Goal: Information Seeking & Learning: Learn about a topic

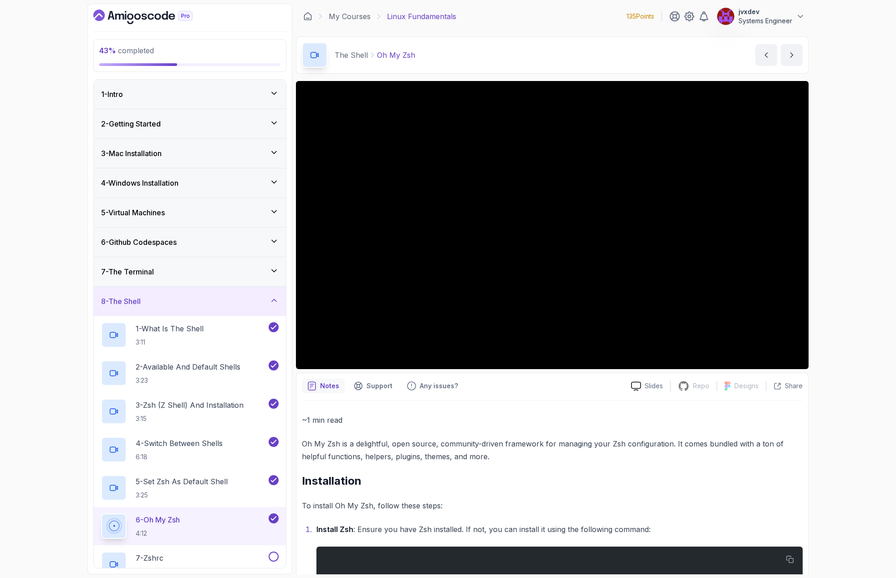
scroll to position [256, 0]
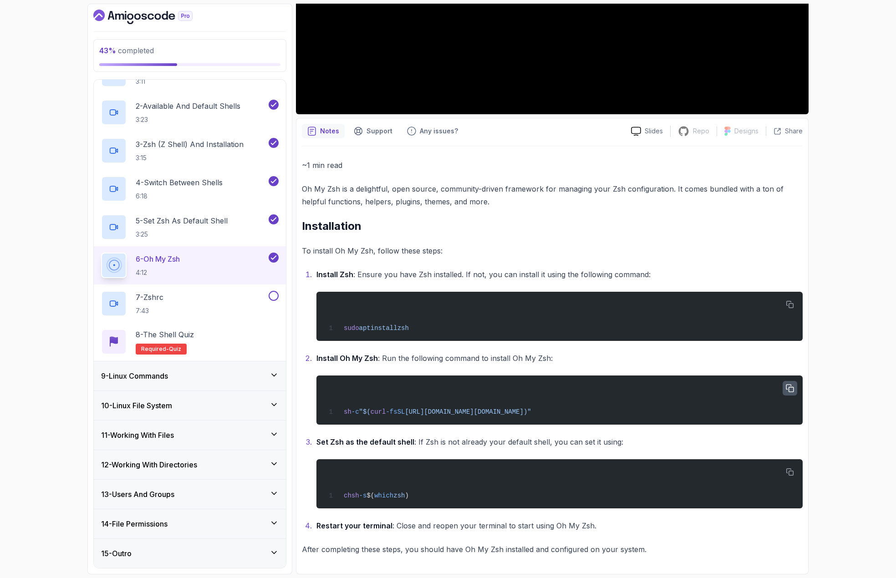
click at [796, 388] on button "button" at bounding box center [790, 388] width 15 height 15
click at [792, 388] on icon "button" at bounding box center [790, 389] width 8 height 8
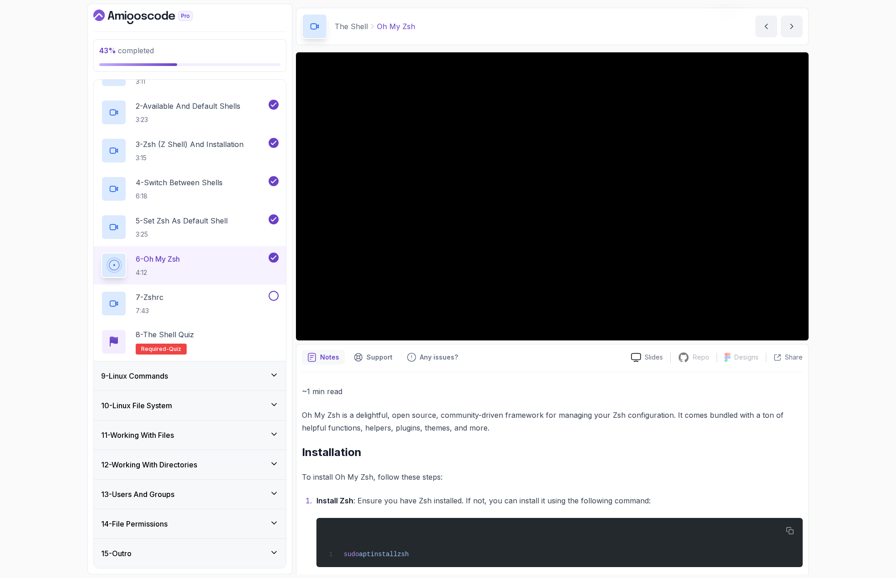
scroll to position [0, 0]
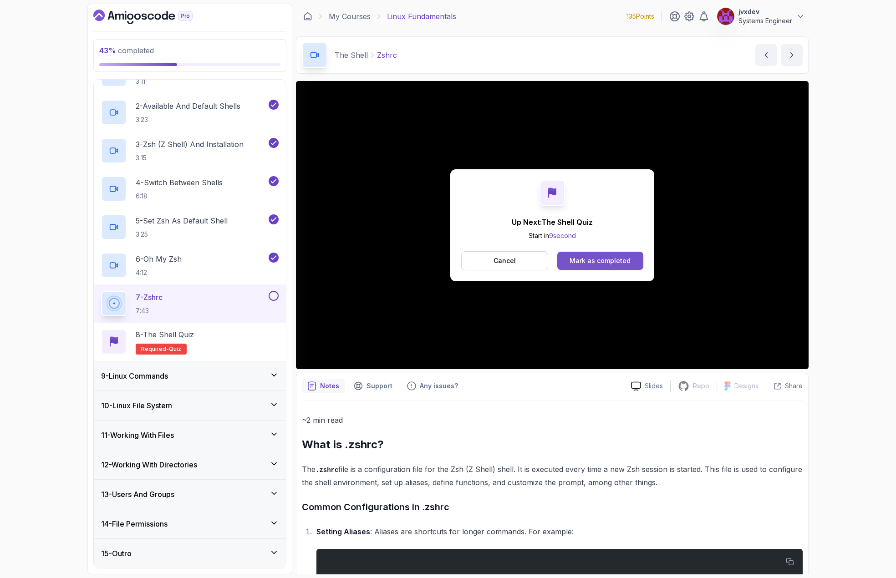
click at [599, 262] on div "Mark as completed" at bounding box center [600, 260] width 61 height 9
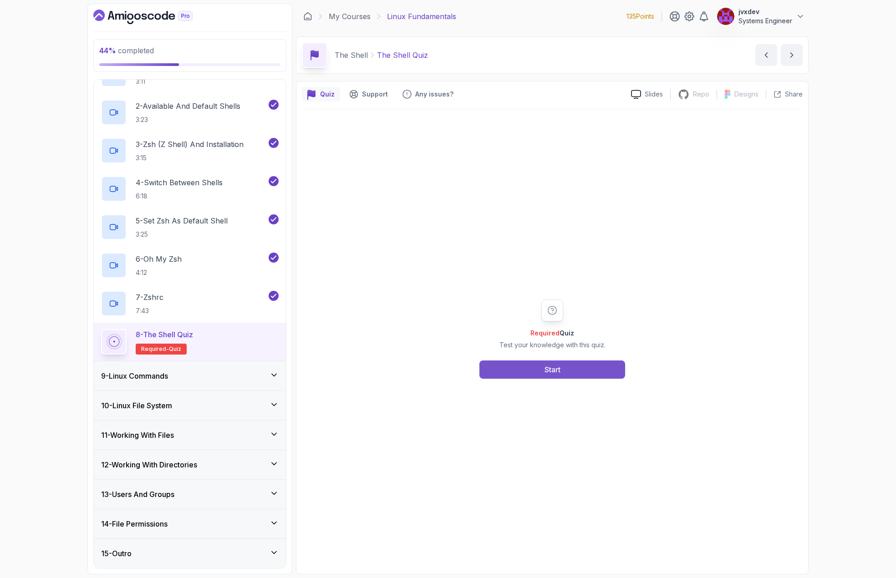
click at [591, 367] on button "Start" at bounding box center [553, 370] width 146 height 18
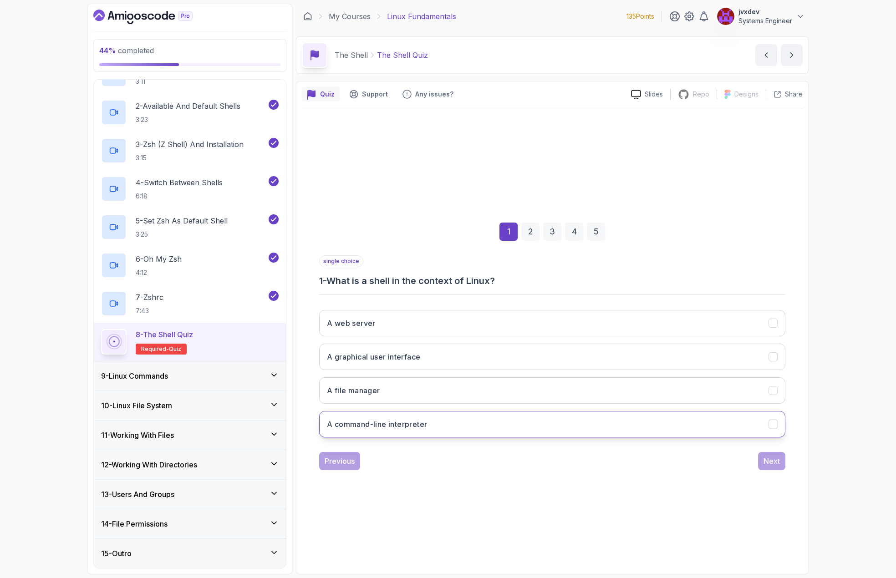
click at [434, 427] on button "A command-line interpreter" at bounding box center [552, 424] width 466 height 26
click at [768, 458] on div "Next" at bounding box center [772, 461] width 16 height 11
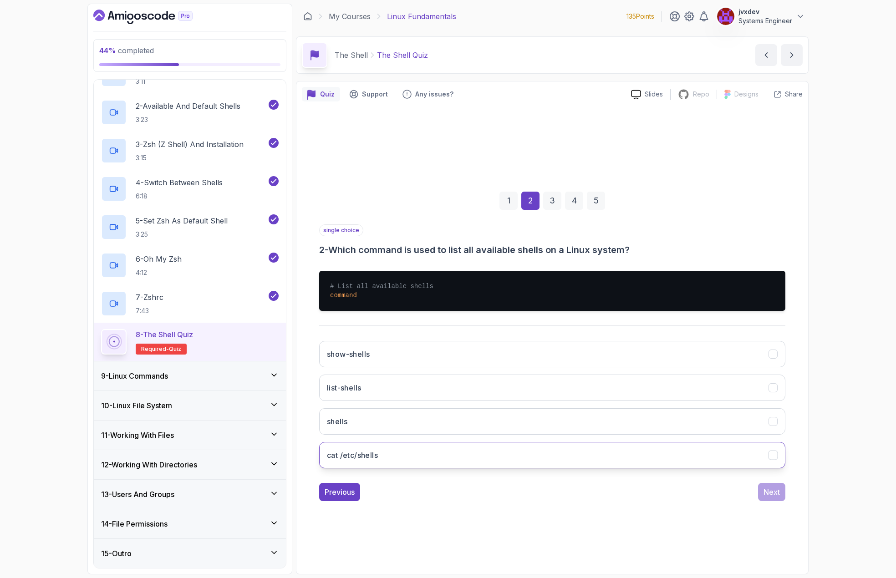
click at [503, 453] on button "cat /etc/shells" at bounding box center [552, 455] width 466 height 26
click at [764, 489] on div "Next" at bounding box center [772, 492] width 16 height 11
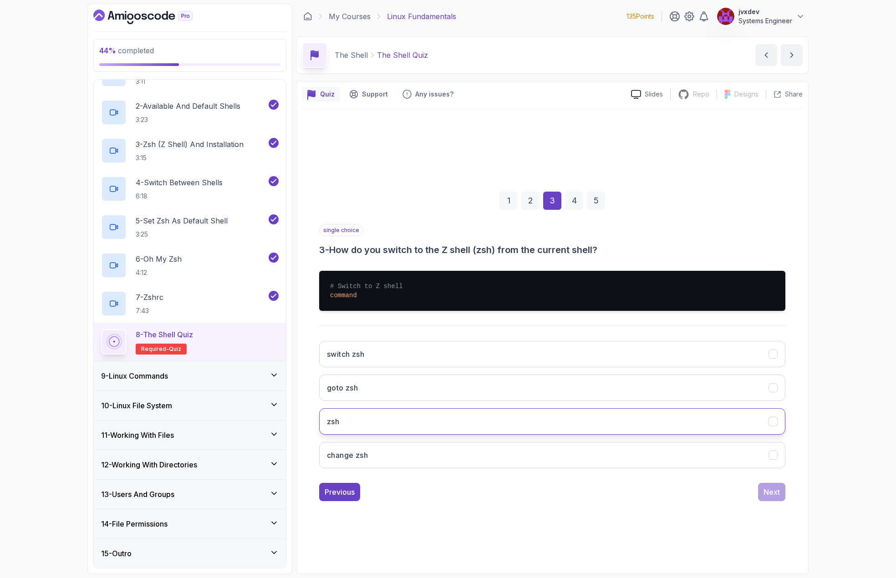
click at [398, 418] on button "zsh" at bounding box center [552, 422] width 466 height 26
click at [770, 491] on div "Next" at bounding box center [772, 492] width 16 height 11
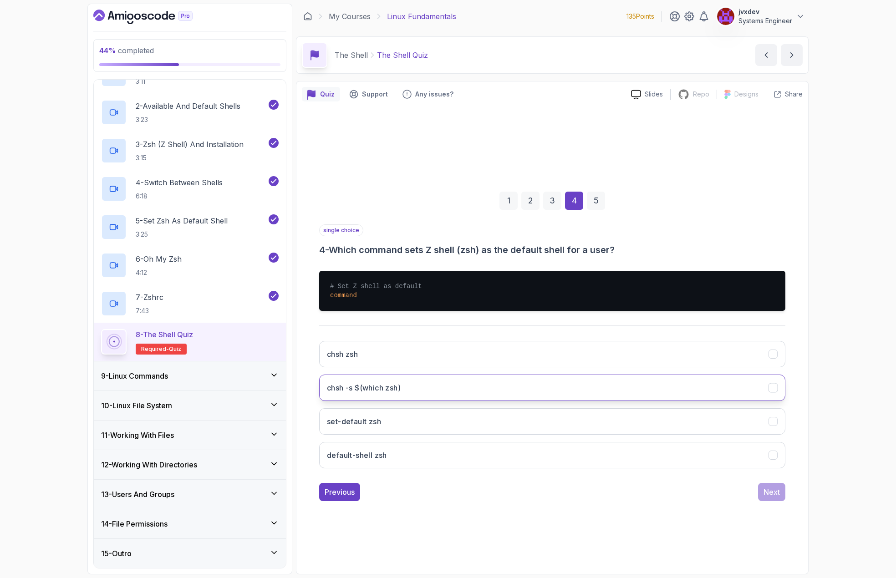
click at [456, 380] on button "chsh -s $(which zsh)" at bounding box center [552, 388] width 466 height 26
click at [778, 494] on div "Next" at bounding box center [772, 492] width 16 height 11
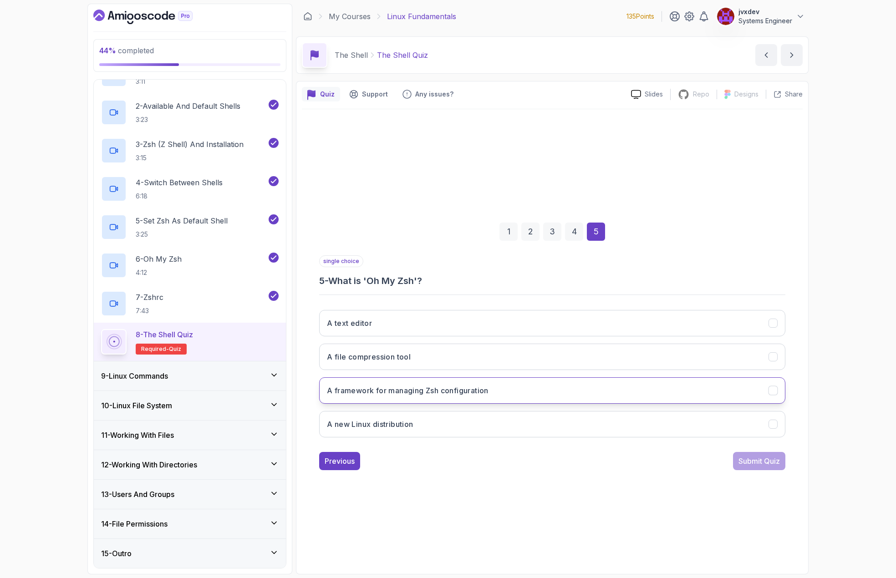
click at [517, 396] on button "A framework for managing Zsh configuration" at bounding box center [552, 391] width 466 height 26
click at [743, 456] on div "Submit Quiz" at bounding box center [759, 461] width 41 height 11
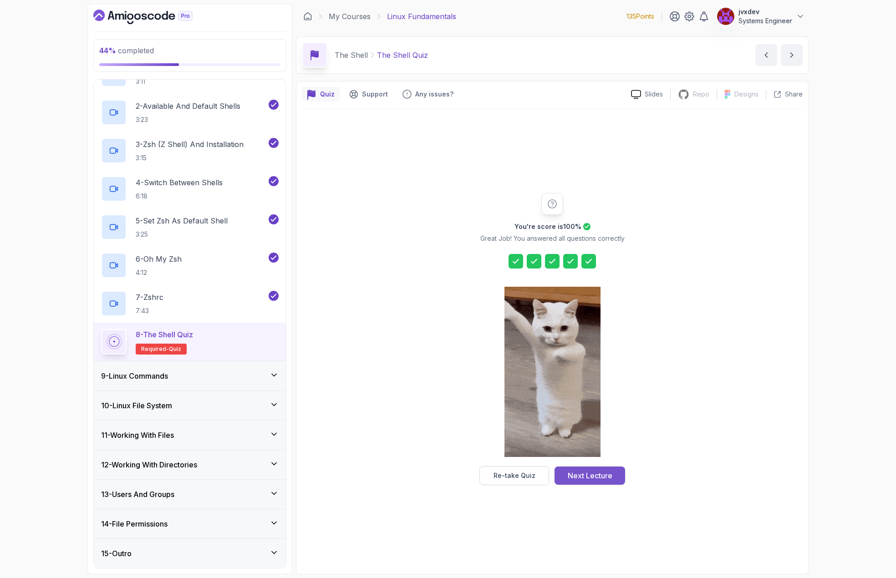
click at [607, 475] on div "Next Lecture" at bounding box center [590, 476] width 45 height 11
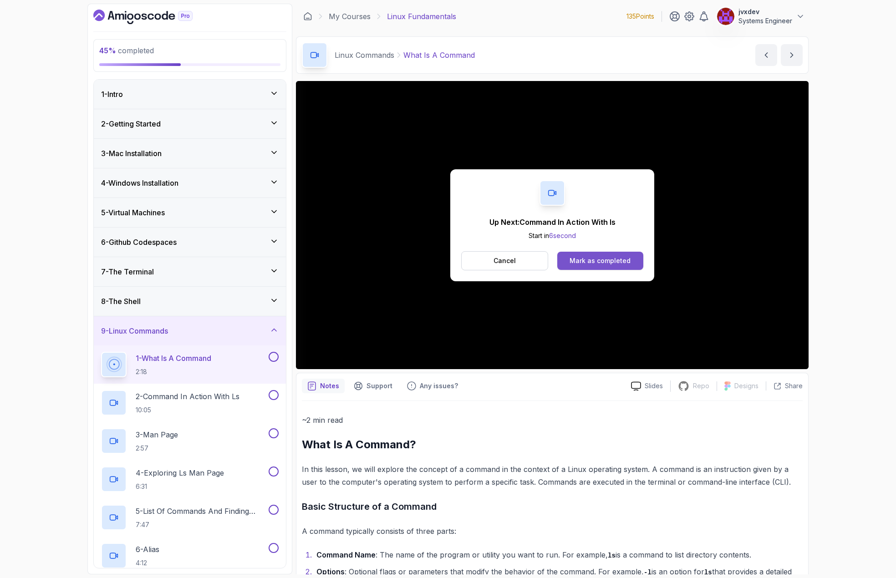
click at [598, 261] on div "Mark as completed" at bounding box center [600, 260] width 61 height 9
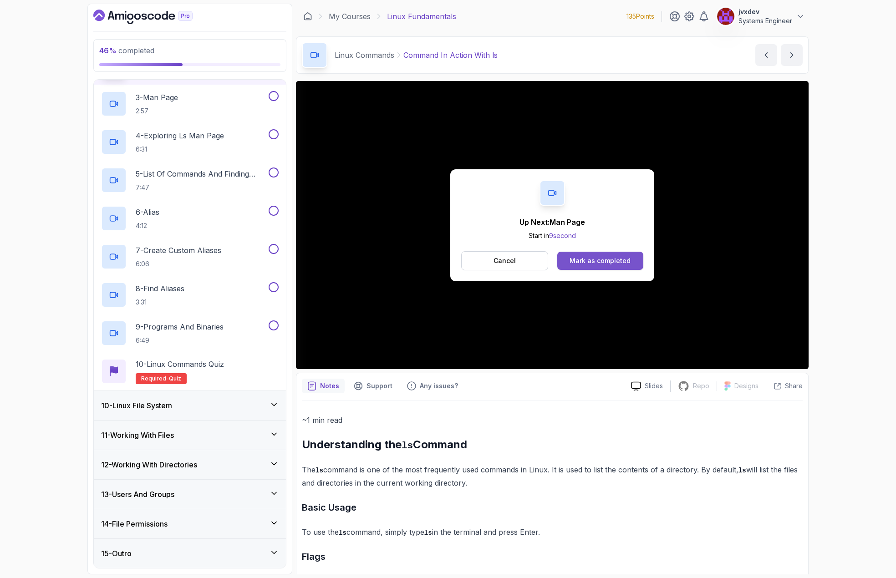
click at [598, 257] on div "Mark as completed" at bounding box center [600, 260] width 61 height 9
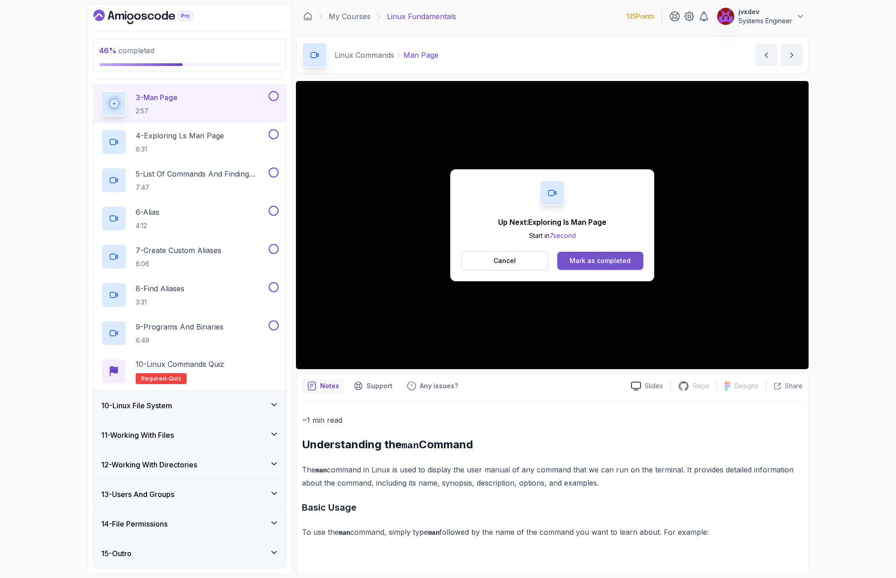
click at [616, 263] on div "Mark as completed" at bounding box center [600, 260] width 61 height 9
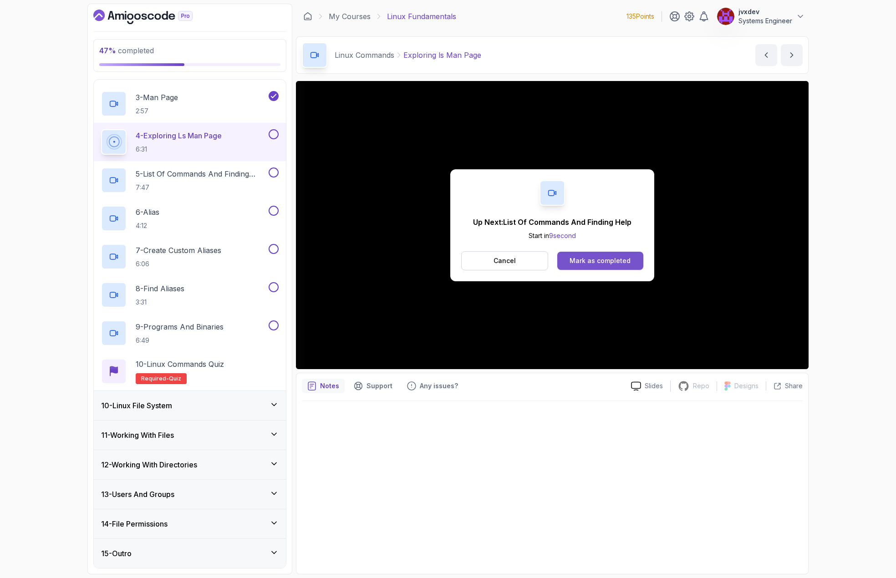
click at [619, 257] on div "Mark as completed" at bounding box center [600, 260] width 61 height 9
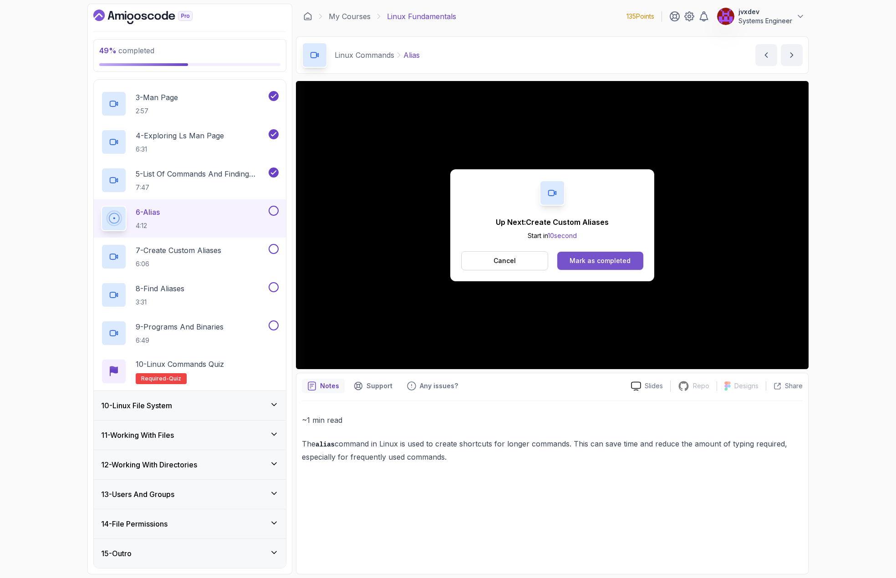
click at [619, 263] on div "Mark as completed" at bounding box center [600, 260] width 61 height 9
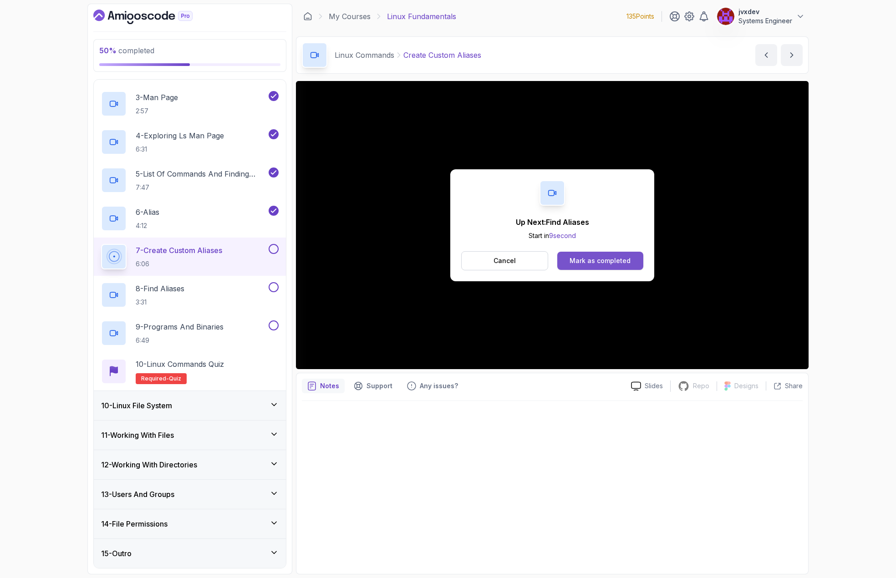
click at [620, 260] on div "Mark as completed" at bounding box center [600, 260] width 61 height 9
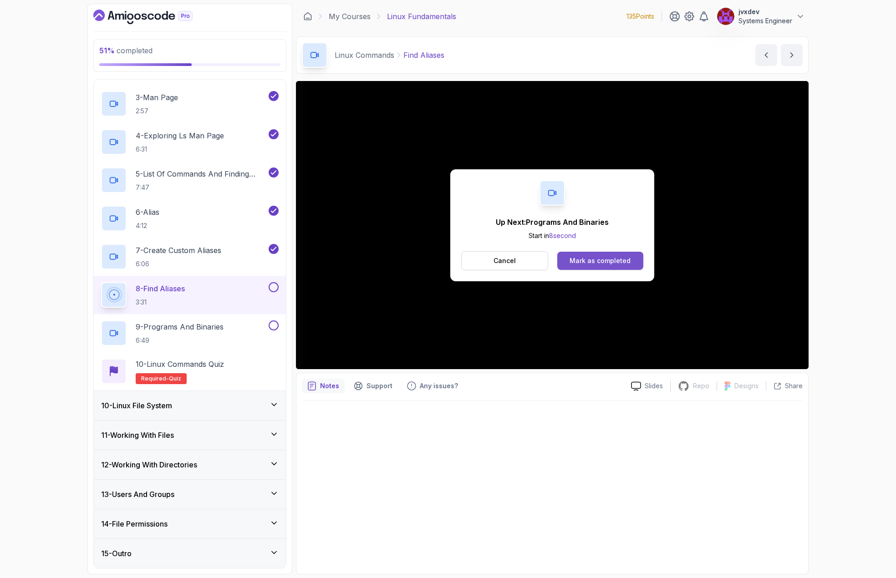
click at [624, 259] on div "Mark as completed" at bounding box center [600, 260] width 61 height 9
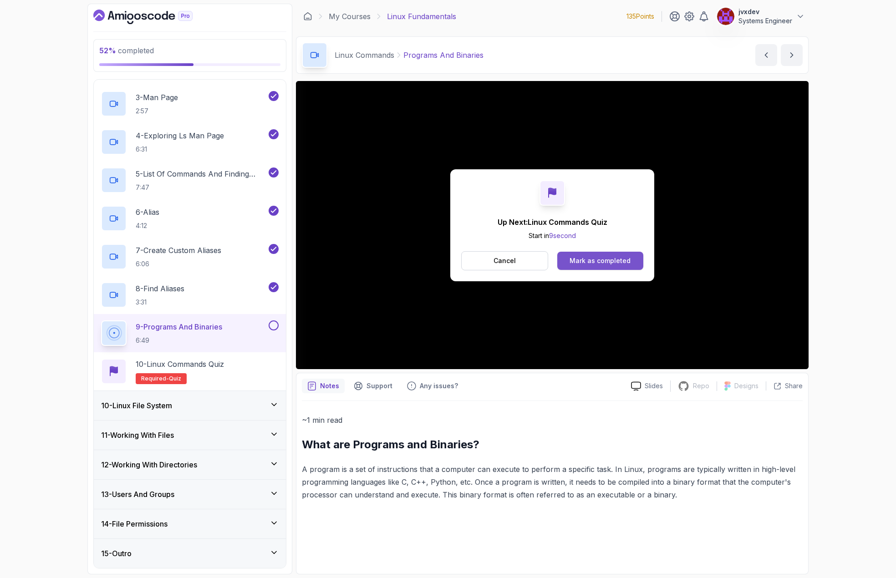
click at [609, 256] on div "Mark as completed" at bounding box center [600, 260] width 61 height 9
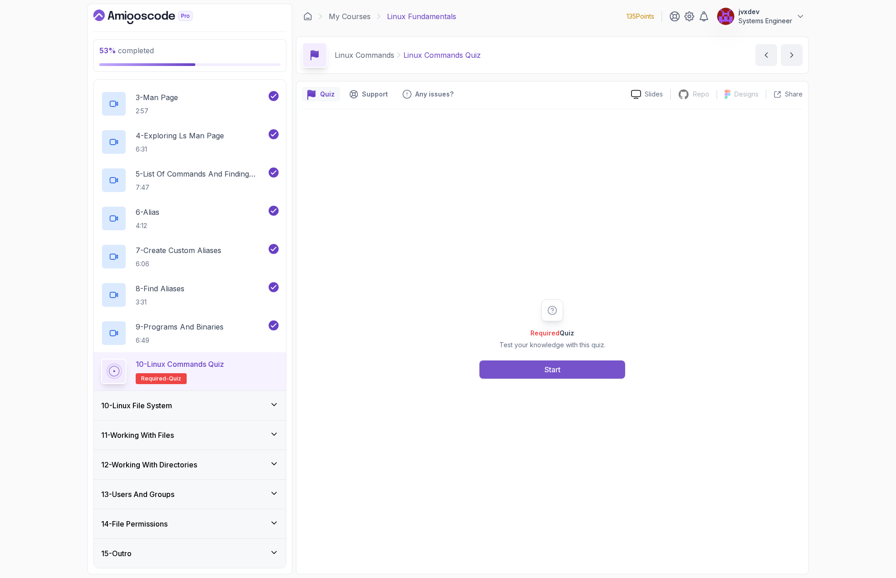
click at [567, 367] on button "Start" at bounding box center [553, 370] width 146 height 18
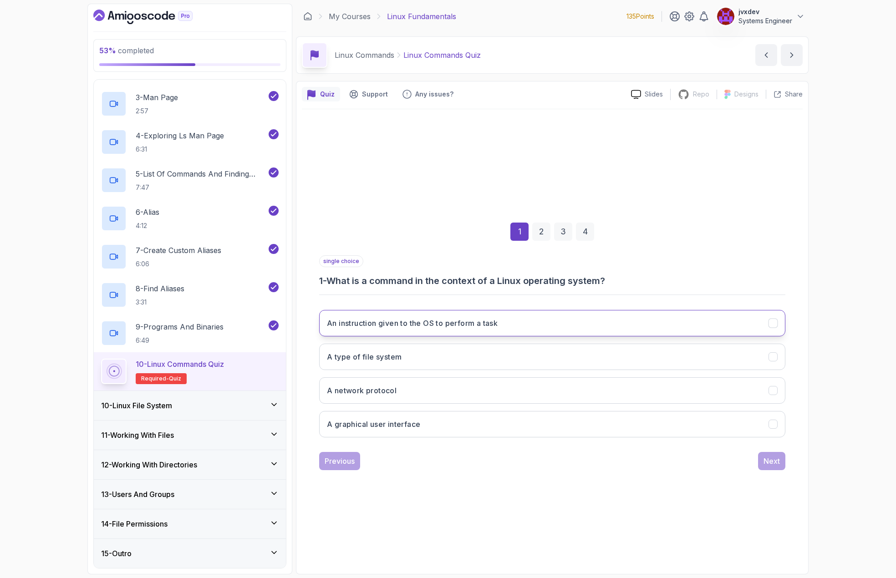
click at [527, 319] on button "An instruction given to the OS to perform a task" at bounding box center [552, 323] width 466 height 26
click at [767, 463] on div "Next" at bounding box center [772, 461] width 16 height 11
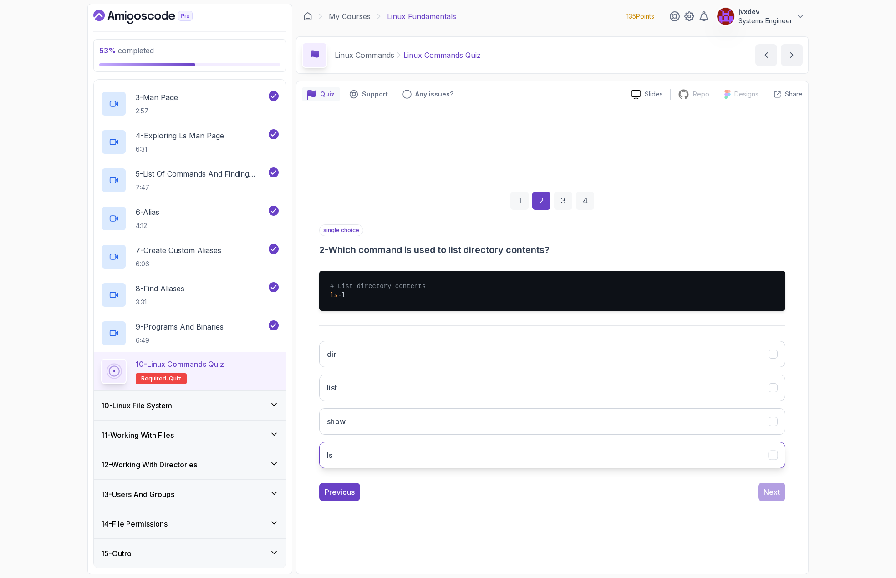
click at [419, 455] on button "ls" at bounding box center [552, 455] width 466 height 26
click at [768, 493] on div "Next" at bounding box center [772, 492] width 16 height 11
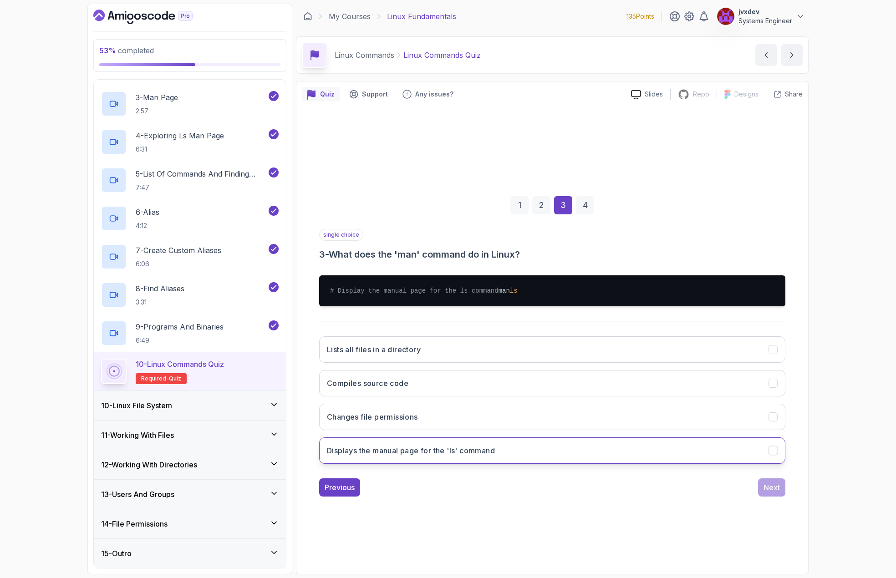
click at [516, 457] on button "Displays the manual page for the 'ls' command" at bounding box center [552, 451] width 466 height 26
click at [766, 493] on div "Next" at bounding box center [772, 487] width 16 height 11
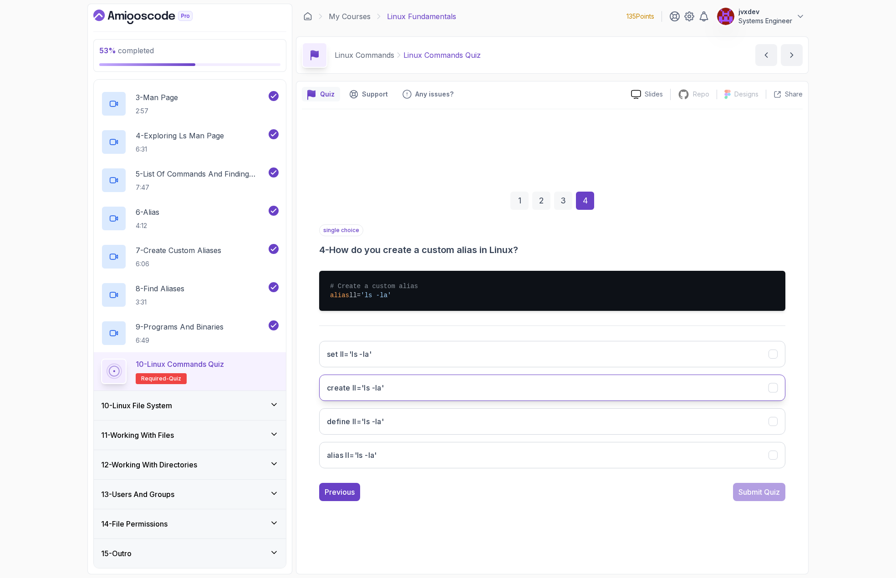
click at [443, 389] on button "create ll='ls -la'" at bounding box center [552, 388] width 466 height 26
click at [741, 494] on div "Submit Quiz" at bounding box center [759, 492] width 41 height 11
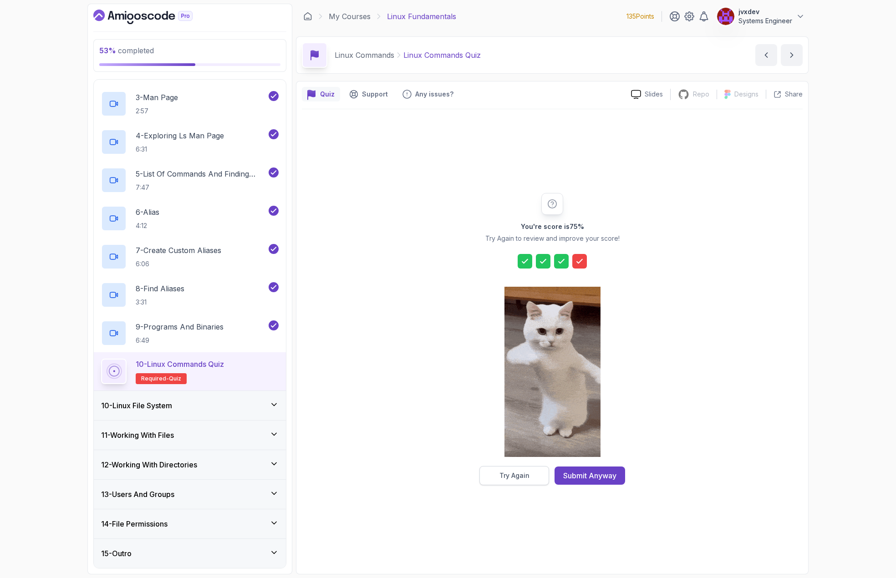
click at [533, 477] on button "Try Again" at bounding box center [515, 475] width 70 height 19
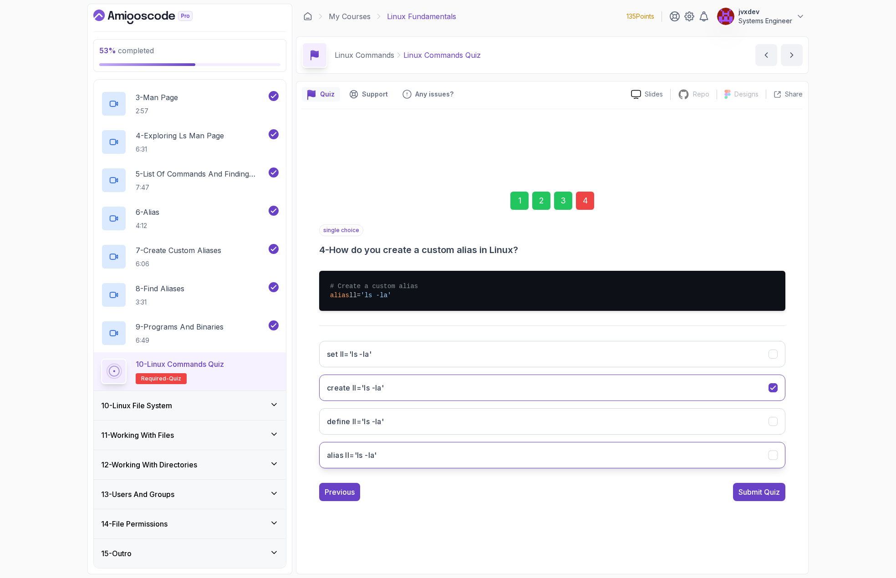
click at [414, 446] on button "alias ll='ls -la'" at bounding box center [552, 455] width 466 height 26
click at [760, 492] on div "Submit Quiz" at bounding box center [759, 492] width 41 height 11
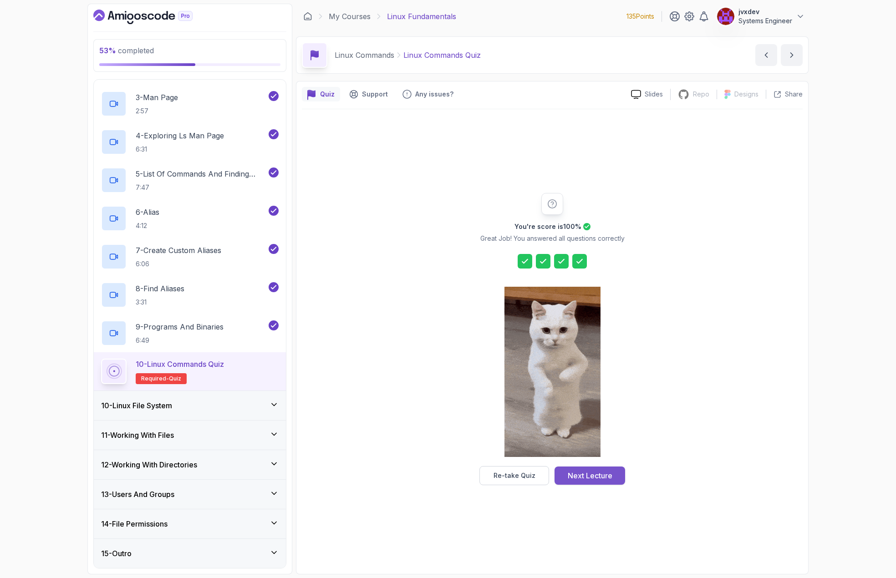
click at [614, 481] on button "Next Lecture" at bounding box center [590, 476] width 71 height 18
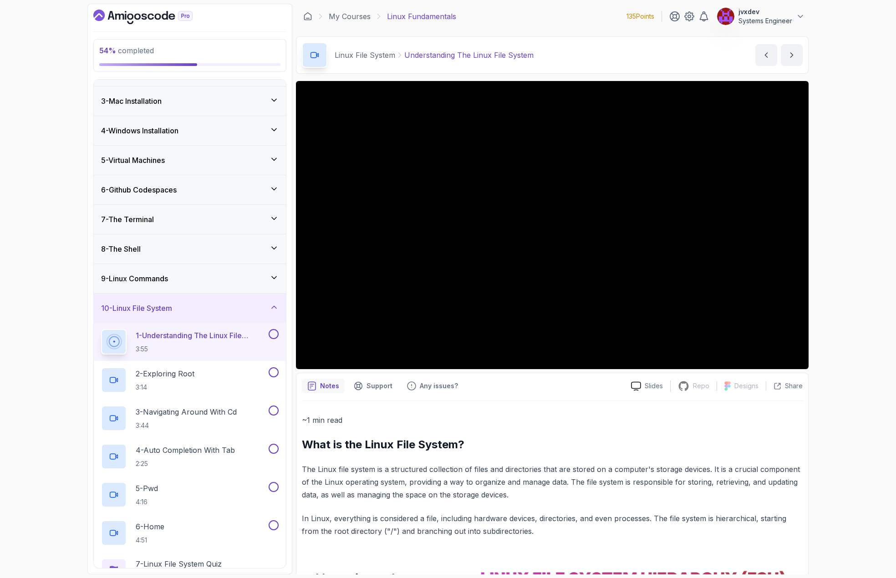
scroll to position [46, 0]
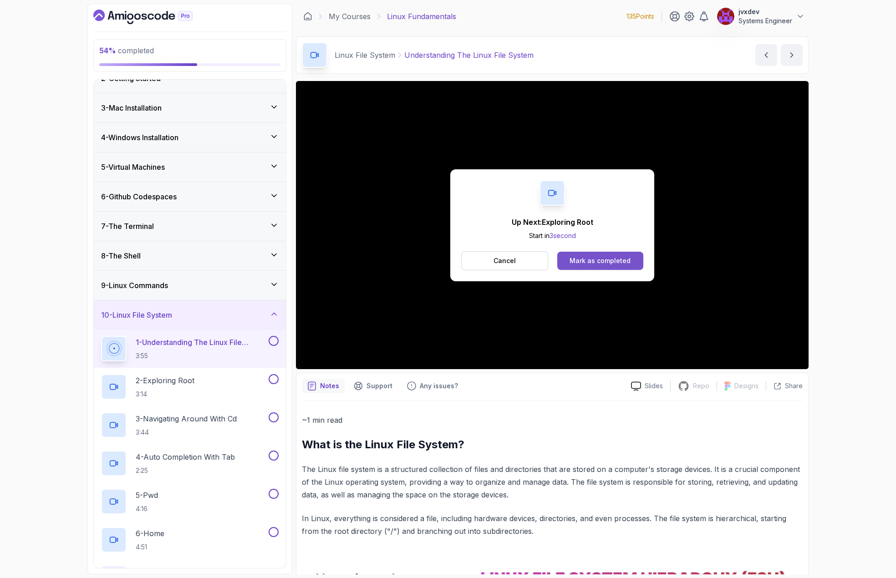
click at [607, 261] on div "Mark as completed" at bounding box center [600, 260] width 61 height 9
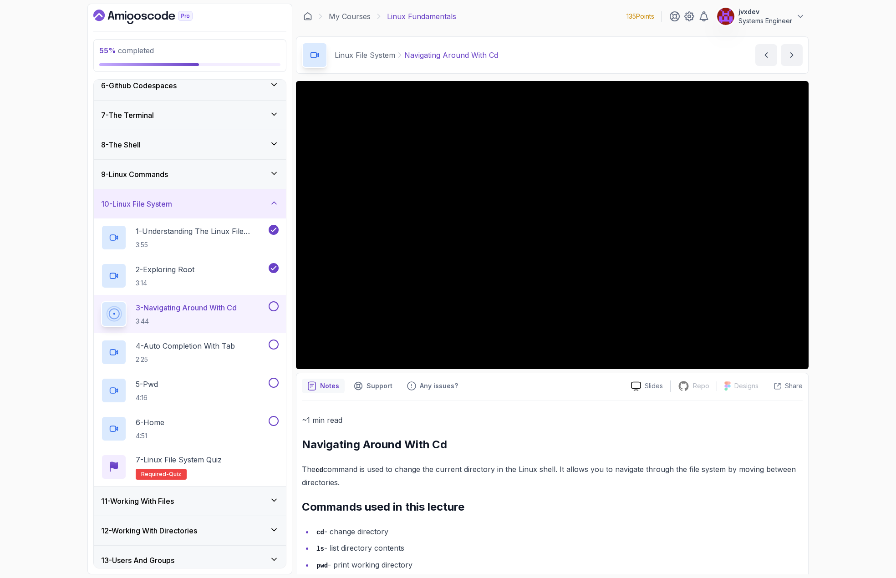
scroll to position [223, 0]
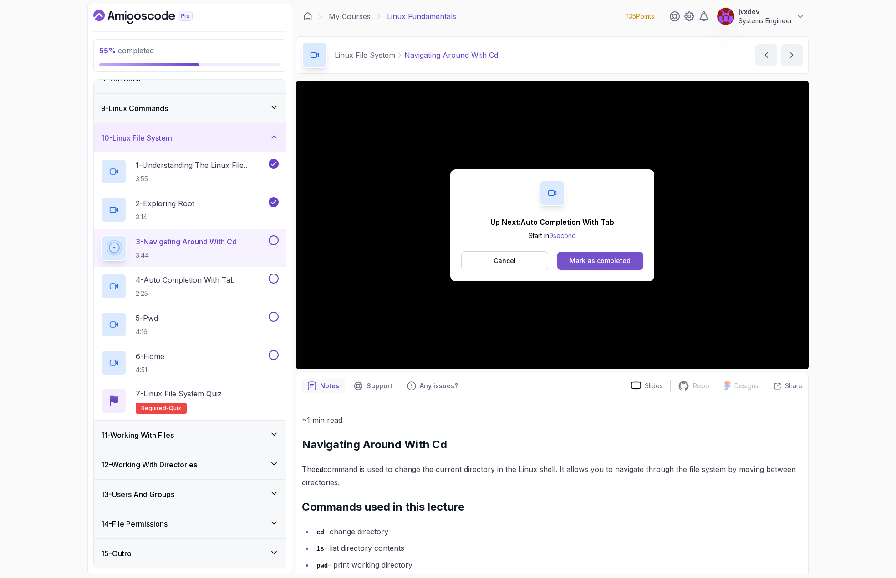
click at [615, 261] on div "Mark as completed" at bounding box center [600, 260] width 61 height 9
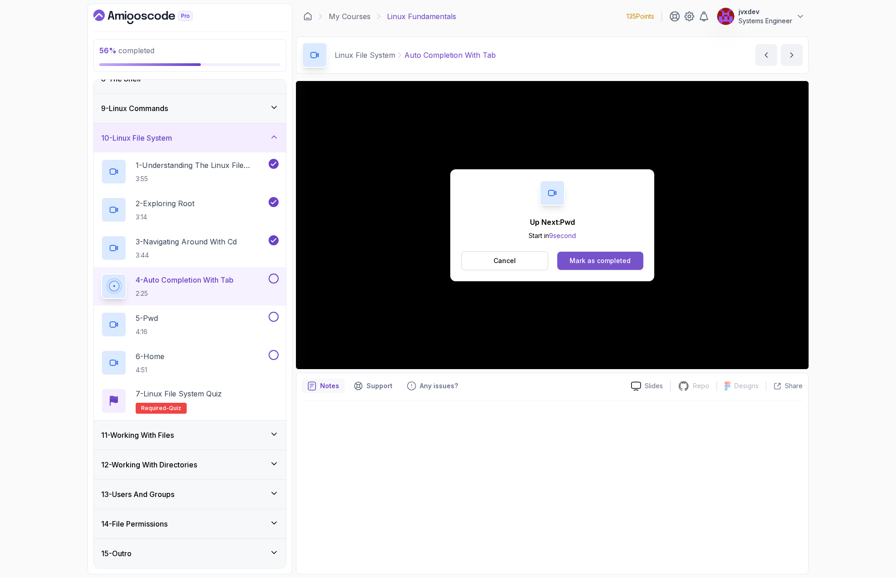
click at [614, 258] on div "Mark as completed" at bounding box center [600, 260] width 61 height 9
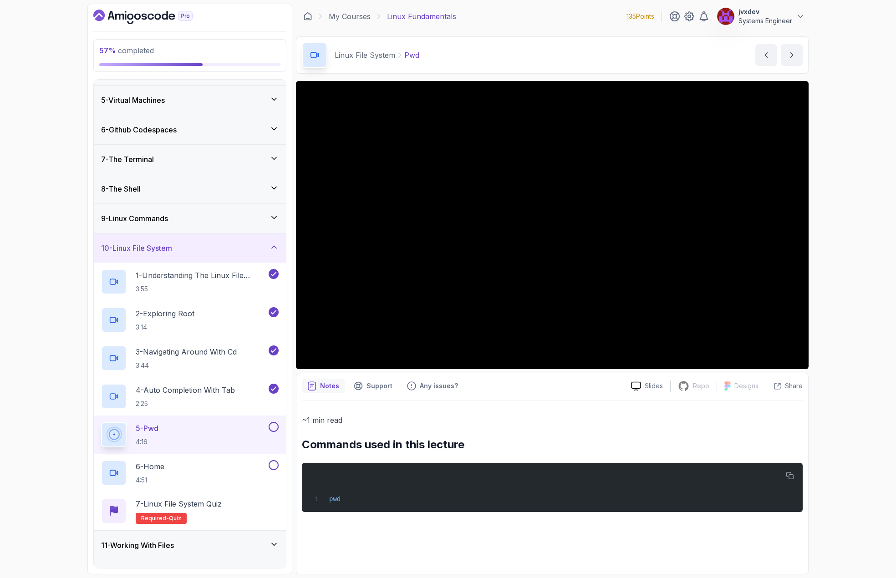
scroll to position [86, 0]
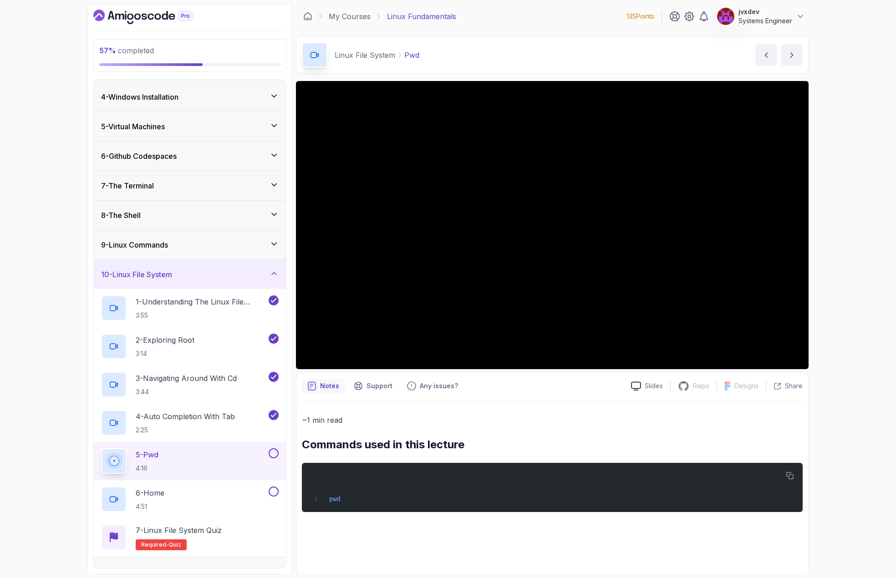
click at [872, 165] on div "57 % completed 1 - Intro 2 - Getting Started 3 - Mac Installation 4 - Windows I…" at bounding box center [448, 289] width 896 height 578
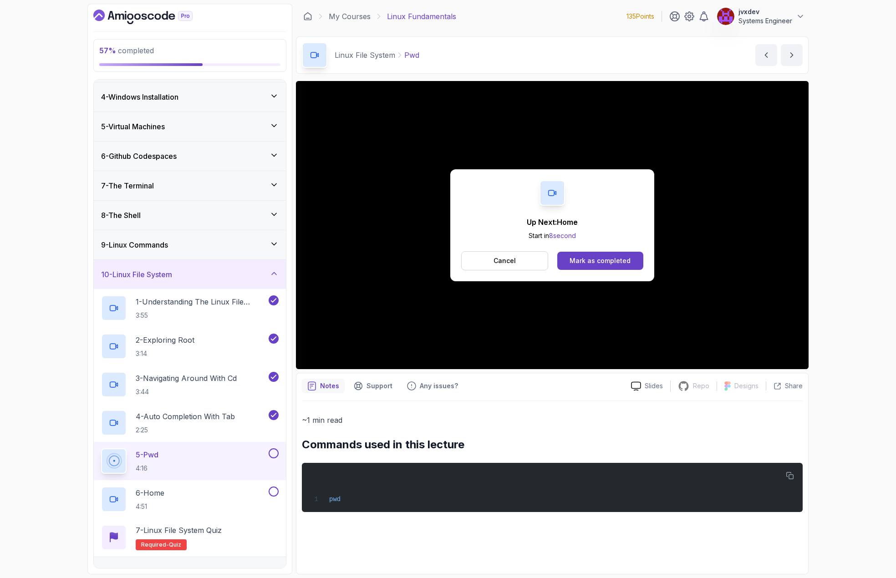
click at [632, 251] on div "Cancel Mark as completed" at bounding box center [552, 260] width 182 height 19
click at [622, 259] on div "Mark as completed" at bounding box center [600, 260] width 61 height 9
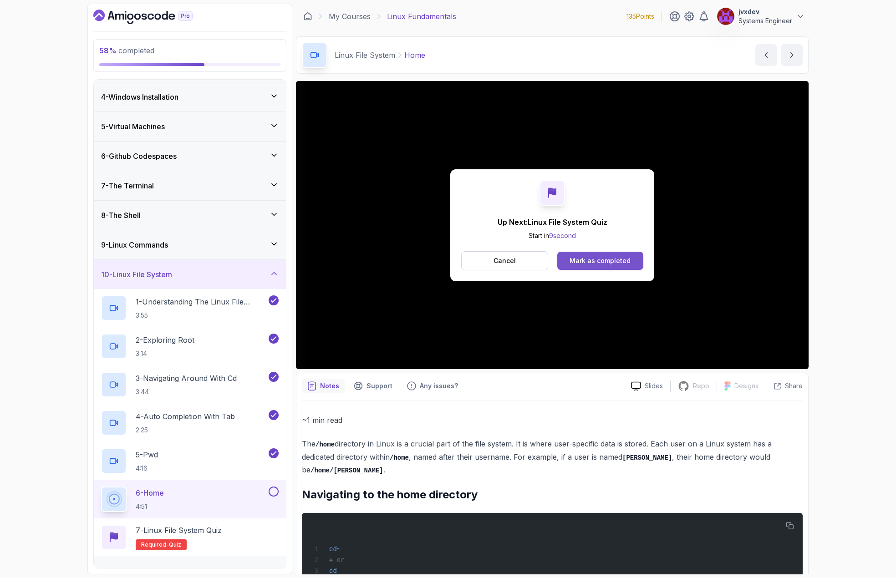
click at [612, 257] on div "Mark as completed" at bounding box center [600, 260] width 61 height 9
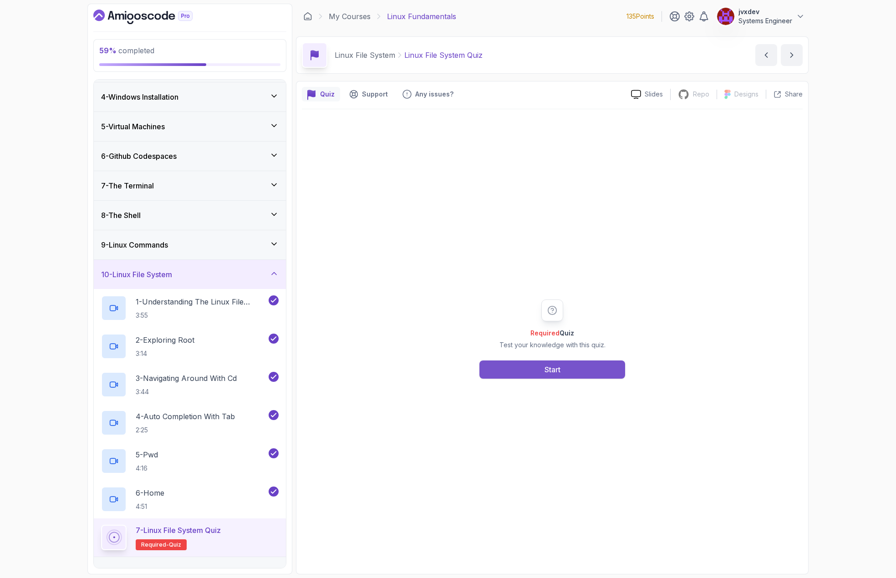
click at [594, 368] on button "Start" at bounding box center [553, 370] width 146 height 18
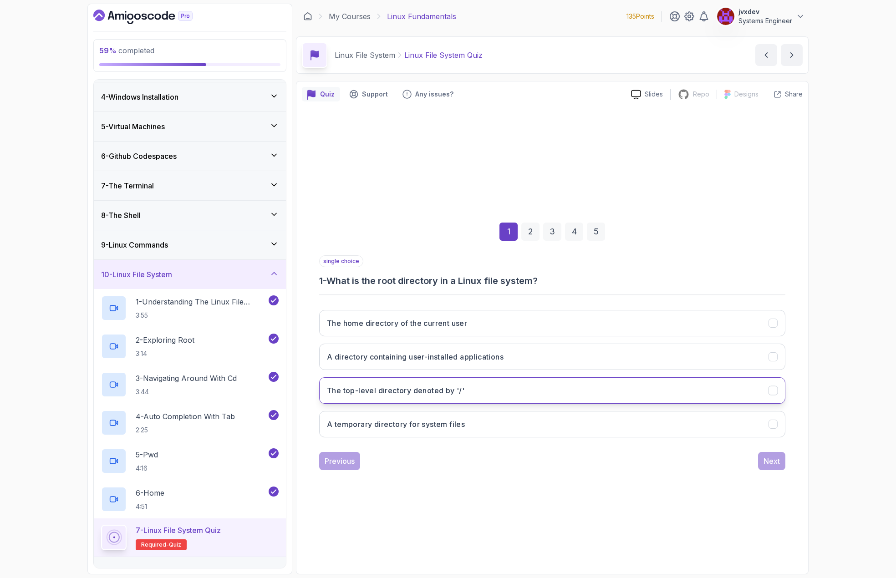
click at [491, 390] on button "The top-level directory denoted by '/'" at bounding box center [552, 391] width 466 height 26
click at [772, 461] on div "Next" at bounding box center [772, 461] width 16 height 11
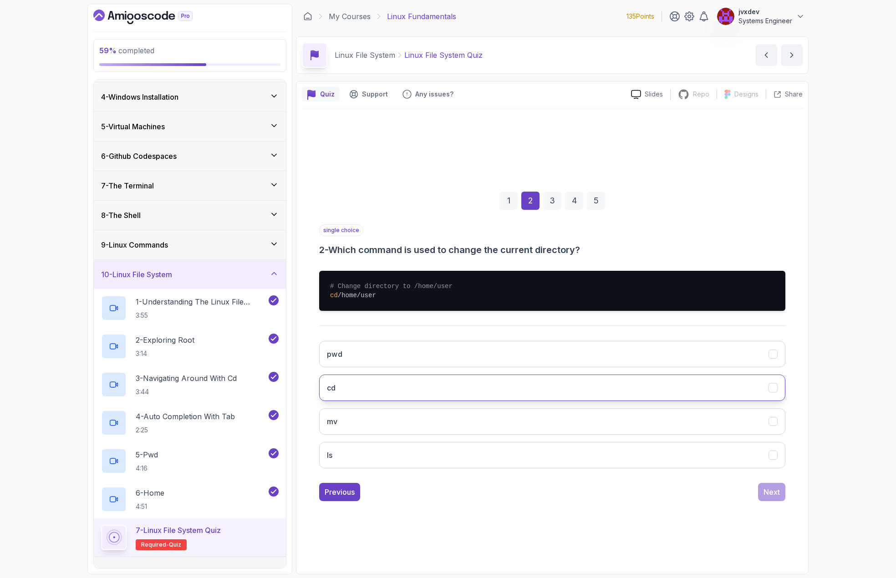
click at [411, 388] on button "cd" at bounding box center [552, 388] width 466 height 26
click at [773, 489] on div "Next" at bounding box center [772, 492] width 16 height 11
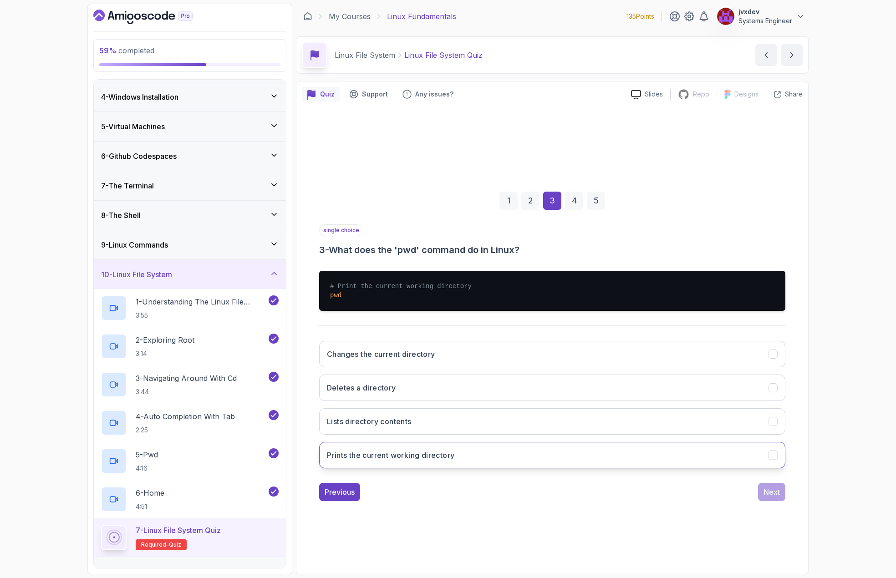
click at [439, 451] on h3 "Prints the current working directory" at bounding box center [391, 455] width 128 height 11
click at [775, 492] on div "Next" at bounding box center [772, 492] width 16 height 11
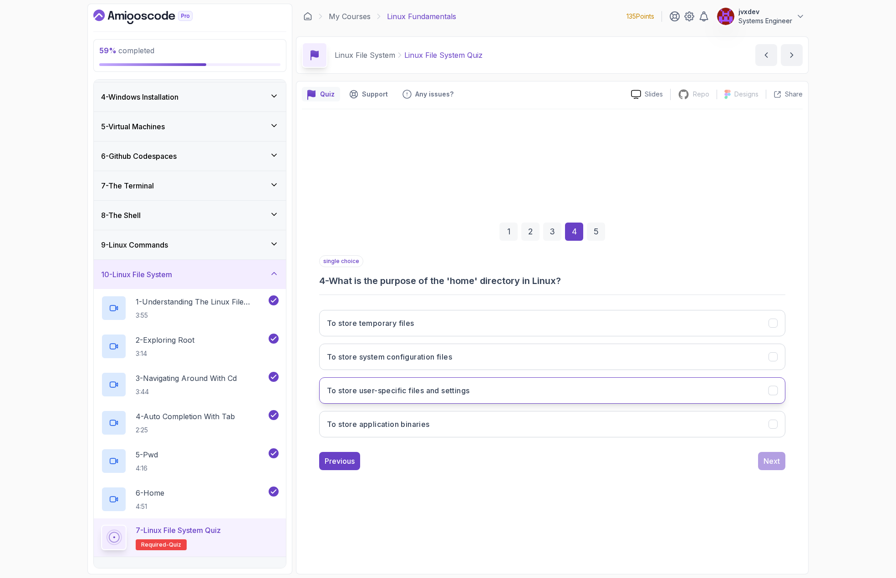
click at [504, 388] on button "To store user-specific files and settings" at bounding box center [552, 391] width 466 height 26
click at [780, 457] on div "Next" at bounding box center [772, 461] width 16 height 11
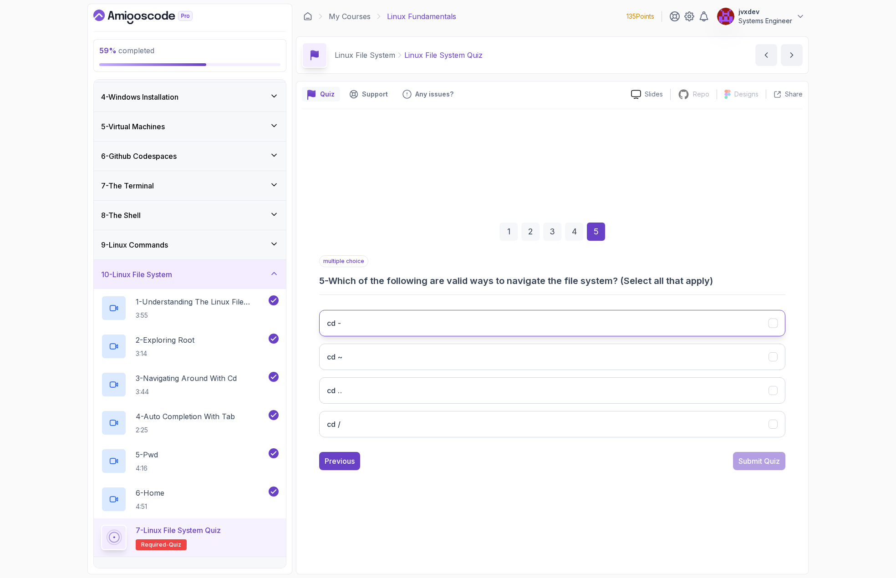
click at [506, 313] on button "cd -" at bounding box center [552, 323] width 466 height 26
click at [425, 351] on button "cd ~" at bounding box center [552, 357] width 466 height 26
click at [406, 385] on button "cd .." at bounding box center [552, 391] width 466 height 26
click at [413, 421] on button "cd /" at bounding box center [552, 424] width 466 height 26
click at [751, 460] on div "Submit Quiz" at bounding box center [759, 461] width 41 height 11
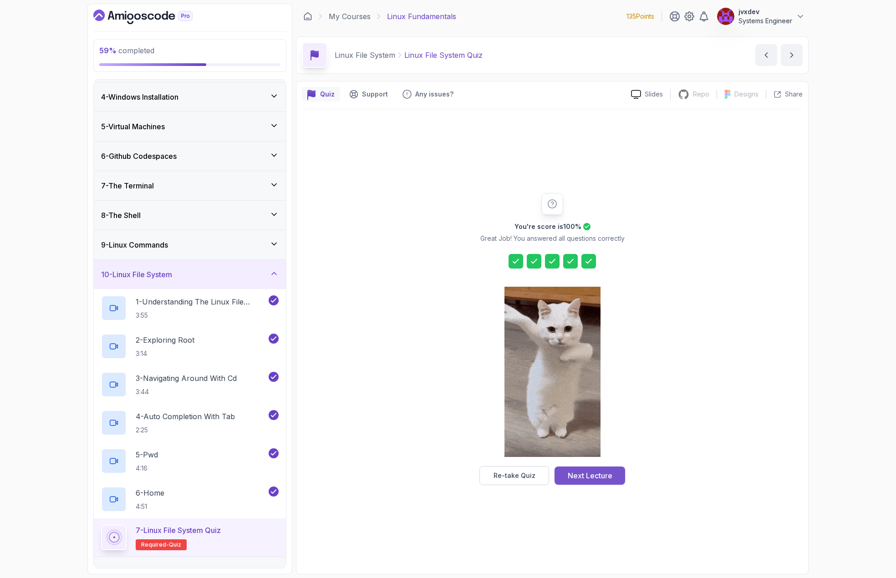
click at [587, 476] on div "Next Lecture" at bounding box center [590, 476] width 45 height 11
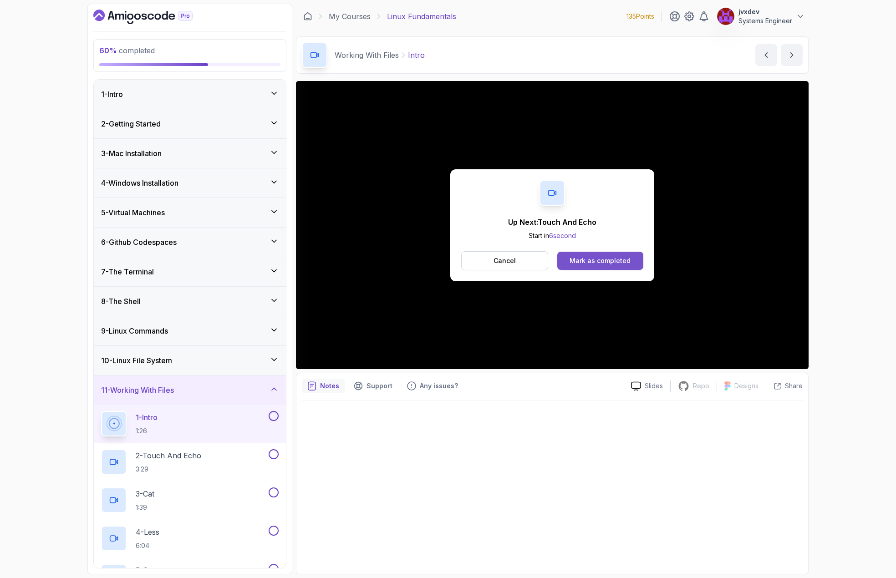
click at [591, 259] on div "Mark as completed" at bounding box center [600, 260] width 61 height 9
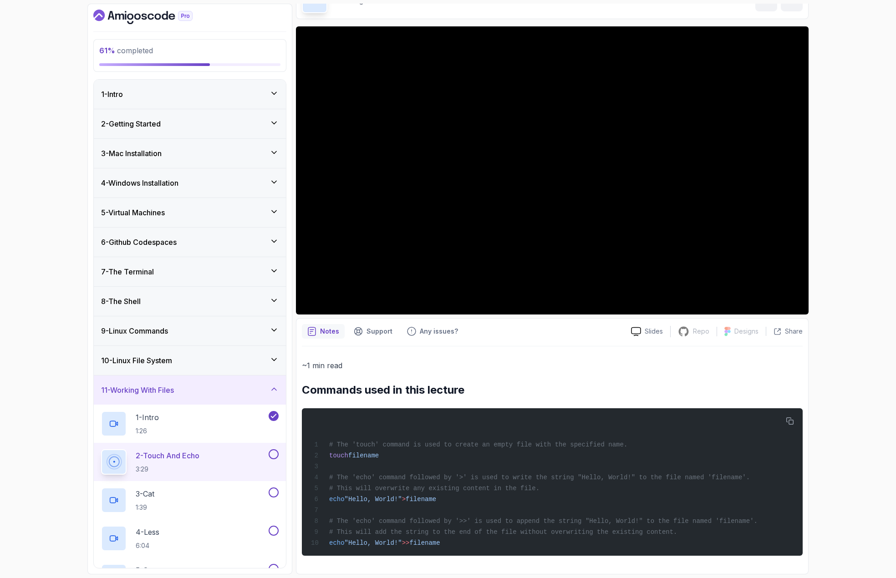
scroll to position [59, 0]
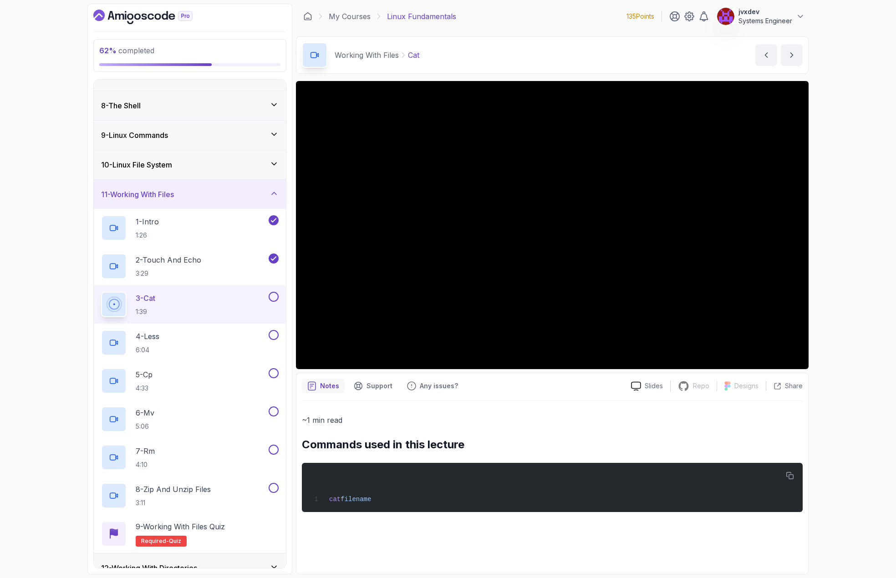
scroll to position [182, 0]
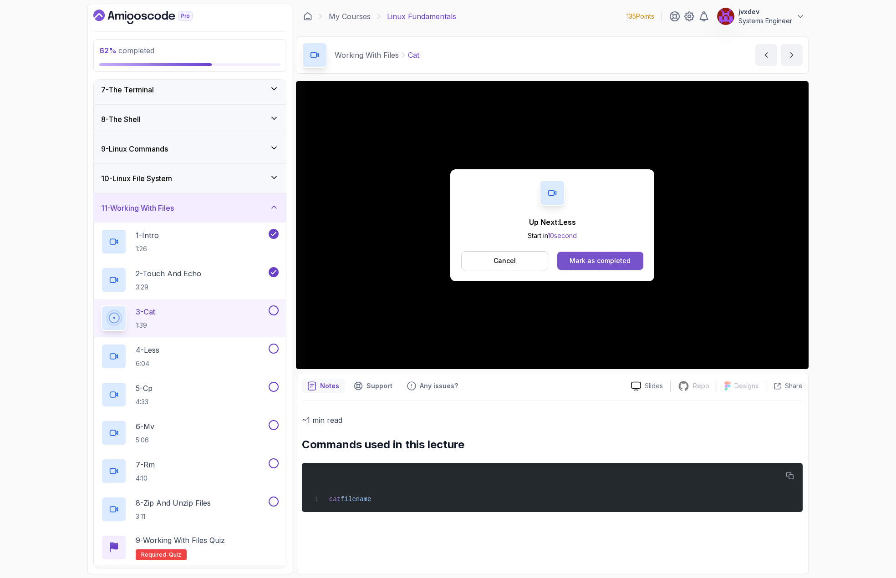
click at [595, 260] on div "Mark as completed" at bounding box center [600, 260] width 61 height 9
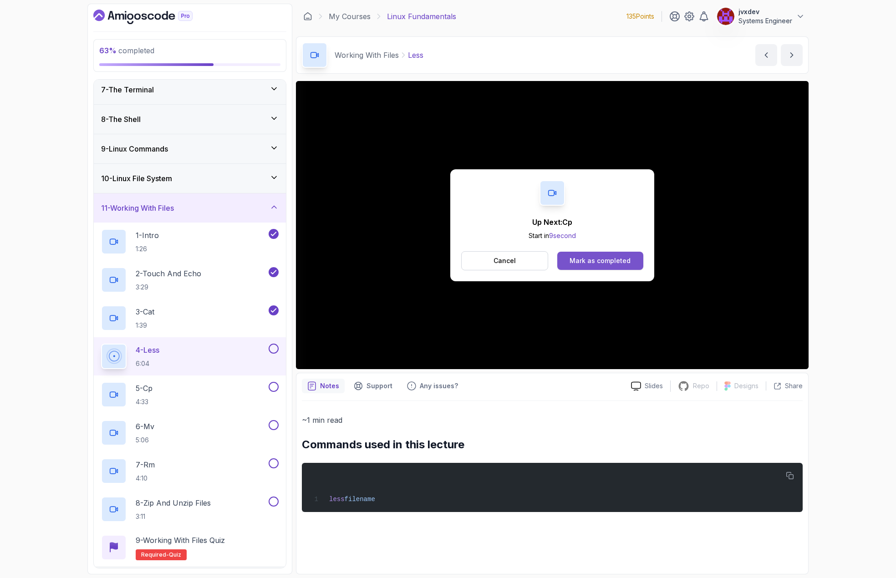
click at [609, 259] on div "Mark as completed" at bounding box center [600, 260] width 61 height 9
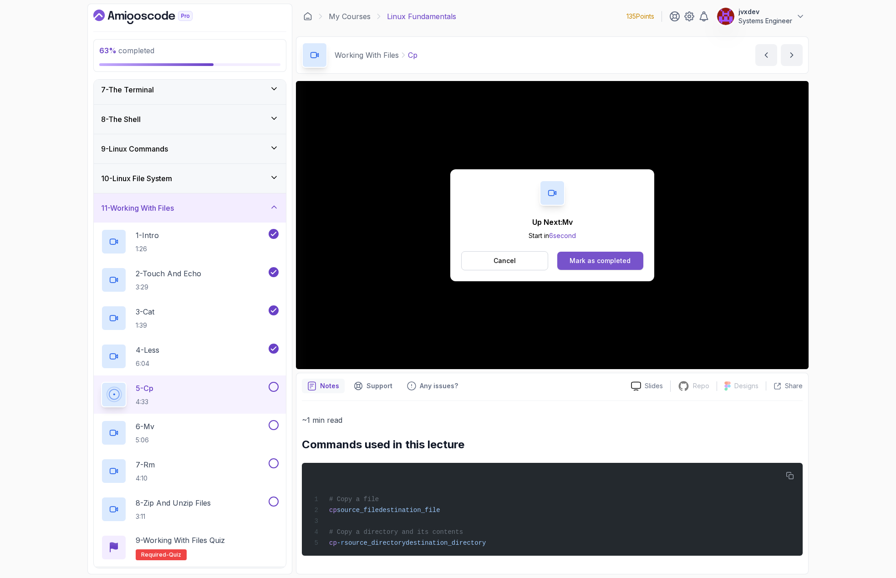
click at [626, 255] on button "Mark as completed" at bounding box center [601, 261] width 86 height 18
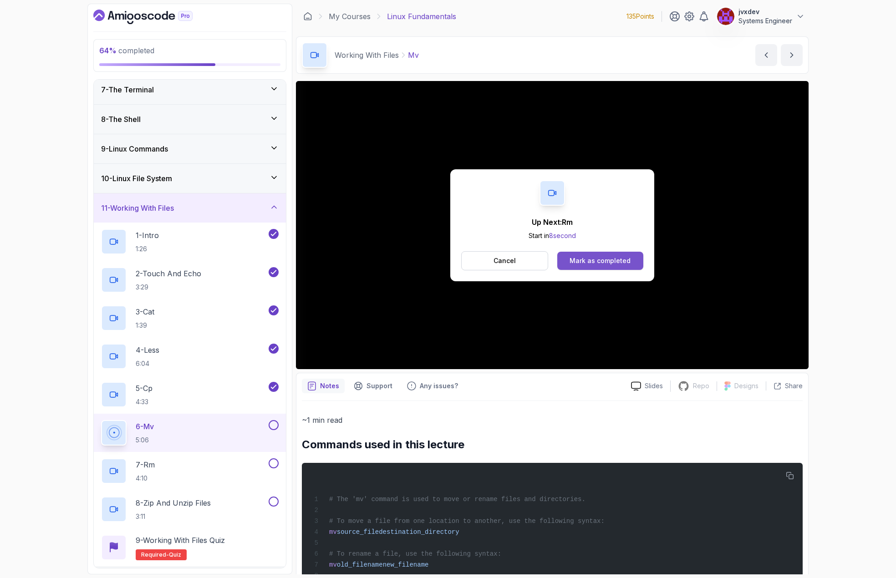
click at [619, 257] on div "Mark as completed" at bounding box center [600, 260] width 61 height 9
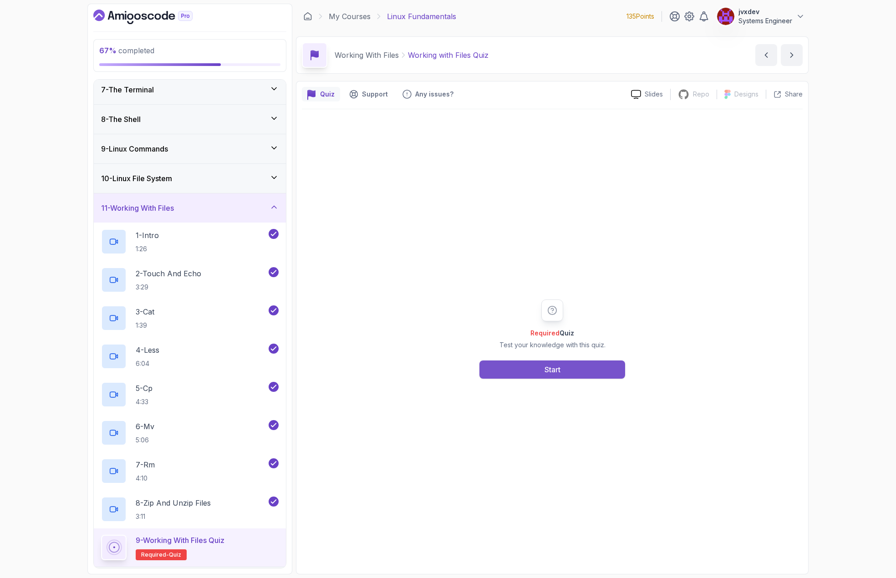
click at [597, 367] on button "Start" at bounding box center [553, 370] width 146 height 18
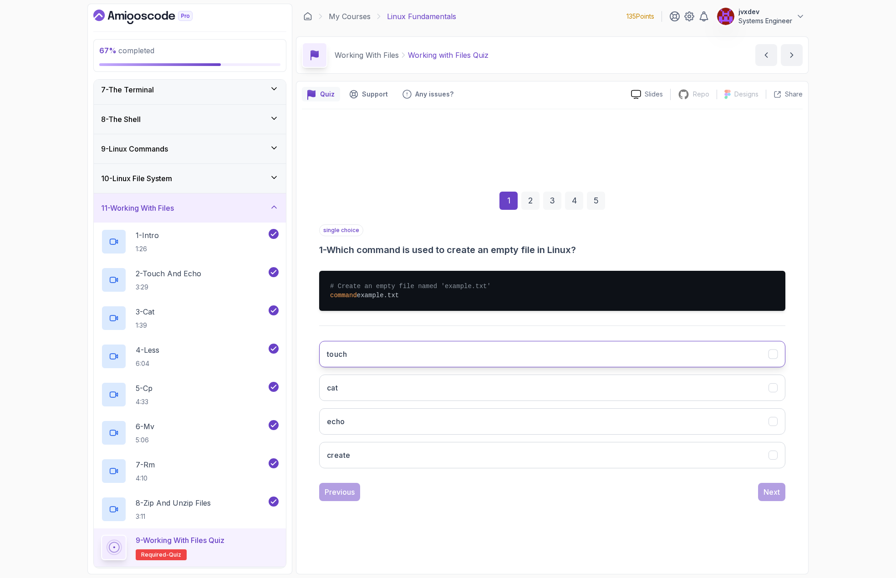
click at [432, 355] on button "touch" at bounding box center [552, 354] width 466 height 26
click at [767, 496] on div "Next" at bounding box center [772, 492] width 16 height 11
click at [473, 361] on button "Displays the contents of a file" at bounding box center [552, 354] width 466 height 26
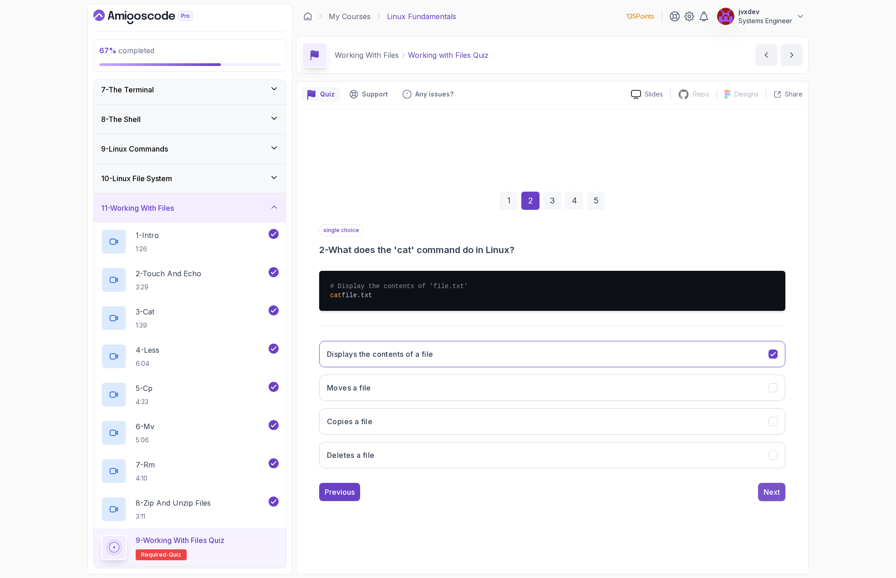
click at [762, 496] on button "Next" at bounding box center [771, 492] width 27 height 18
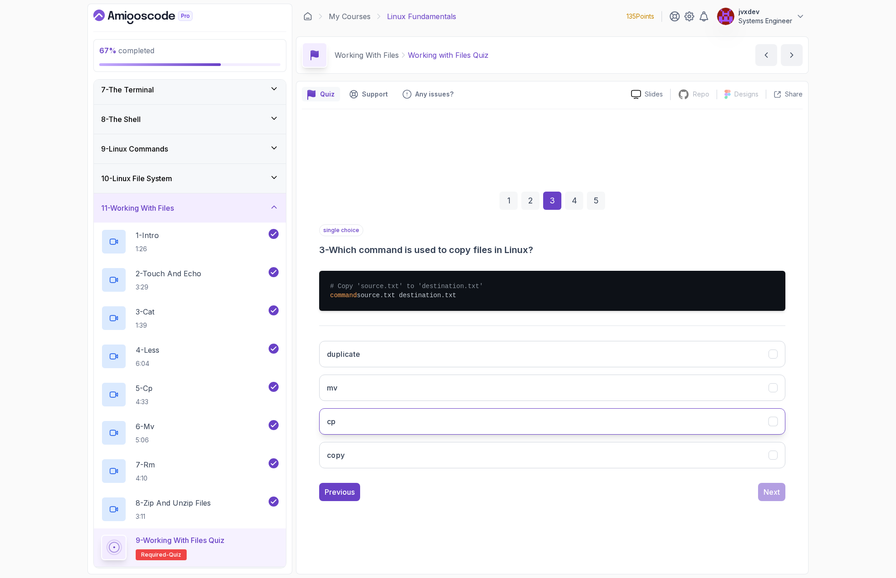
click at [427, 418] on button "cp" at bounding box center [552, 422] width 466 height 26
click at [773, 491] on div "Next" at bounding box center [772, 492] width 16 height 11
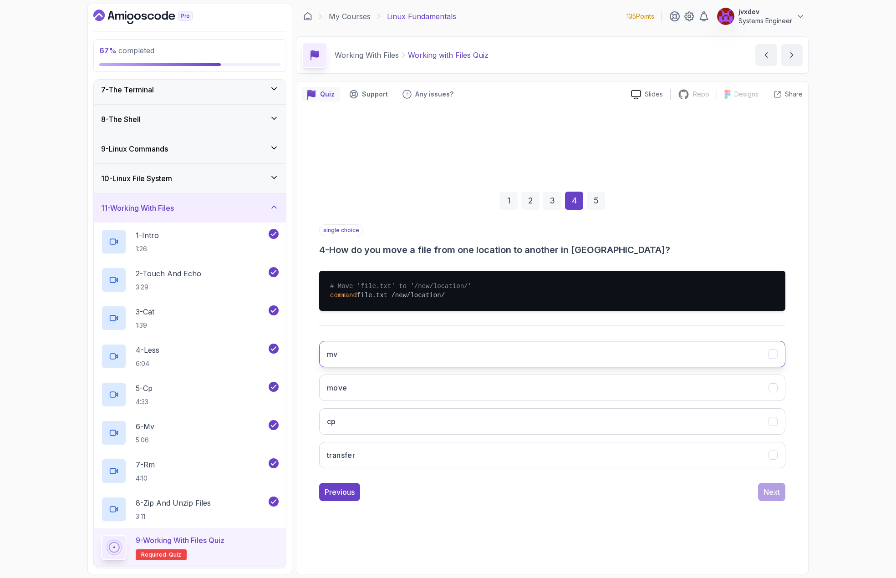
click at [448, 361] on button "mv" at bounding box center [552, 354] width 466 height 26
click at [770, 497] on div "Next" at bounding box center [772, 492] width 16 height 11
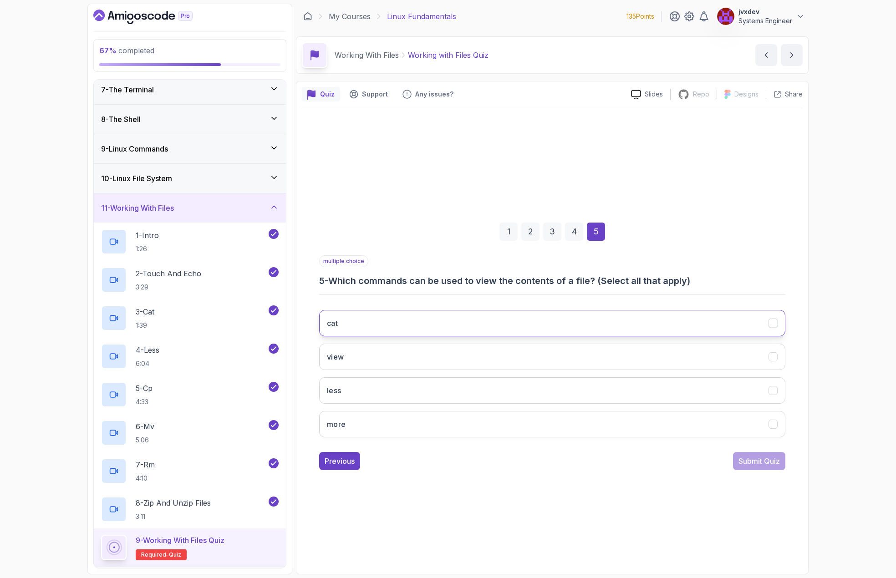
click at [431, 320] on button "cat" at bounding box center [552, 323] width 466 height 26
click at [425, 384] on button "less" at bounding box center [552, 391] width 466 height 26
click at [436, 416] on button "more" at bounding box center [552, 424] width 466 height 26
click at [775, 462] on div "Submit Quiz" at bounding box center [759, 461] width 41 height 11
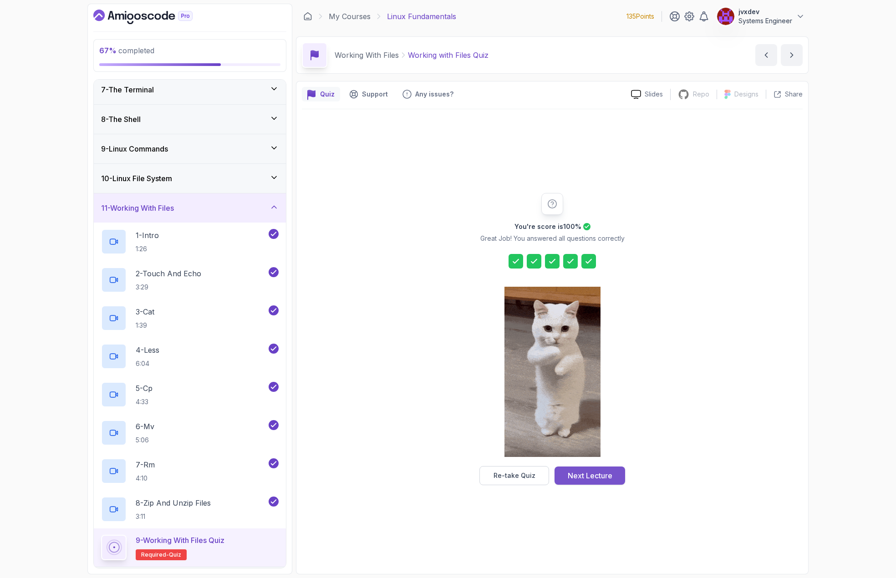
click at [585, 477] on div "Next Lecture" at bounding box center [590, 476] width 45 height 11
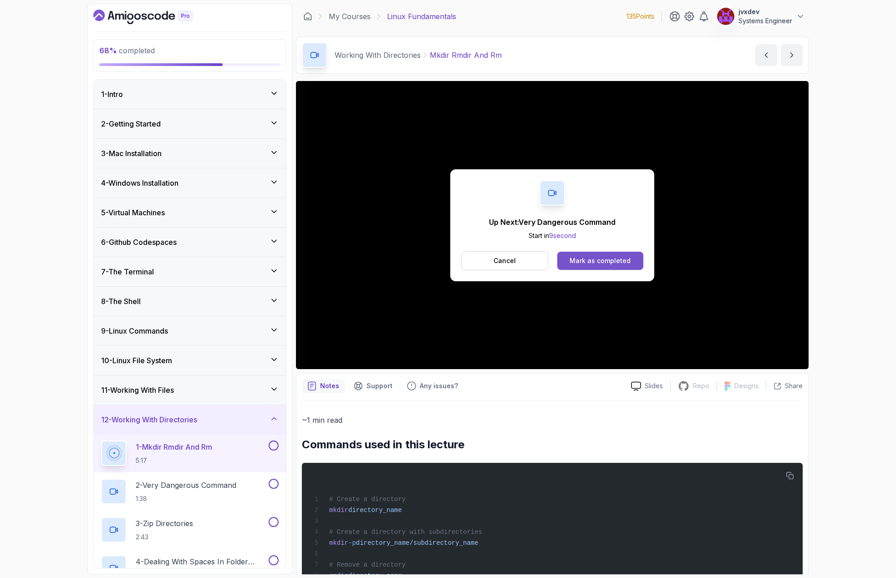
click at [616, 257] on div "Mark as completed" at bounding box center [600, 260] width 61 height 9
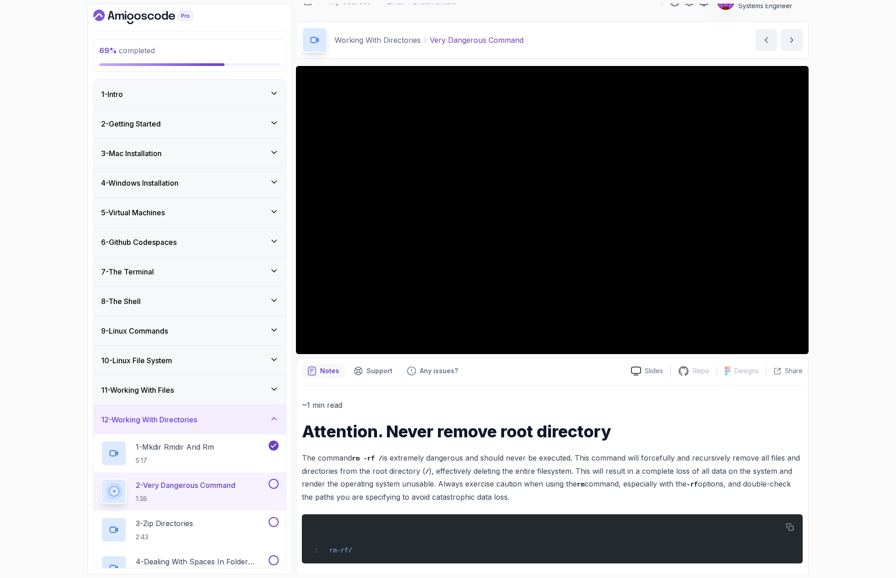
scroll to position [23, 0]
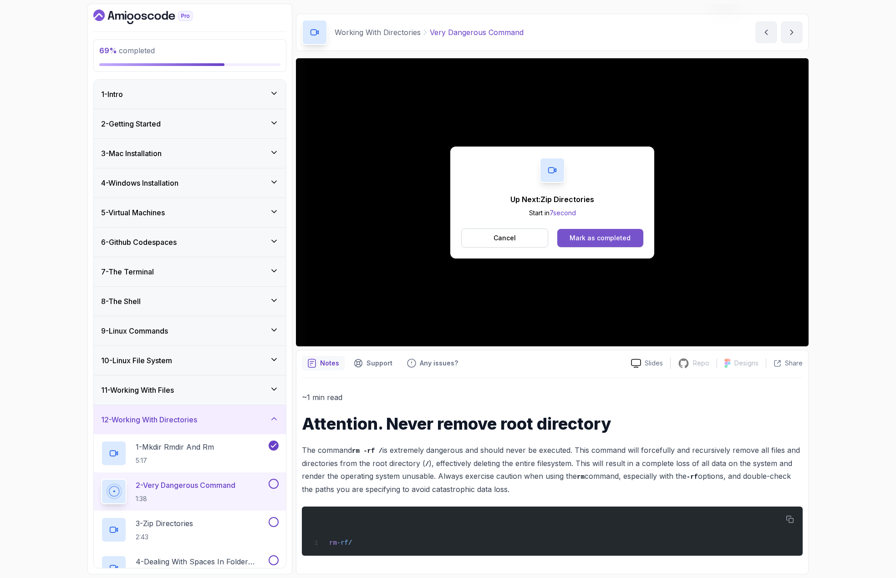
click at [633, 237] on button "Mark as completed" at bounding box center [601, 238] width 86 height 18
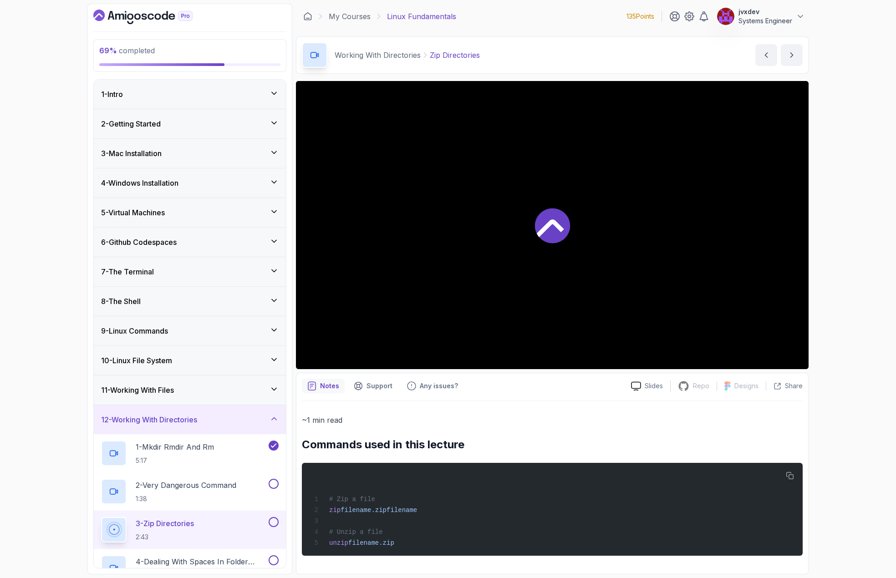
scroll to position [2, 0]
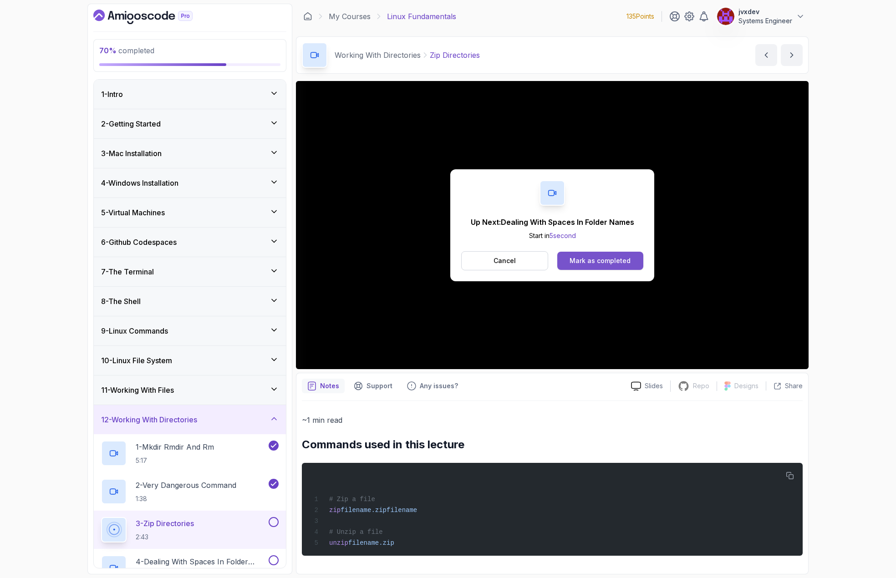
click at [610, 261] on div "Mark as completed" at bounding box center [600, 260] width 61 height 9
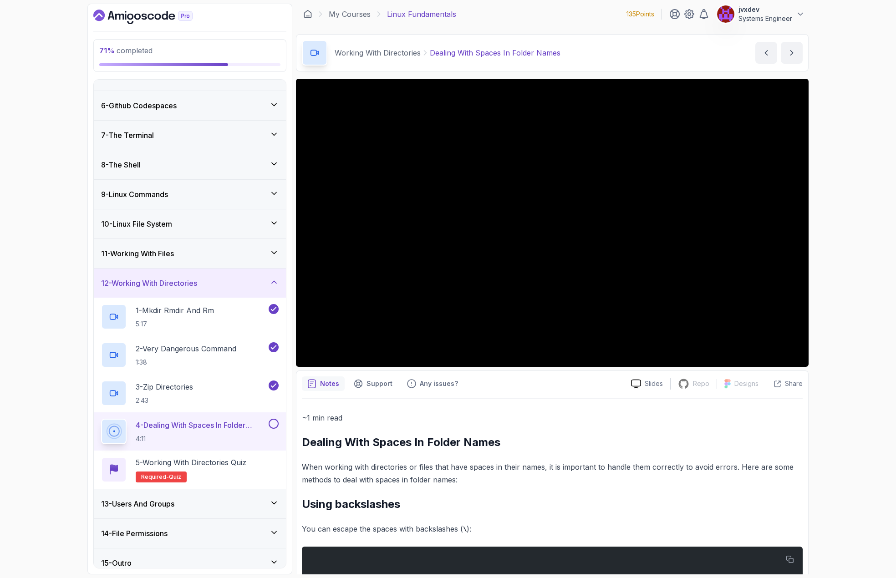
scroll to position [146, 0]
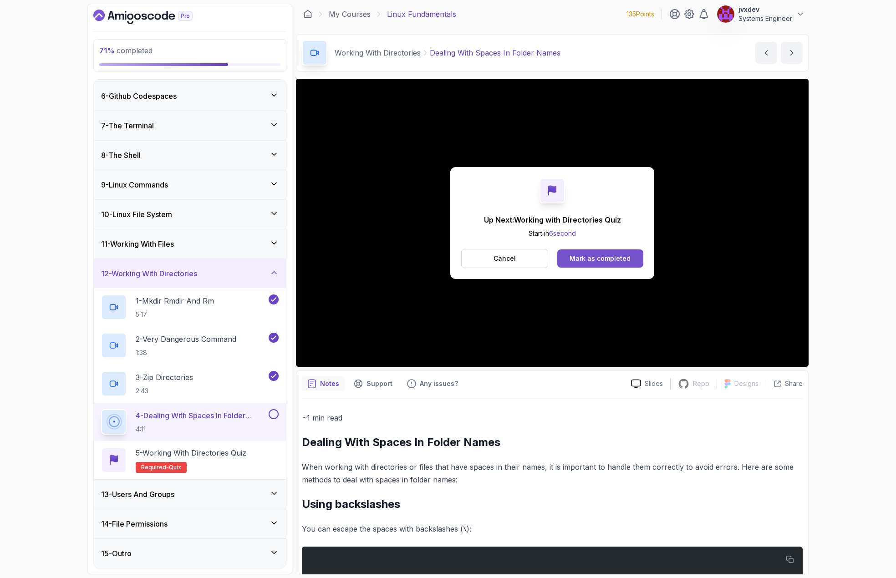
click at [624, 262] on div "Mark as completed" at bounding box center [600, 258] width 61 height 9
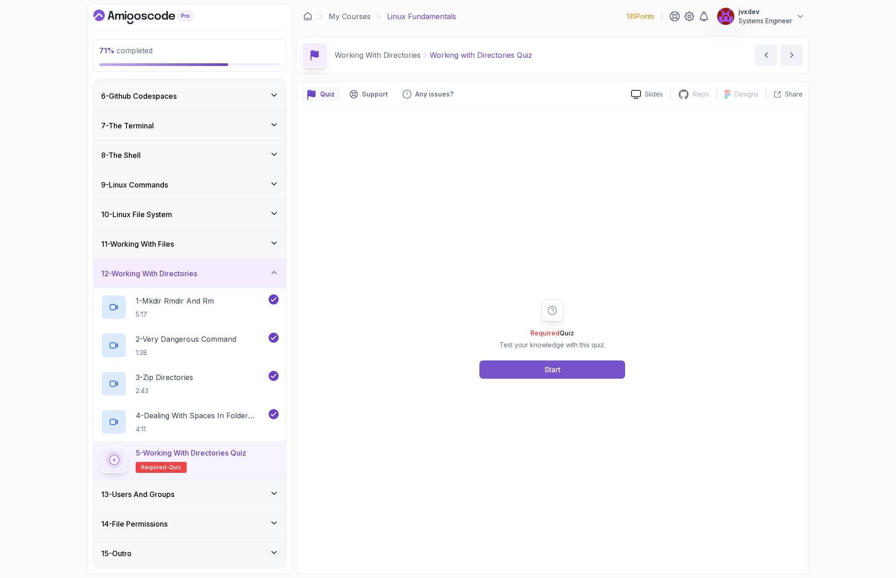
click at [608, 376] on button "Start" at bounding box center [553, 370] width 146 height 18
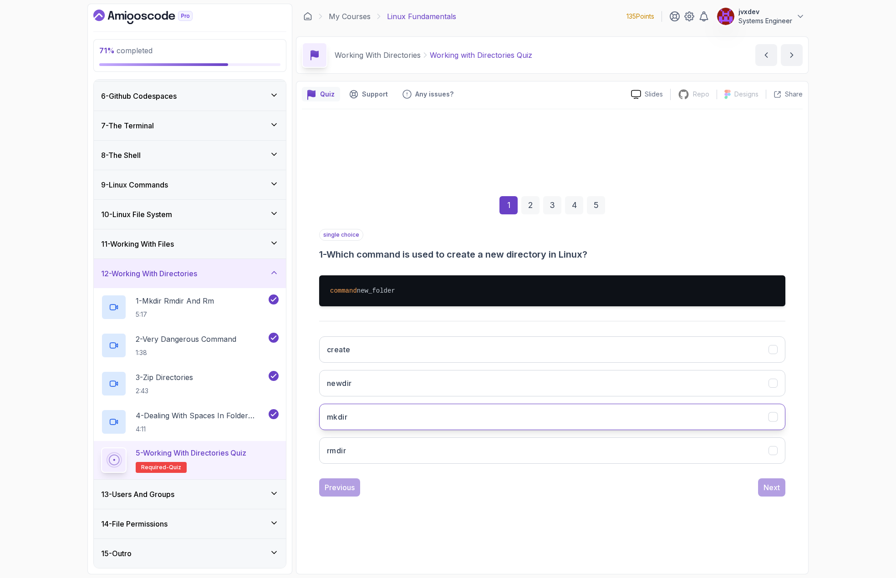
click at [431, 420] on button "mkdir" at bounding box center [552, 417] width 466 height 26
click at [760, 485] on button "Next" at bounding box center [771, 488] width 27 height 18
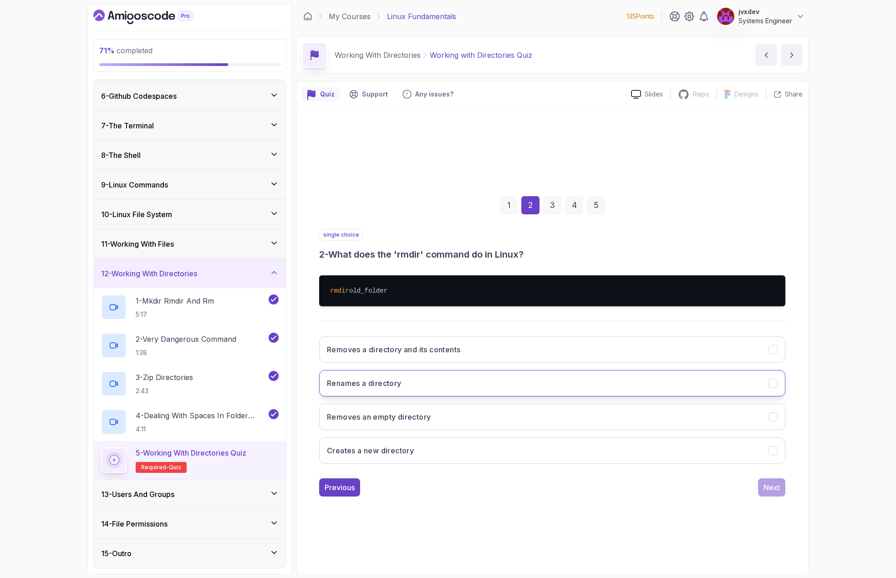
click at [454, 387] on button "Renames a directory" at bounding box center [552, 383] width 466 height 26
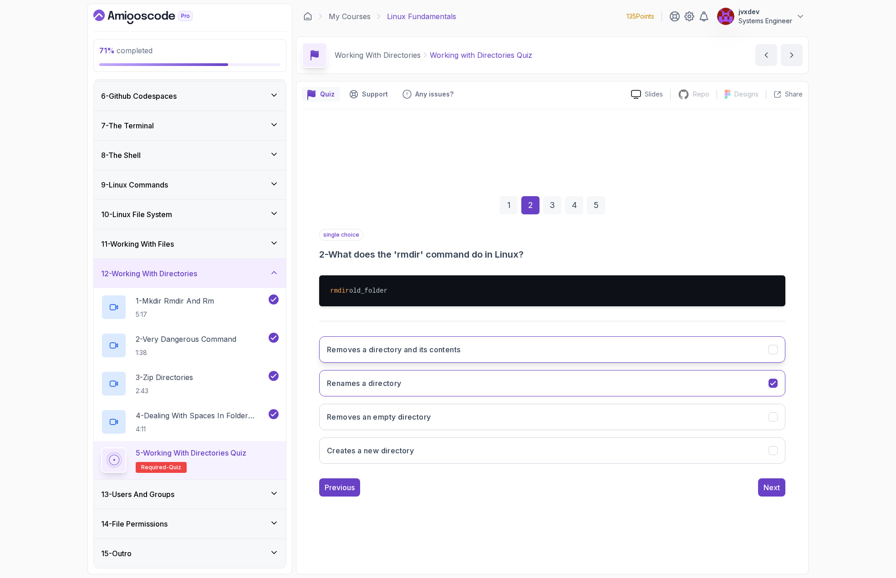
click at [459, 355] on h3 "Removes a directory and its contents" at bounding box center [393, 349] width 133 height 11
click at [779, 492] on div "Next" at bounding box center [772, 487] width 16 height 11
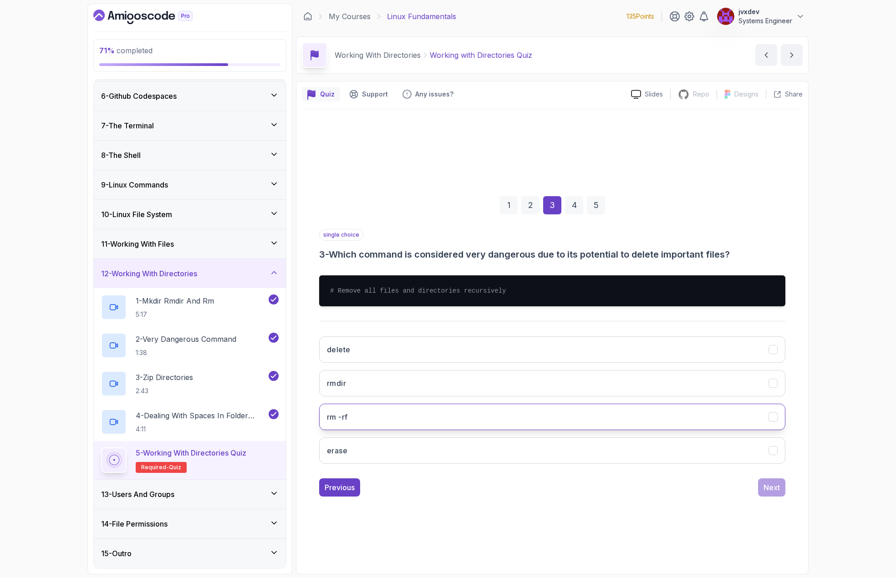
click at [399, 412] on button "rm -rf" at bounding box center [552, 417] width 466 height 26
click at [777, 494] on button "Next" at bounding box center [771, 488] width 27 height 18
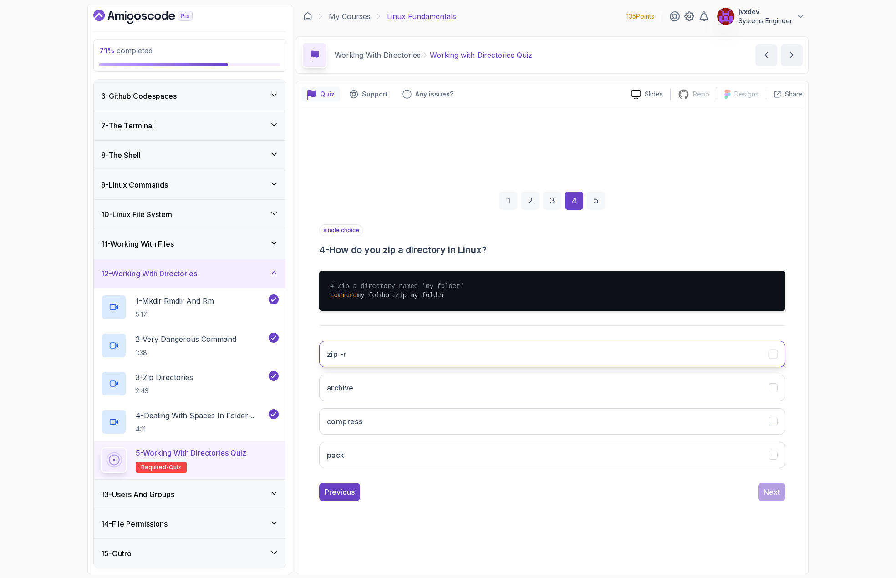
click at [418, 357] on button "zip -r" at bounding box center [552, 354] width 466 height 26
click at [771, 492] on div "Next" at bounding box center [772, 492] width 16 height 11
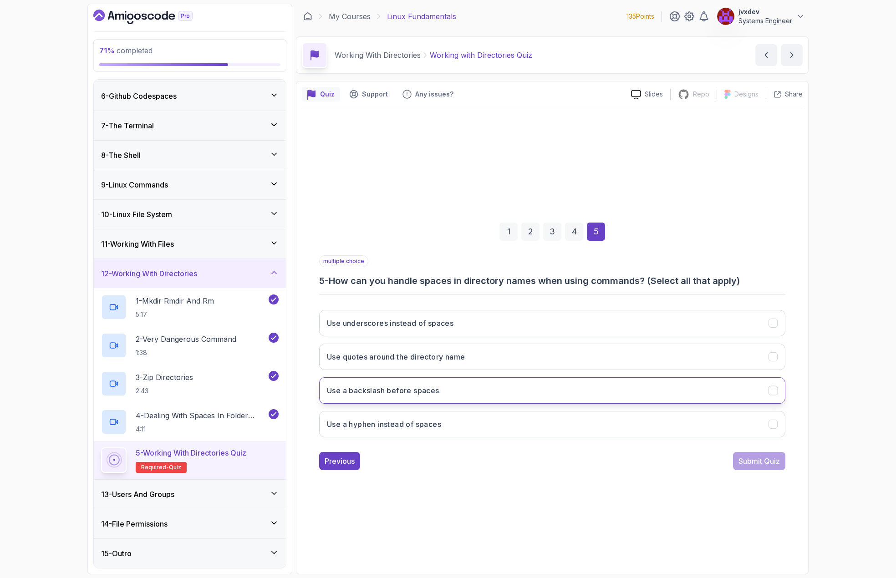
click at [481, 391] on button "Use a backslash before spaces" at bounding box center [552, 391] width 466 height 26
click at [740, 460] on div "Submit Quiz" at bounding box center [759, 461] width 41 height 11
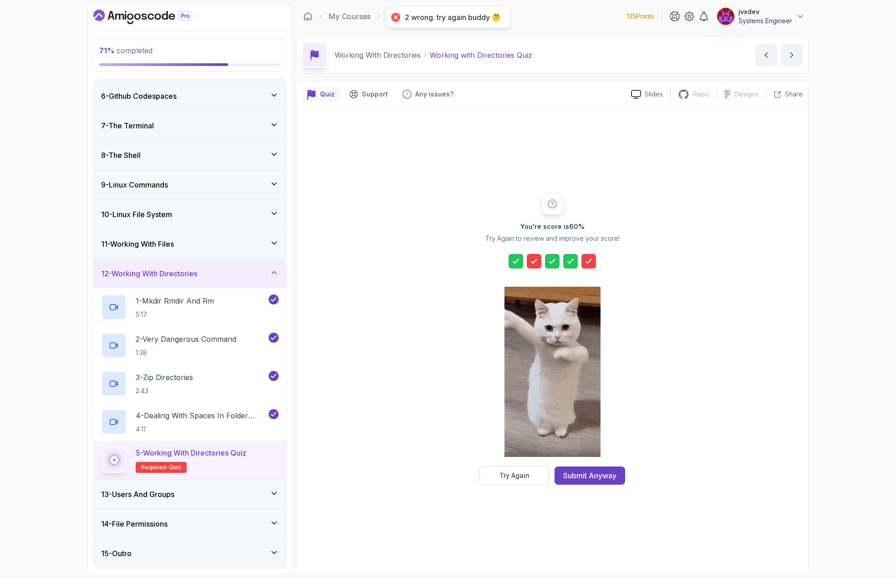
click at [535, 264] on icon at bounding box center [534, 261] width 9 height 9
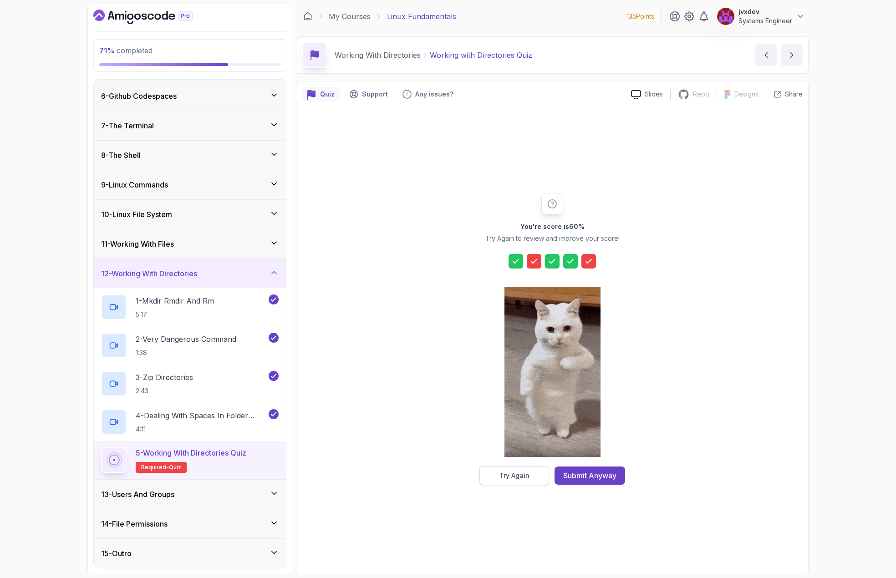
click at [526, 479] on div "Try Again" at bounding box center [515, 475] width 30 height 9
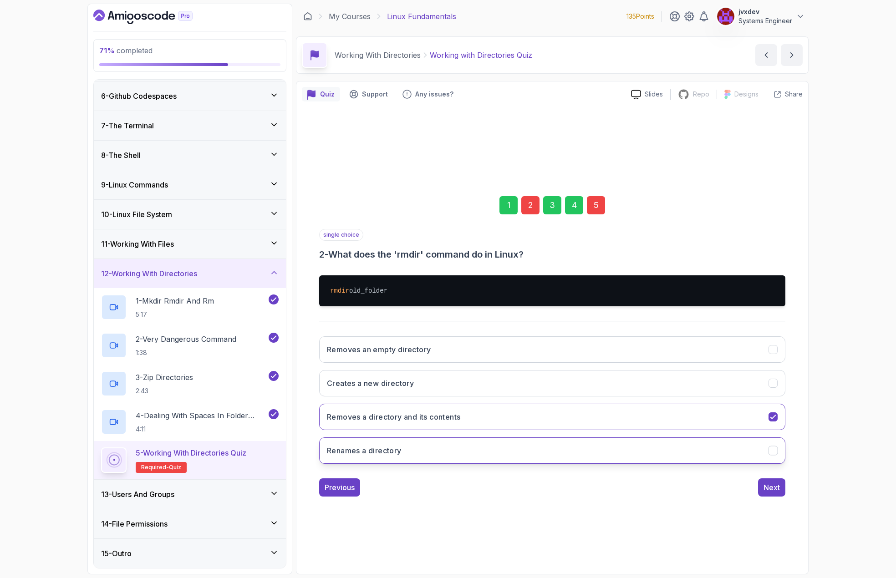
click at [430, 447] on button "Renames a directory" at bounding box center [552, 451] width 466 height 26
click at [769, 485] on div "Next" at bounding box center [772, 487] width 16 height 11
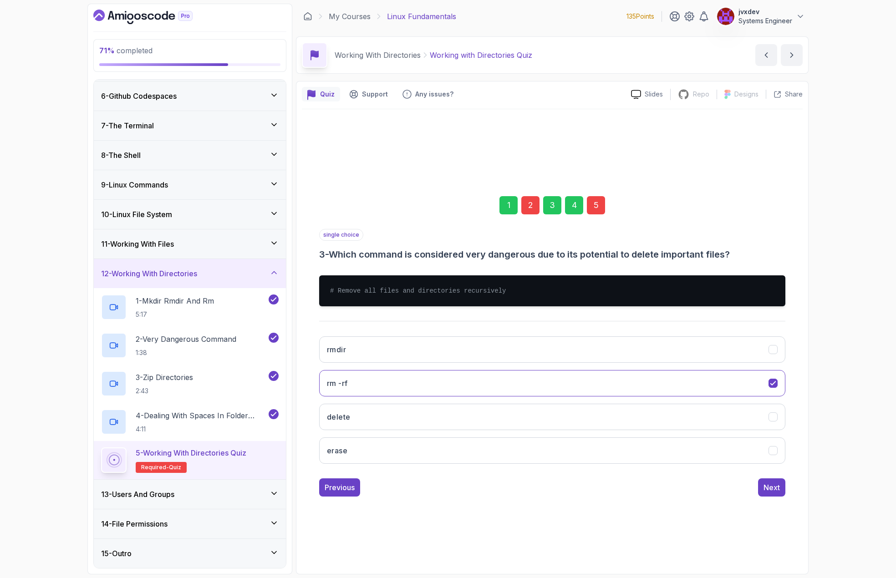
click at [769, 485] on div "Next" at bounding box center [772, 487] width 16 height 11
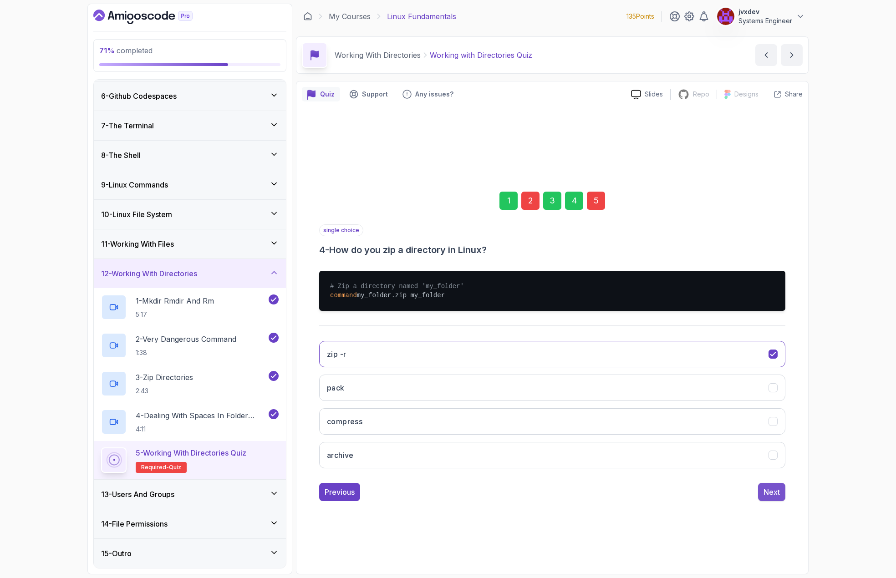
click at [769, 484] on button "Next" at bounding box center [771, 492] width 27 height 18
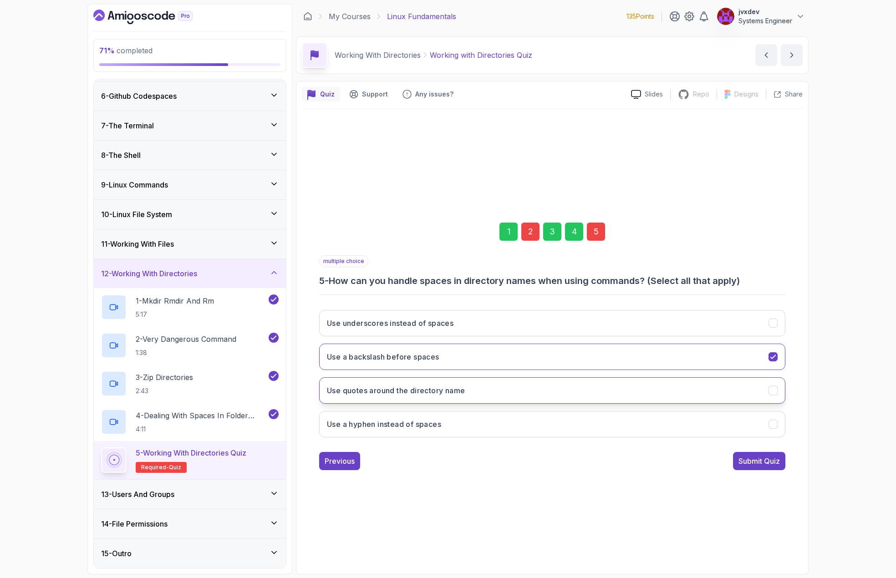
click at [508, 396] on button "Use quotes around the directory name" at bounding box center [552, 391] width 466 height 26
click at [745, 463] on div "Submit Quiz" at bounding box center [759, 461] width 41 height 11
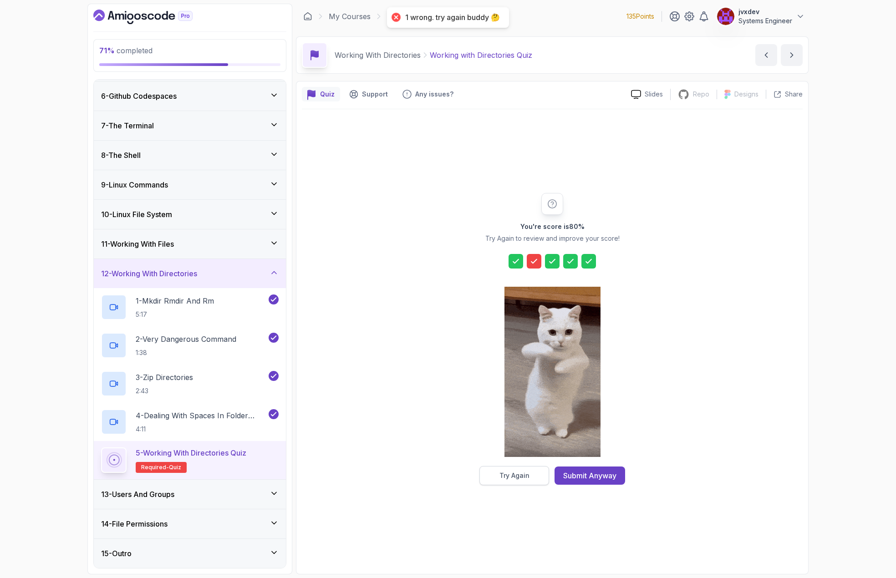
click at [531, 478] on button "Try Again" at bounding box center [515, 475] width 70 height 19
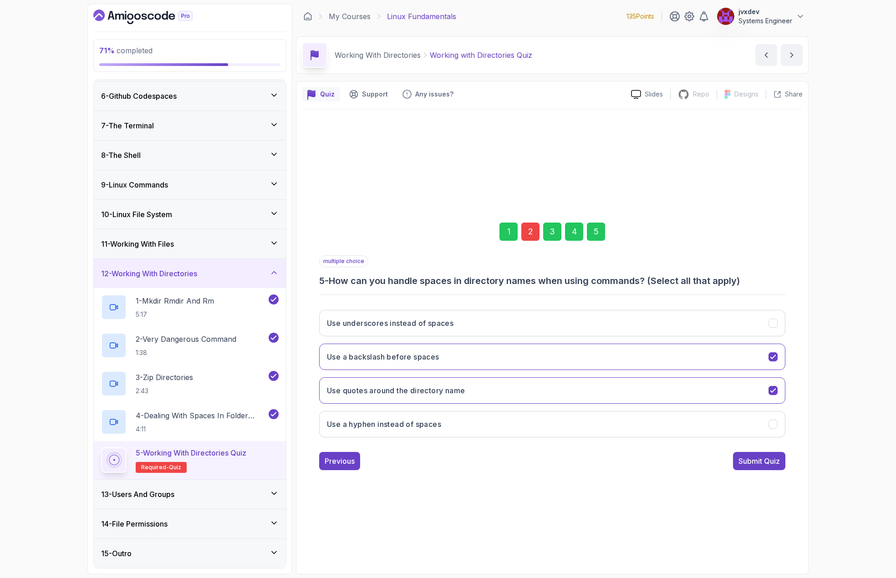
click at [534, 228] on div "2" at bounding box center [531, 232] width 18 height 18
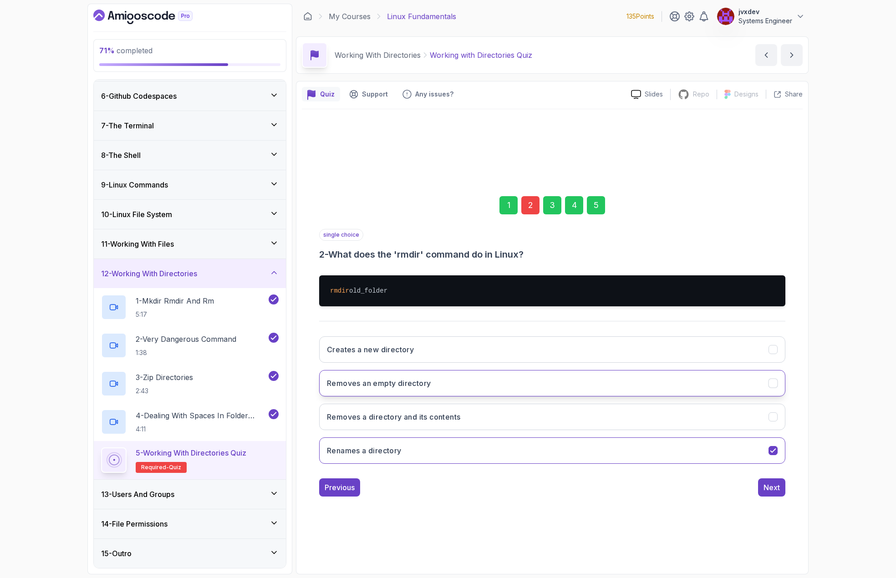
click at [425, 384] on h3 "Removes an empty directory" at bounding box center [379, 383] width 104 height 11
click at [772, 484] on div "Next" at bounding box center [772, 487] width 16 height 11
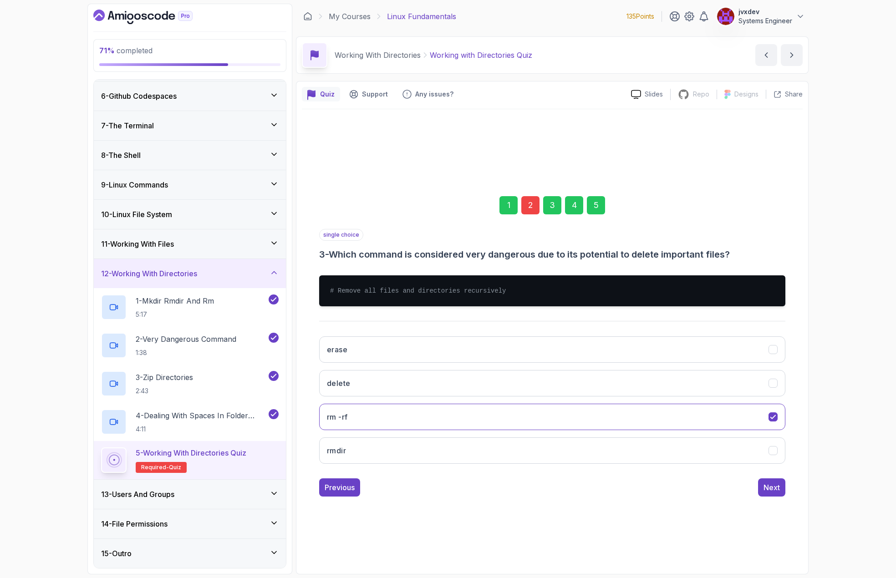
click at [774, 487] on div "Next" at bounding box center [772, 487] width 16 height 11
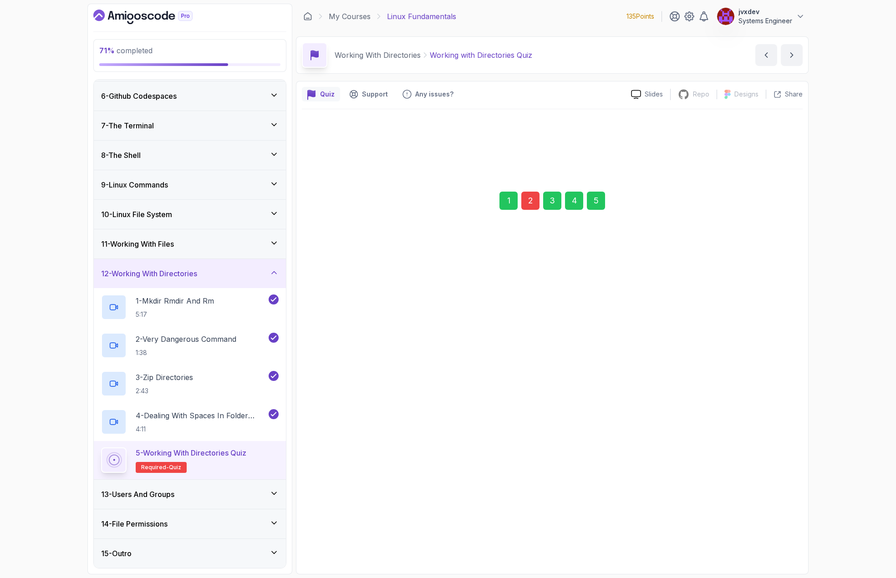
click at [774, 487] on button "Next" at bounding box center [771, 491] width 27 height 18
click at [774, 487] on div "1 2 3 4 5 multiple choice 5 - How can you handle spaces in directory names when…" at bounding box center [552, 339] width 501 height 460
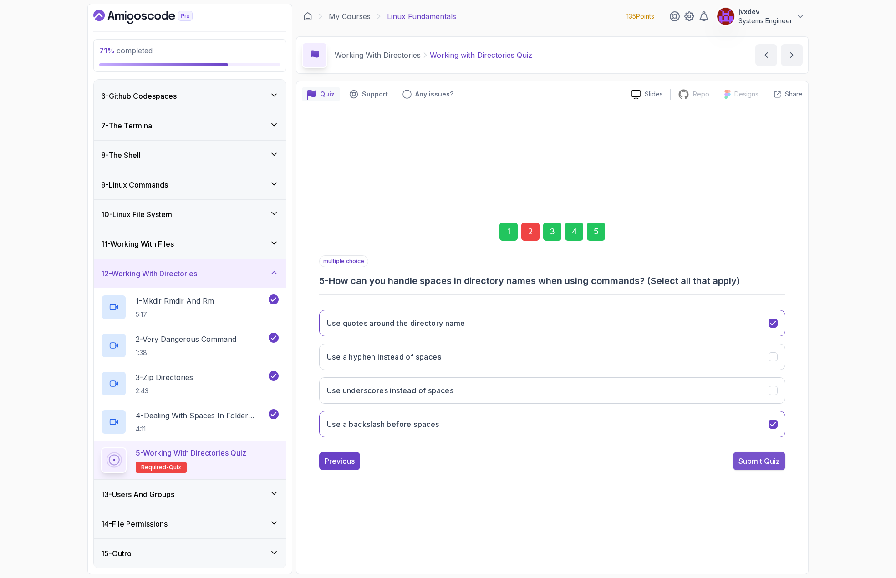
click at [771, 467] on button "Submit Quiz" at bounding box center [759, 461] width 52 height 18
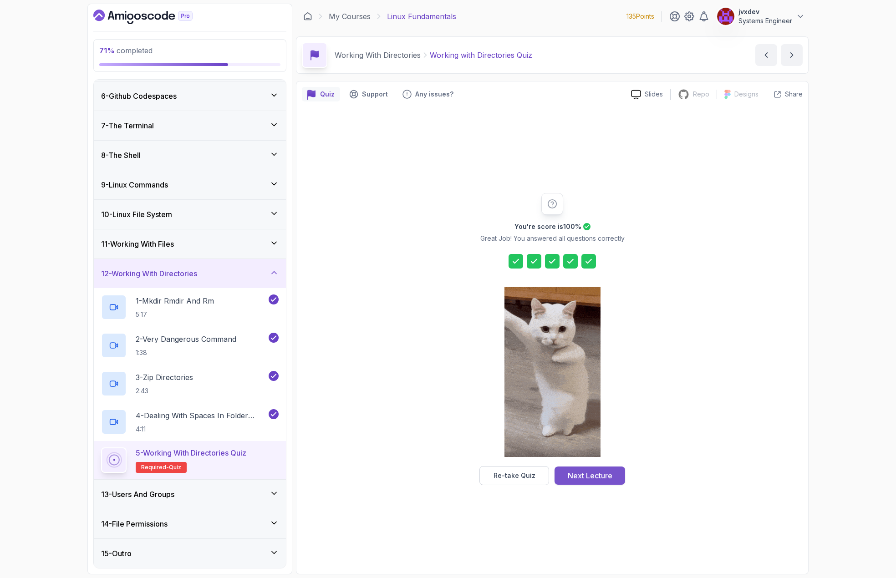
click at [588, 477] on div "Next Lecture" at bounding box center [590, 476] width 45 height 11
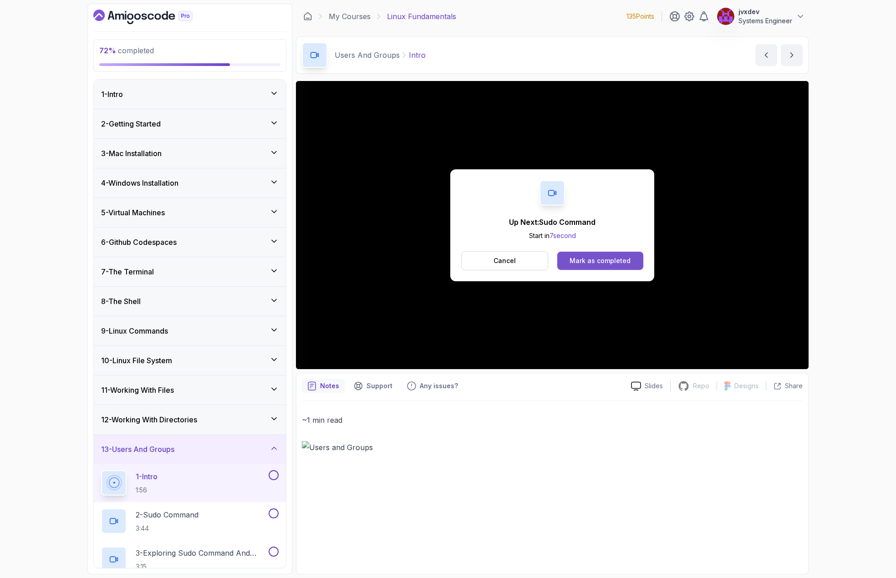
click at [627, 258] on div "Mark as completed" at bounding box center [600, 260] width 61 height 9
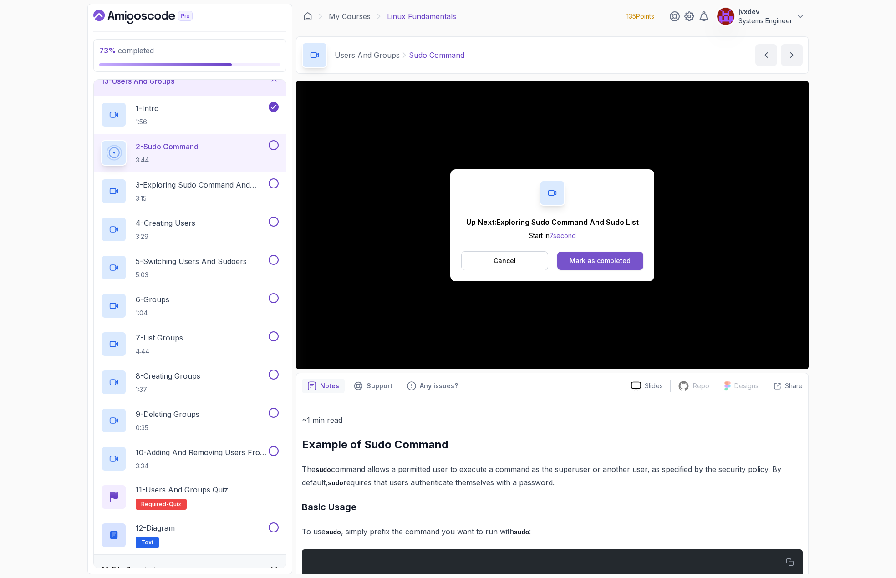
click at [604, 264] on div "Mark as completed" at bounding box center [600, 260] width 61 height 9
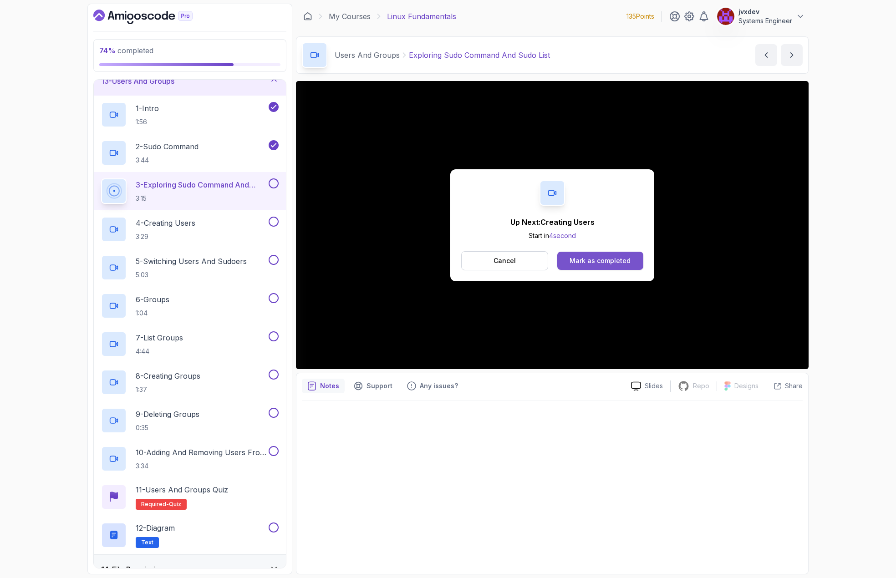
click at [596, 265] on div "Mark as completed" at bounding box center [600, 260] width 61 height 9
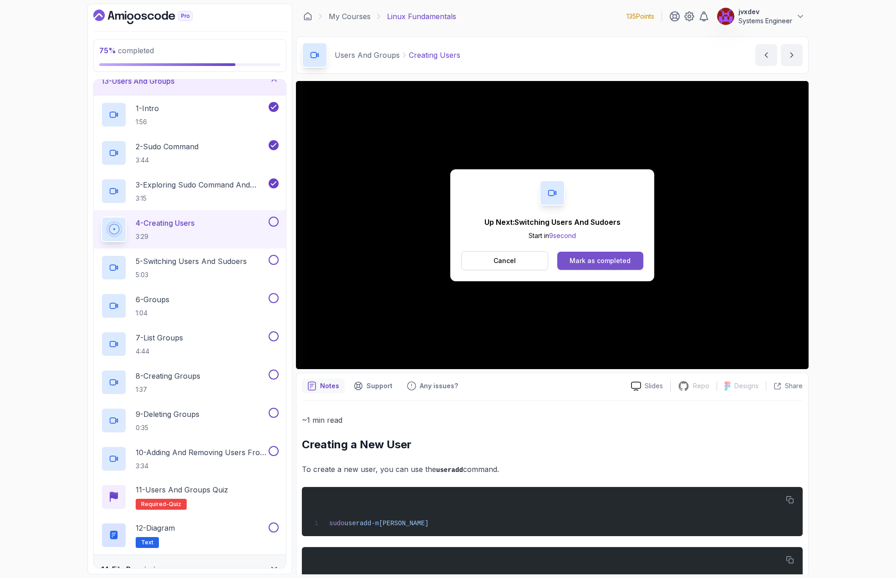
click at [625, 261] on div "Mark as completed" at bounding box center [600, 260] width 61 height 9
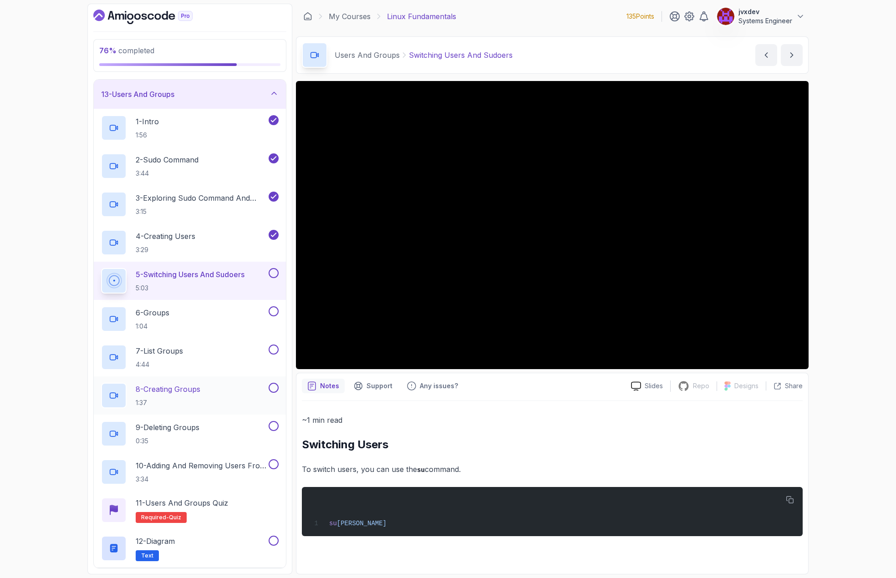
scroll to position [368, 0]
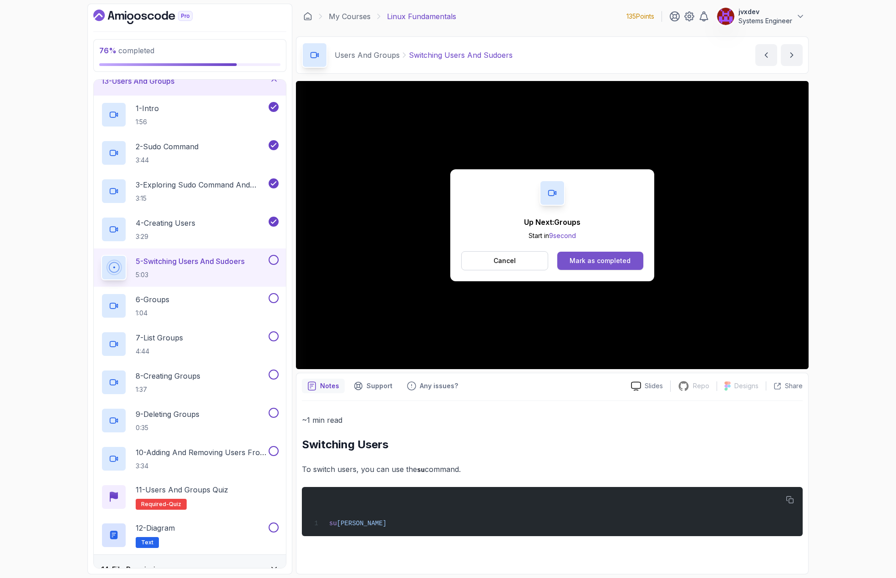
click at [597, 260] on div "Mark as completed" at bounding box center [600, 260] width 61 height 9
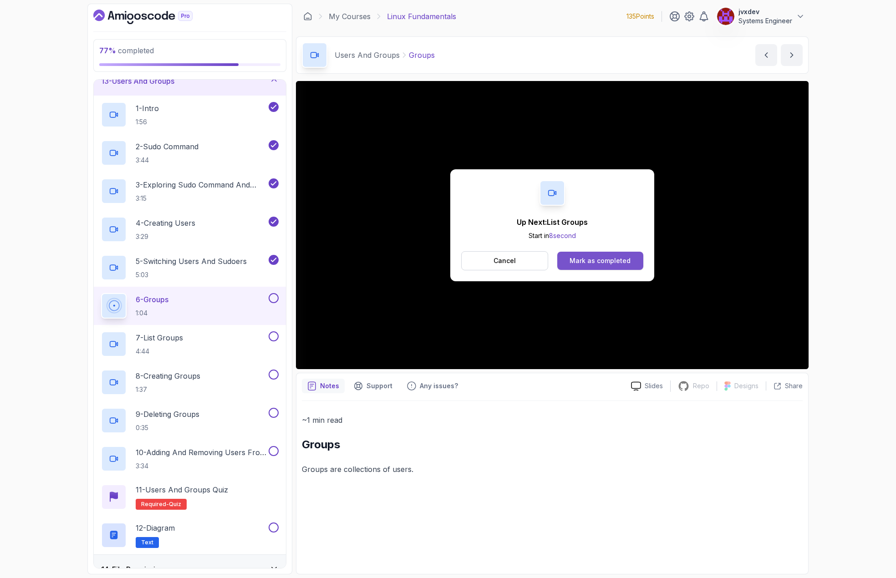
click at [572, 263] on button "Mark as completed" at bounding box center [601, 261] width 86 height 18
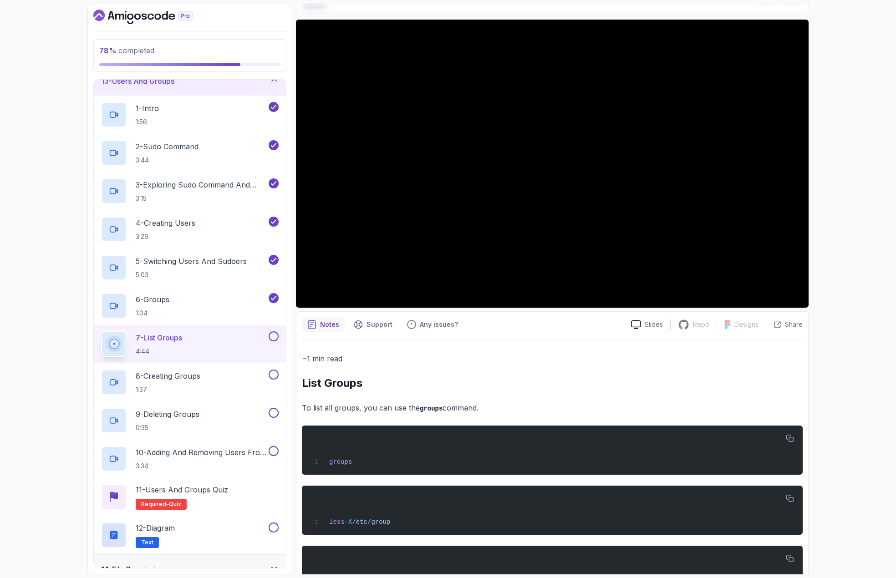
scroll to position [46, 0]
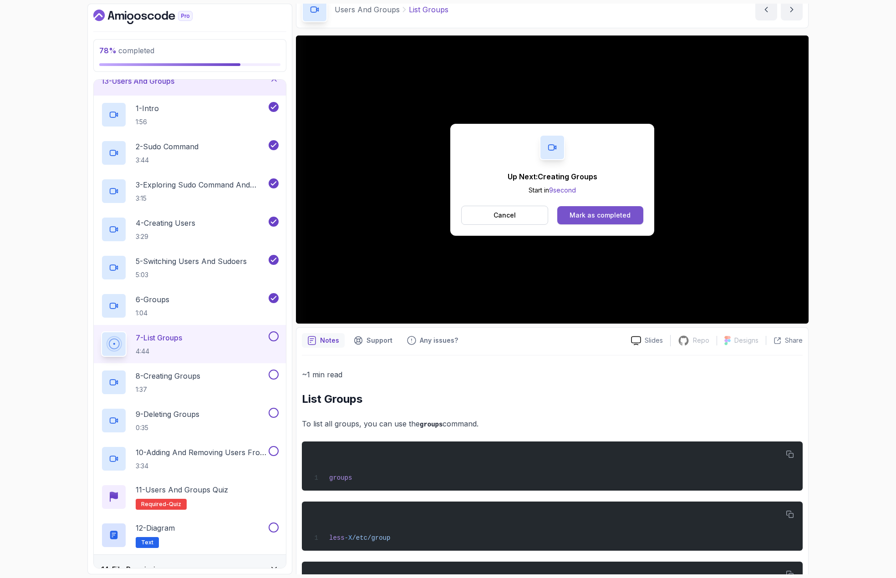
click at [618, 214] on div "Mark as completed" at bounding box center [600, 215] width 61 height 9
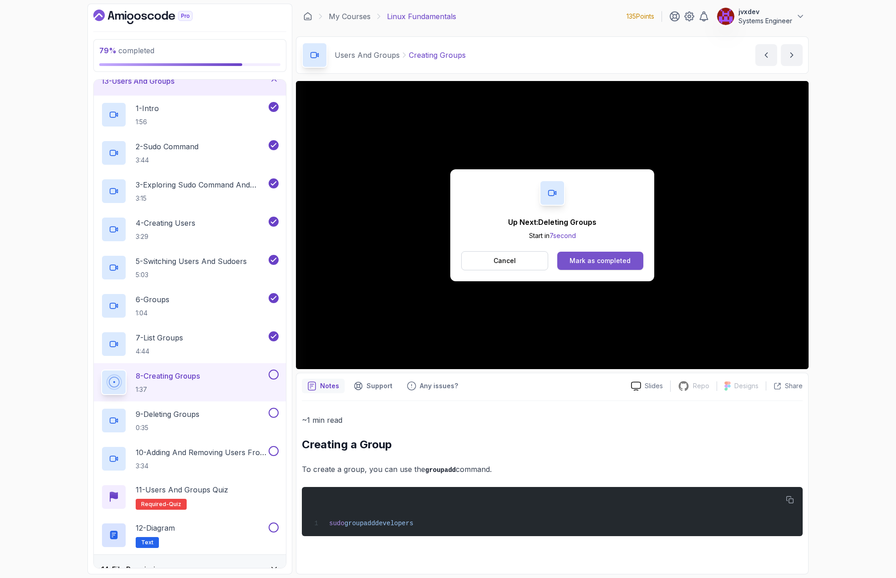
click at [595, 264] on div "Mark as completed" at bounding box center [600, 260] width 61 height 9
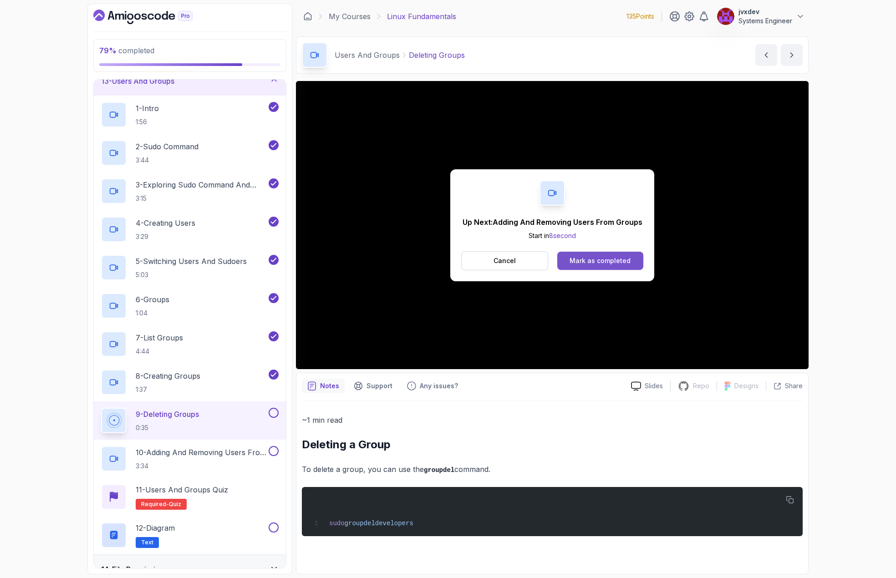
click at [615, 263] on div "Mark as completed" at bounding box center [600, 260] width 61 height 9
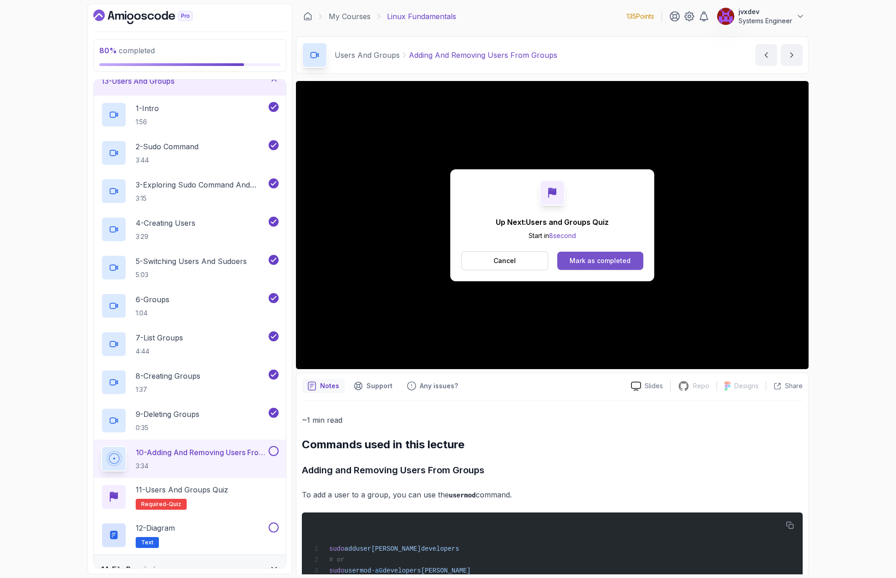
click at [621, 261] on div "Mark as completed" at bounding box center [600, 260] width 61 height 9
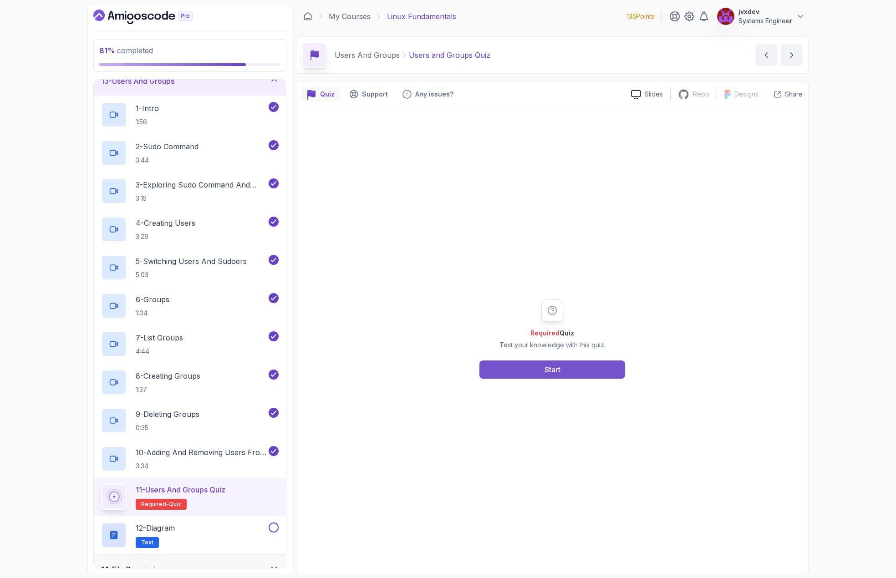
click at [550, 373] on div "Start" at bounding box center [553, 369] width 16 height 11
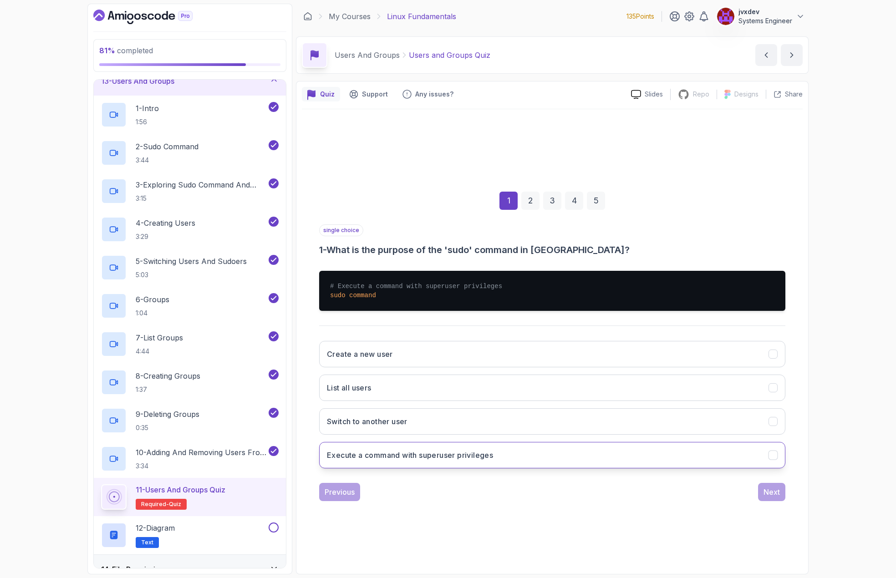
click at [498, 450] on button "Execute a command with superuser privileges" at bounding box center [552, 455] width 466 height 26
click at [769, 490] on div "Next" at bounding box center [772, 492] width 16 height 11
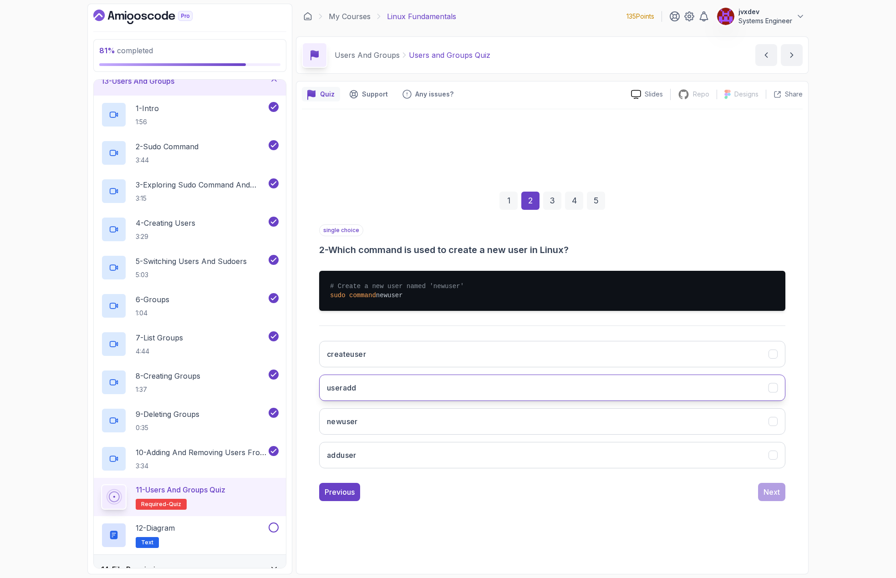
click at [580, 385] on button "useradd" at bounding box center [552, 388] width 466 height 26
click at [767, 494] on div "Next" at bounding box center [772, 492] width 16 height 11
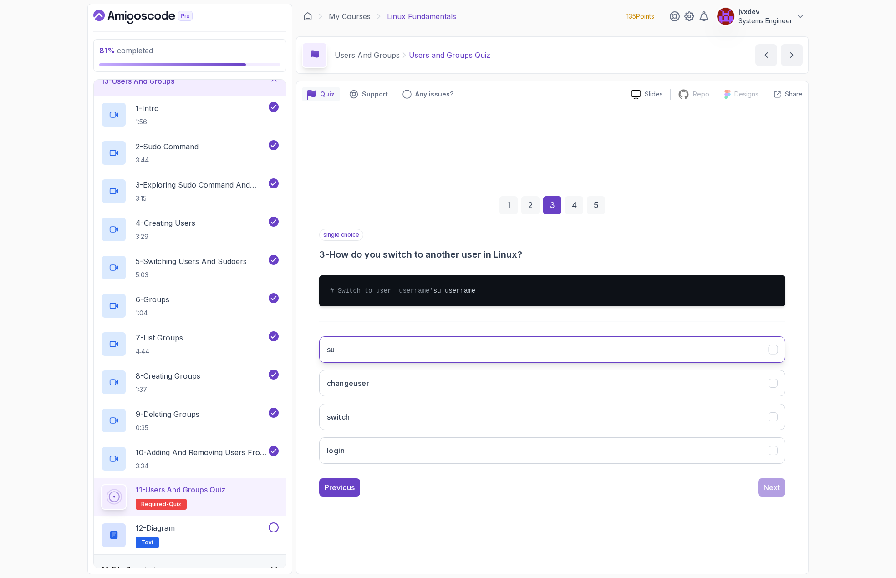
click at [426, 357] on button "su" at bounding box center [552, 350] width 466 height 26
click at [764, 493] on div "Next" at bounding box center [772, 487] width 16 height 11
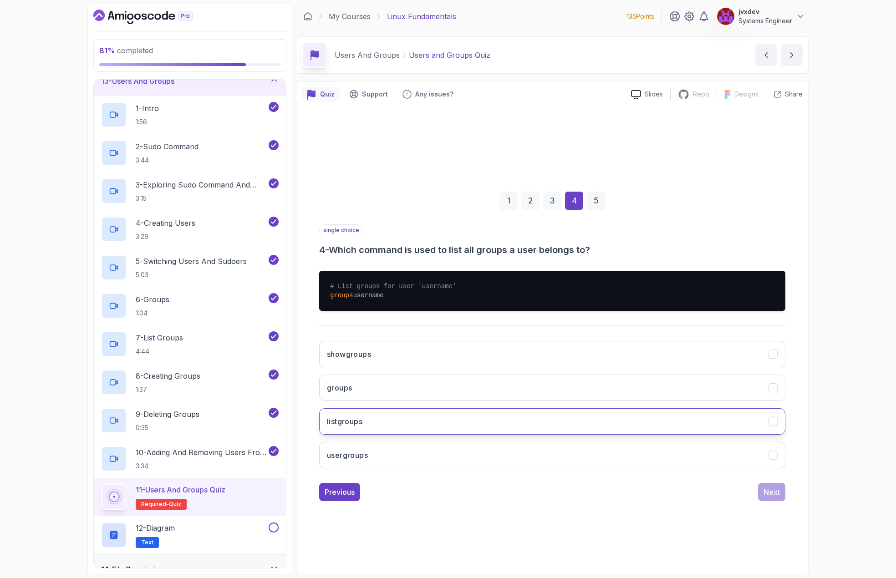
click at [426, 416] on button "listgroups" at bounding box center [552, 422] width 466 height 26
click at [600, 458] on button "usergroups" at bounding box center [552, 455] width 466 height 26
click at [767, 498] on button "Next" at bounding box center [771, 492] width 27 height 18
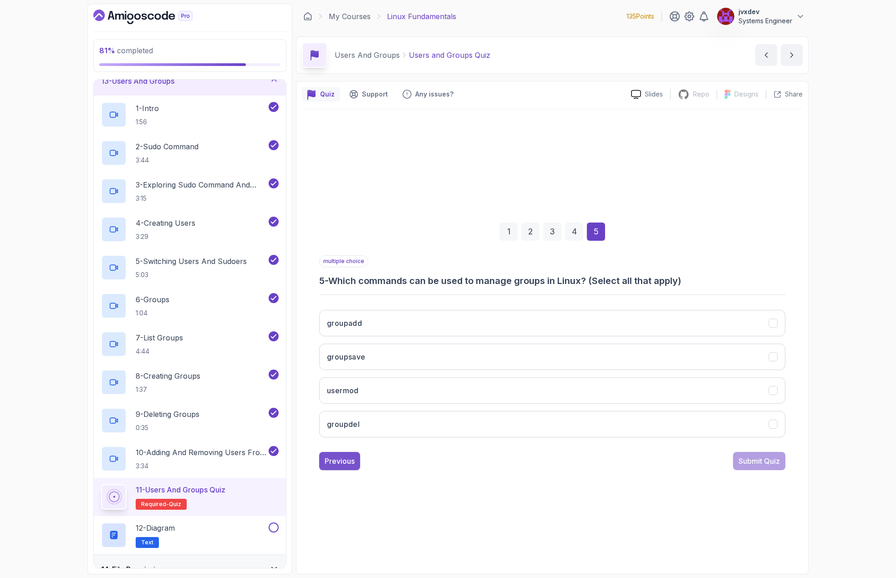
click at [345, 464] on div "Previous" at bounding box center [340, 461] width 30 height 11
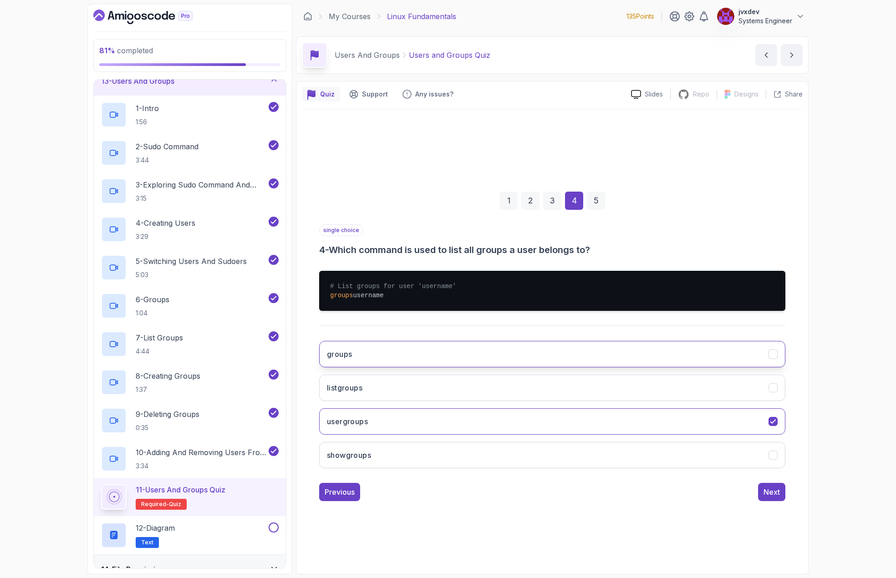
click at [383, 352] on button "groups" at bounding box center [552, 354] width 466 height 26
click at [761, 490] on button "Next" at bounding box center [771, 492] width 27 height 18
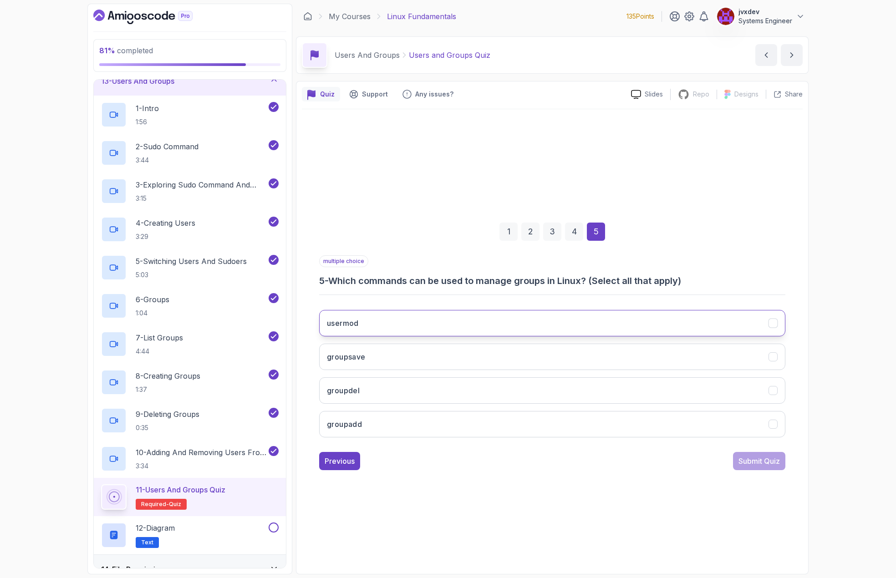
click at [541, 326] on button "usermod" at bounding box center [552, 323] width 466 height 26
click at [522, 346] on button "groupsave" at bounding box center [552, 357] width 466 height 26
click at [500, 388] on button "groupdel" at bounding box center [552, 391] width 466 height 26
click at [493, 420] on button "groupadd" at bounding box center [552, 424] width 466 height 26
click at [514, 317] on button "usermod" at bounding box center [552, 323] width 466 height 26
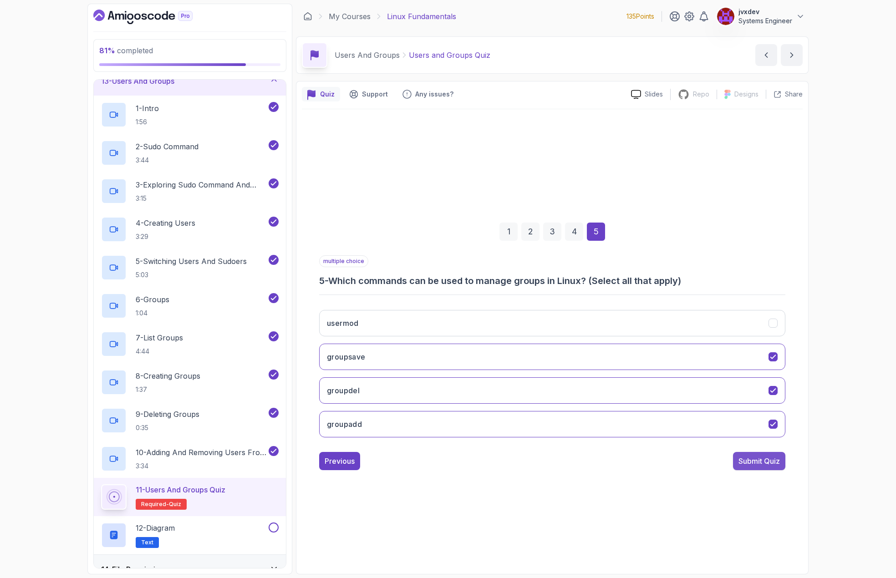
click at [740, 460] on div "Submit Quiz" at bounding box center [759, 461] width 41 height 11
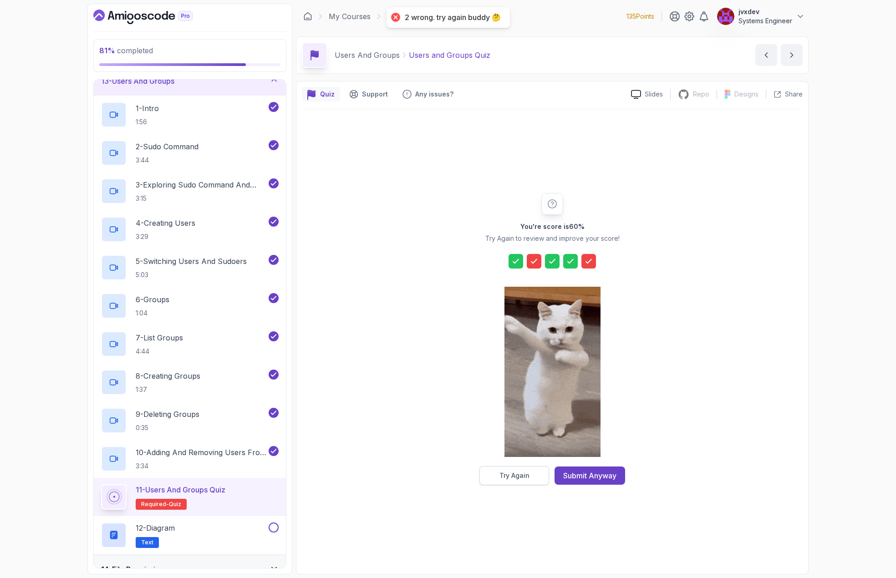
click at [531, 477] on button "Try Again" at bounding box center [515, 475] width 70 height 19
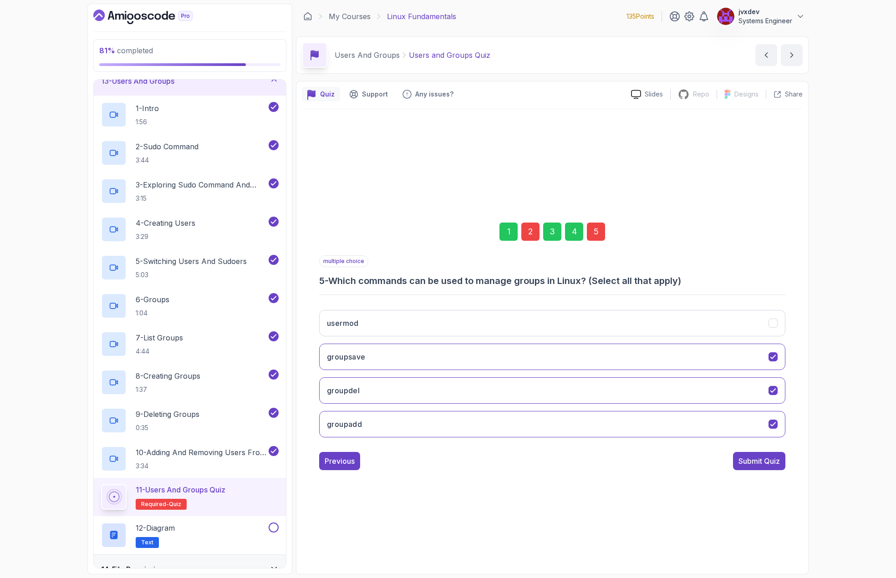
click at [528, 237] on div "2" at bounding box center [531, 232] width 18 height 18
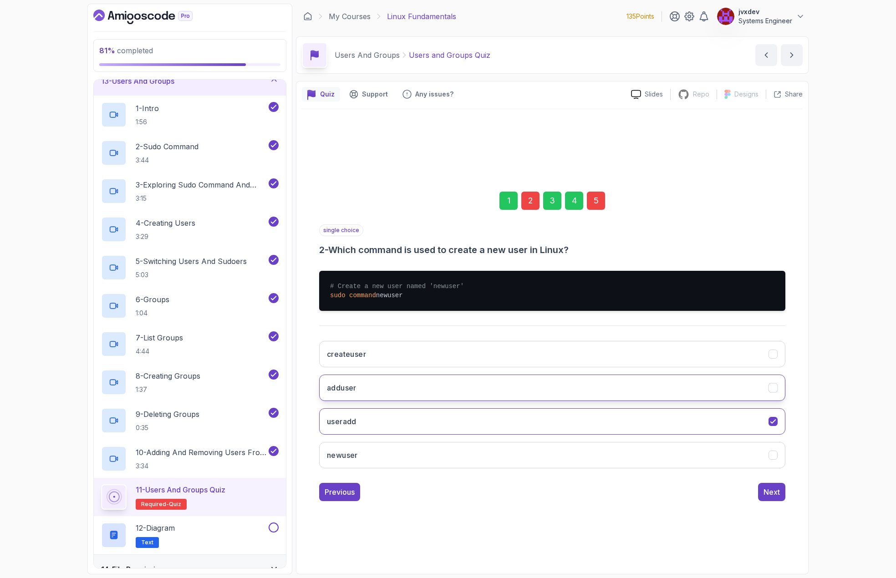
click at [462, 394] on button "adduser" at bounding box center [552, 388] width 466 height 26
click at [767, 494] on div "Next" at bounding box center [772, 492] width 16 height 11
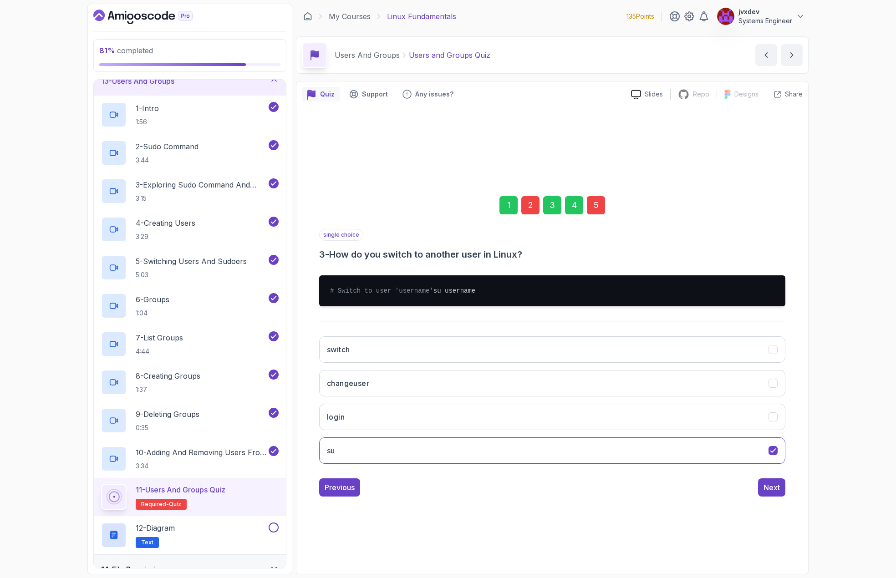
click at [768, 493] on div "Next" at bounding box center [772, 487] width 16 height 11
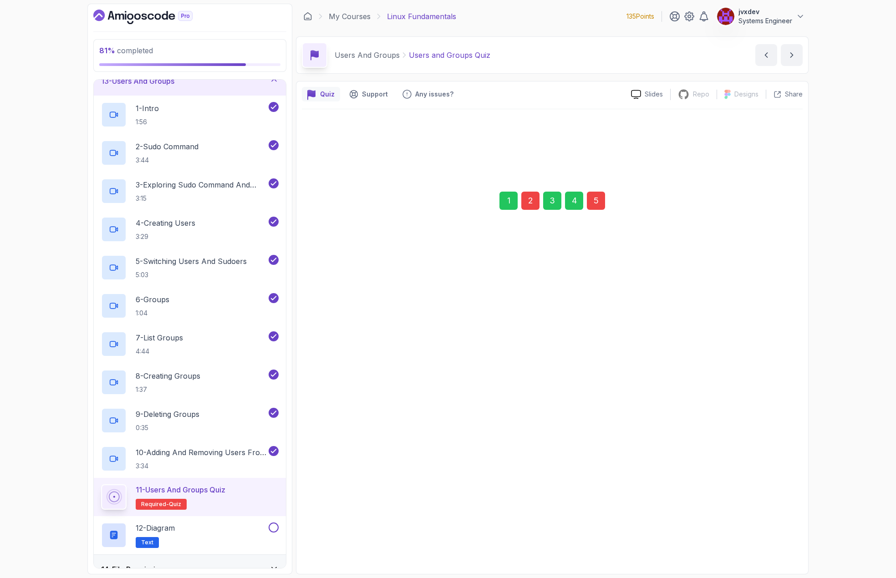
click at [768, 494] on div "Next" at bounding box center [772, 492] width 16 height 11
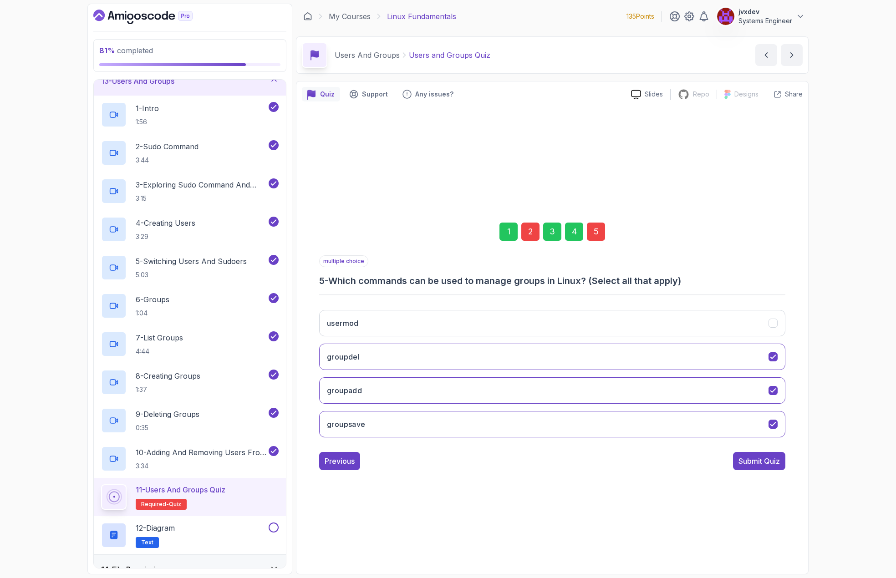
click at [601, 229] on div "5" at bounding box center [596, 232] width 18 height 18
click at [776, 355] on icon "groupdel" at bounding box center [773, 357] width 9 height 9
drag, startPoint x: 692, startPoint y: 281, endPoint x: 315, endPoint y: 272, distance: 376.8
click at [315, 272] on div "1 2 3 4 5 multiple choice 5 - Which commands can be used to manage groups in Li…" at bounding box center [552, 339] width 501 height 277
copy h3 "5 - Which commands can be used to manage groups in Linux? (Select all that appl…"
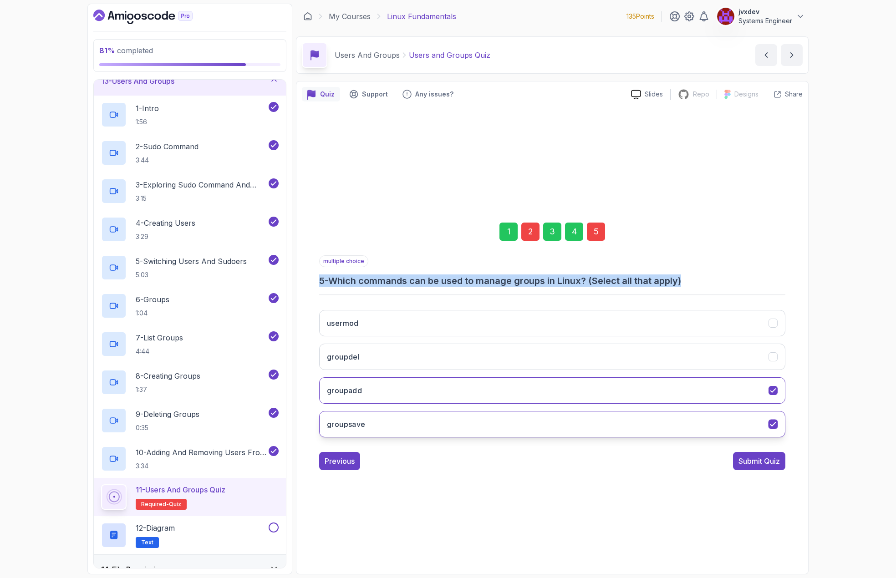
click at [773, 424] on icon "groupsave" at bounding box center [773, 424] width 9 height 9
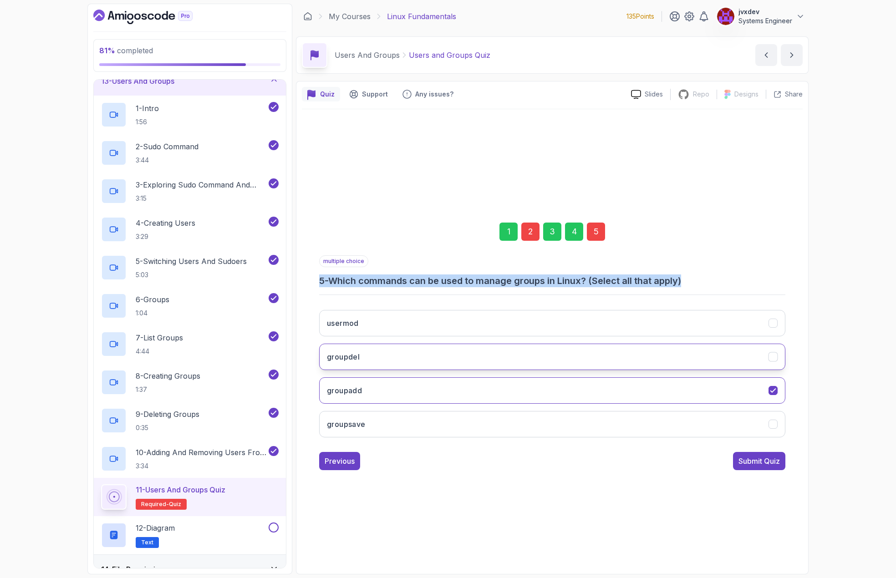
click at [777, 356] on icon "groupdel" at bounding box center [773, 357] width 9 height 9
click at [773, 325] on icon "usermod" at bounding box center [773, 323] width 9 height 9
click at [772, 458] on div "Submit Quiz" at bounding box center [759, 461] width 41 height 11
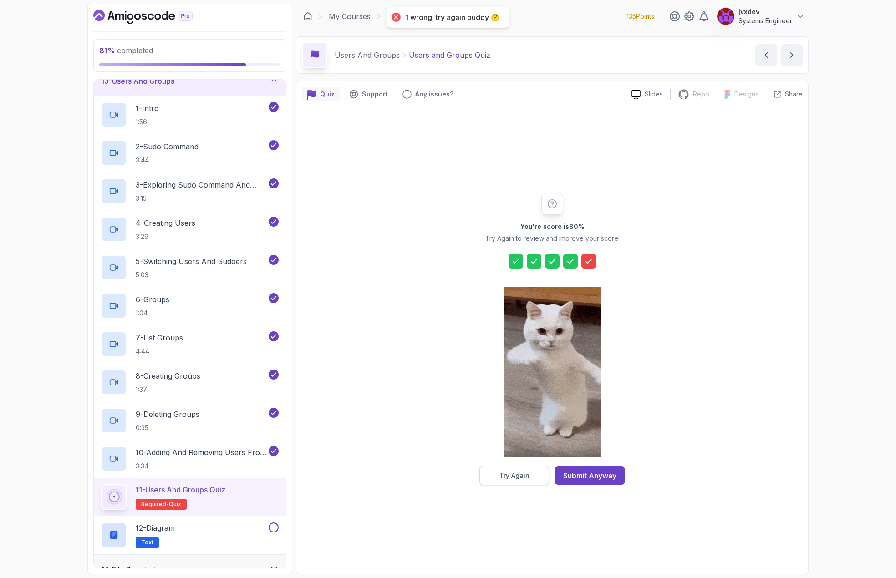
click at [543, 479] on button "Try Again" at bounding box center [515, 475] width 70 height 19
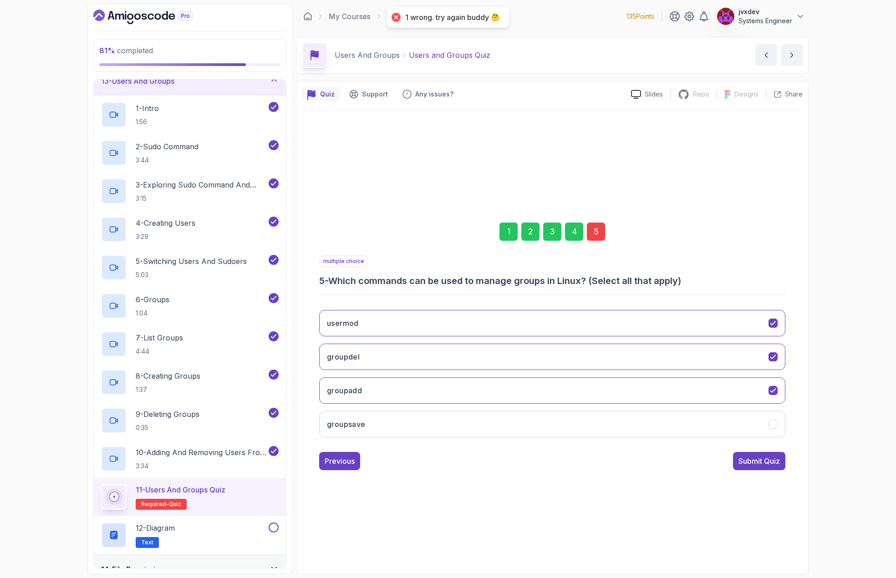
click at [586, 230] on div "1 2 3 4 5" at bounding box center [552, 231] width 466 height 47
click at [595, 233] on div "5" at bounding box center [596, 232] width 18 height 18
click at [777, 324] on icon "usermod" at bounding box center [773, 323] width 9 height 9
click at [773, 466] on div "Submit Quiz" at bounding box center [759, 461] width 41 height 11
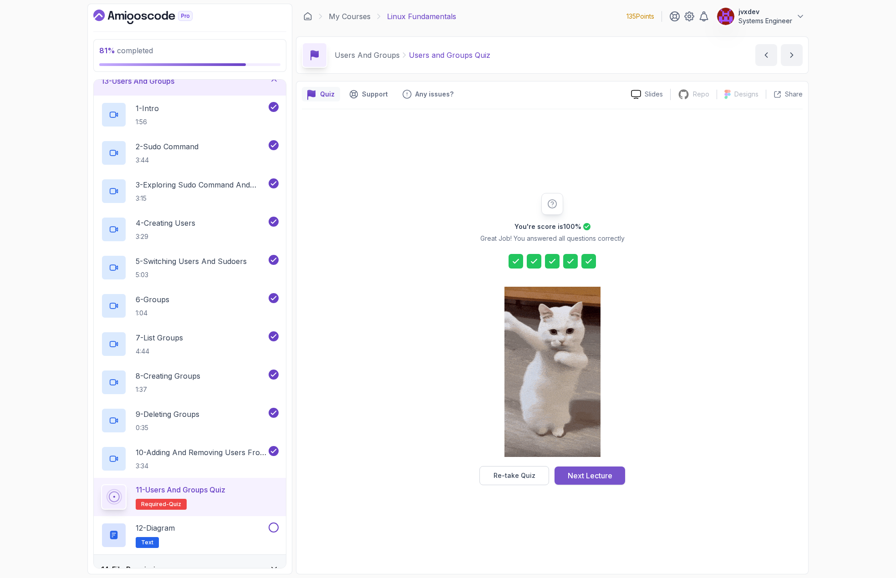
click at [613, 480] on button "Next Lecture" at bounding box center [590, 476] width 71 height 18
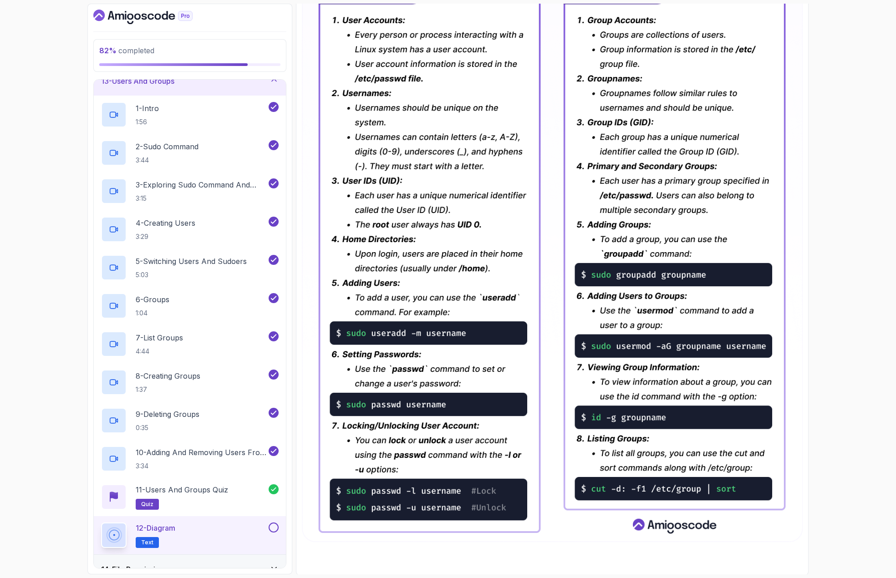
scroll to position [229, 0]
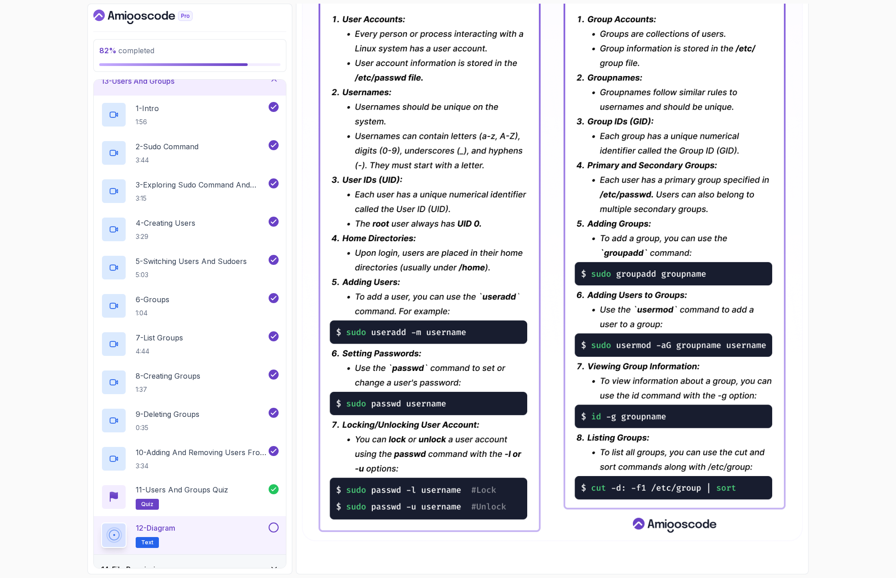
click at [275, 530] on button at bounding box center [274, 528] width 10 height 10
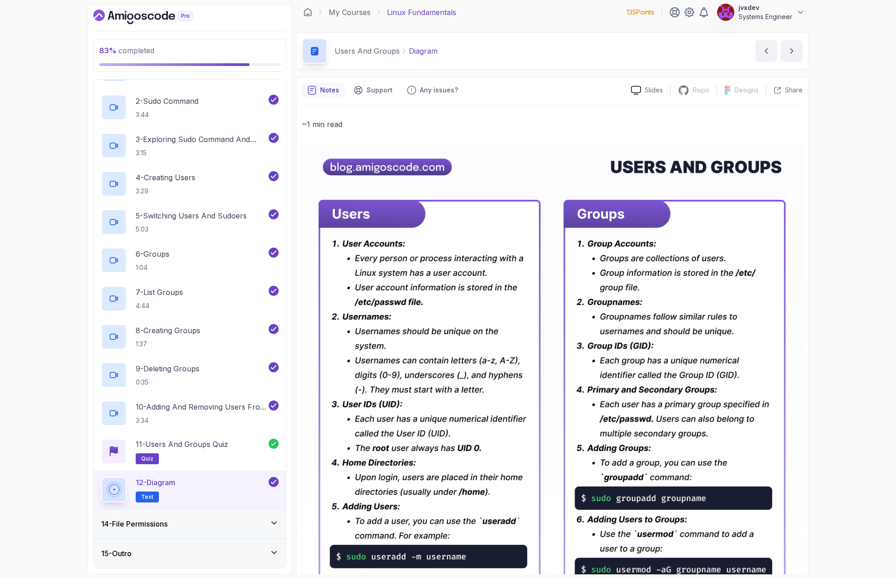
scroll to position [0, 0]
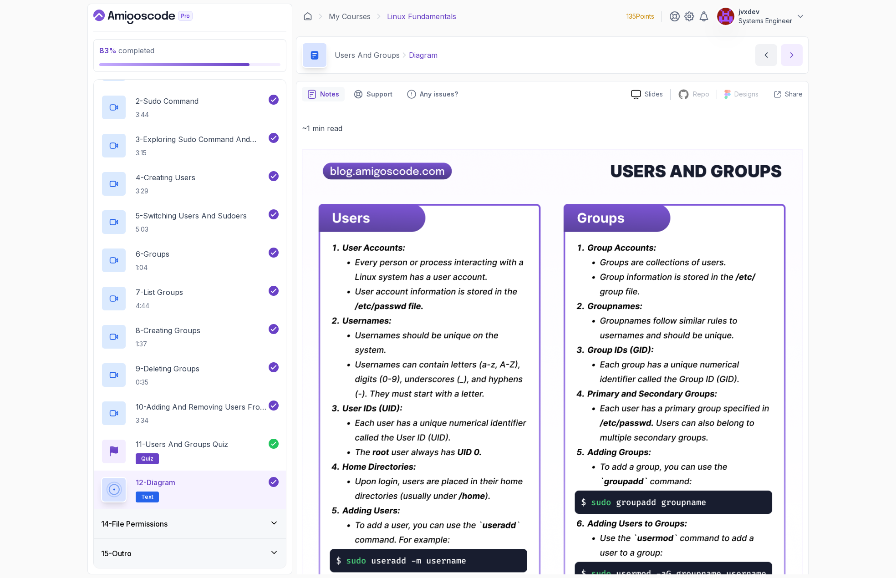
click at [795, 59] on icon "next content" at bounding box center [792, 55] width 9 height 9
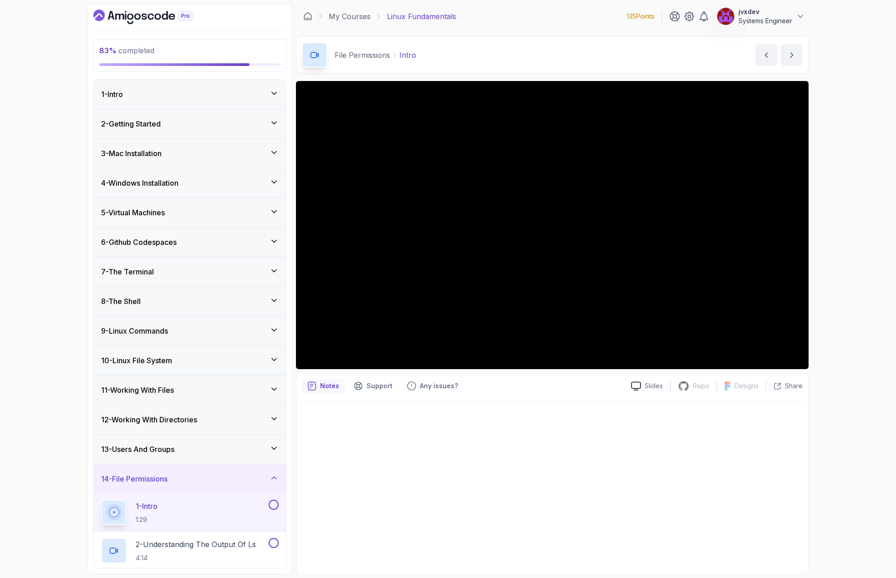
click at [273, 447] on icon at bounding box center [274, 448] width 9 height 9
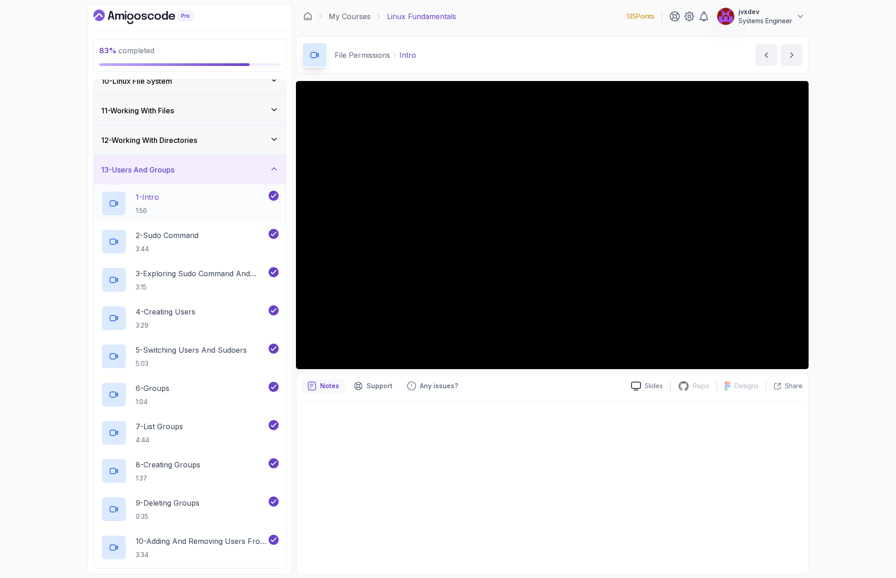
scroll to position [277, 0]
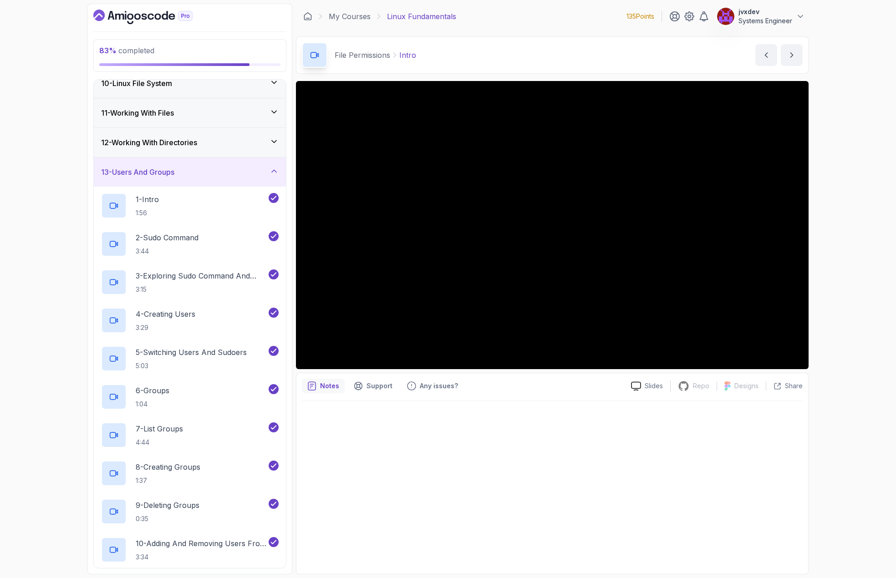
click at [277, 169] on icon at bounding box center [274, 171] width 9 height 9
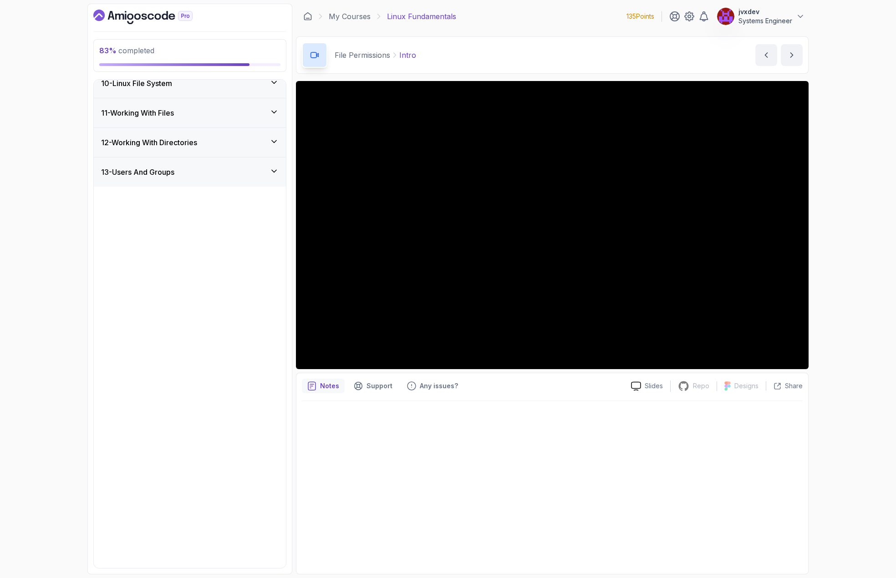
scroll to position [0, 0]
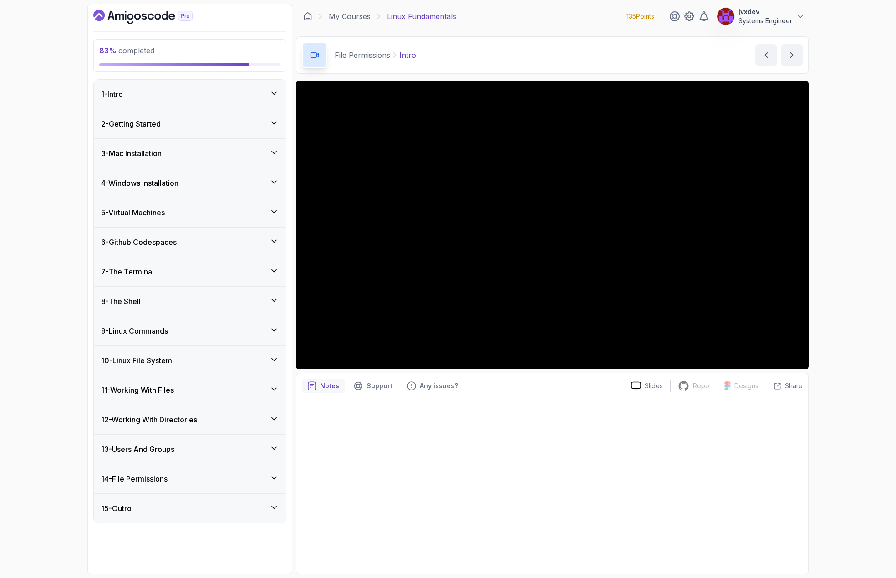
click at [278, 478] on icon at bounding box center [274, 478] width 9 height 9
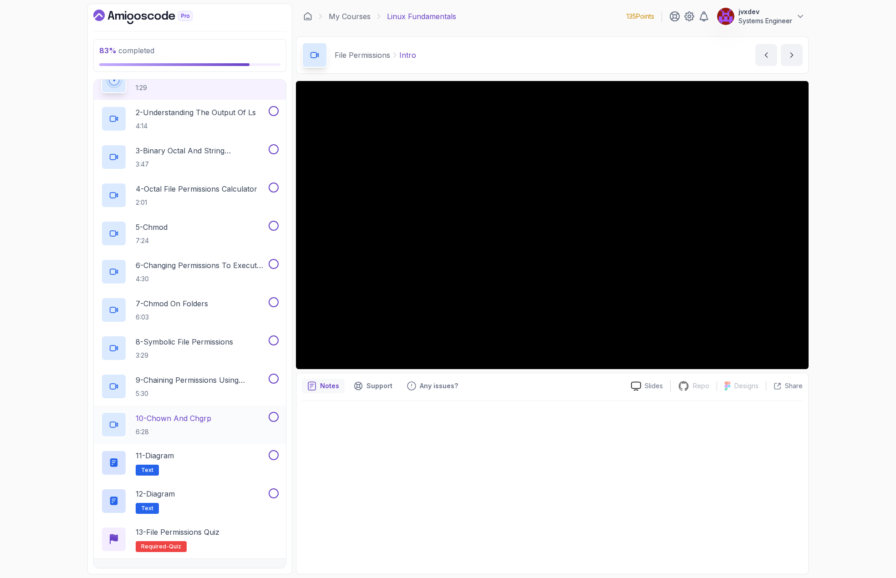
scroll to position [452, 0]
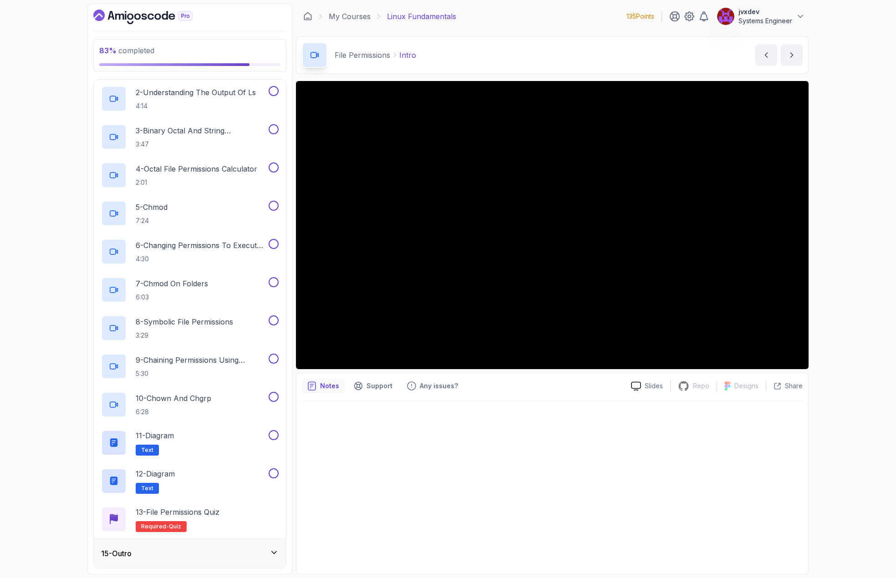
click at [276, 551] on icon at bounding box center [274, 552] width 9 height 9
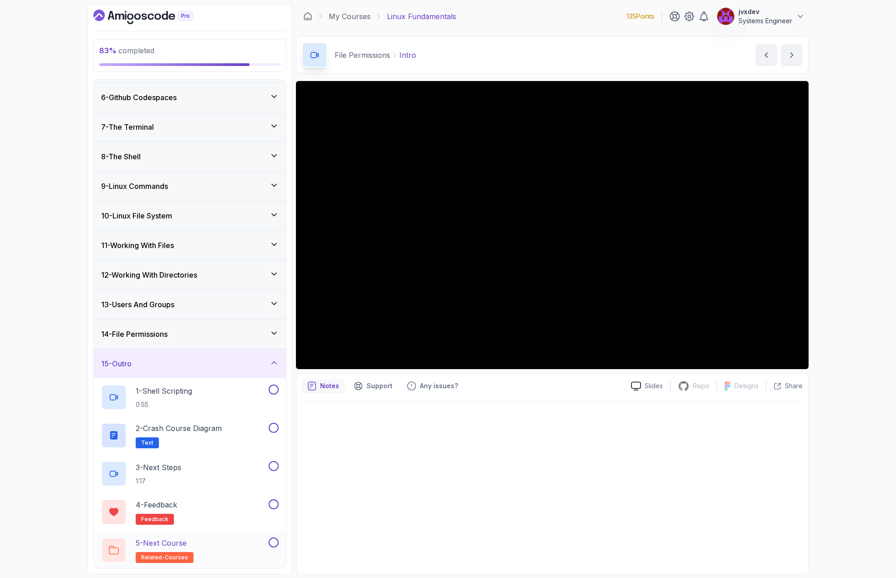
scroll to position [146, 0]
click at [276, 365] on icon at bounding box center [274, 361] width 9 height 9
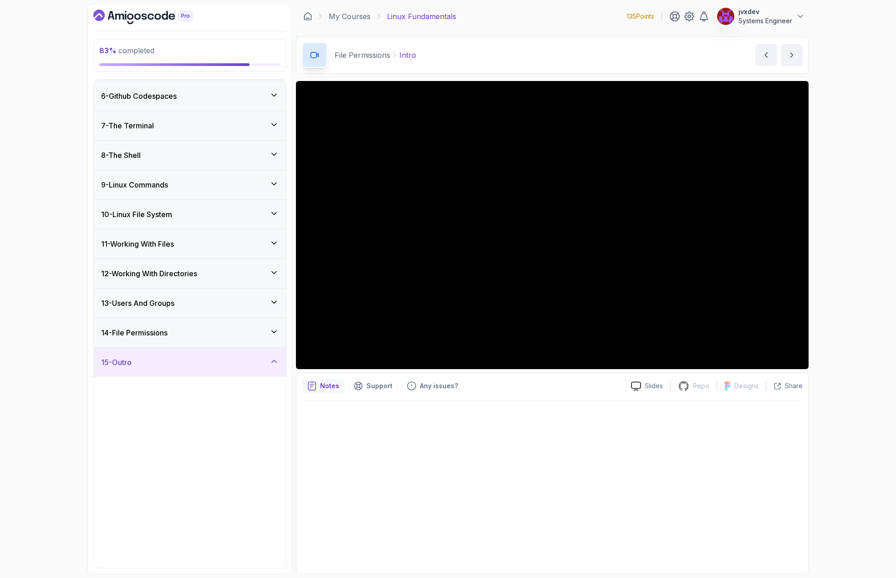
scroll to position [0, 0]
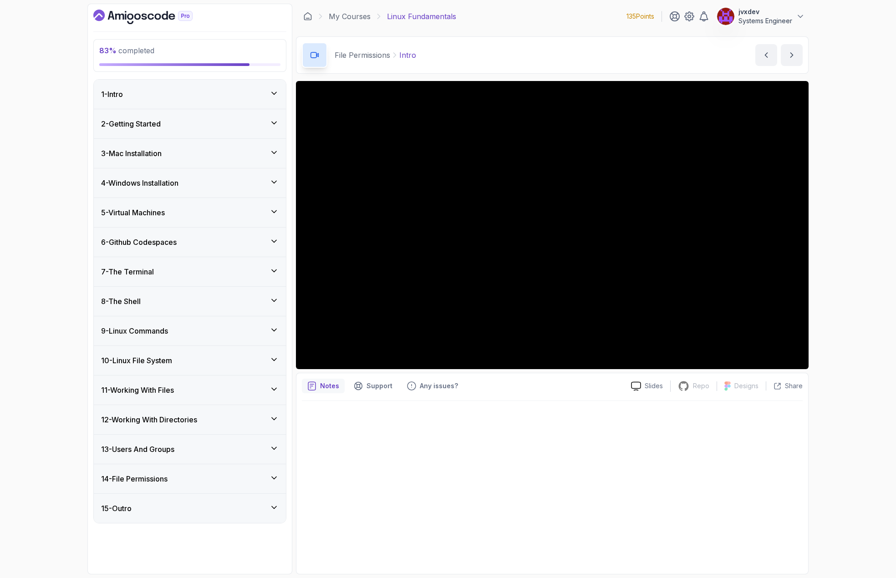
click at [279, 480] on div "14 - File Permissions" at bounding box center [190, 479] width 192 height 29
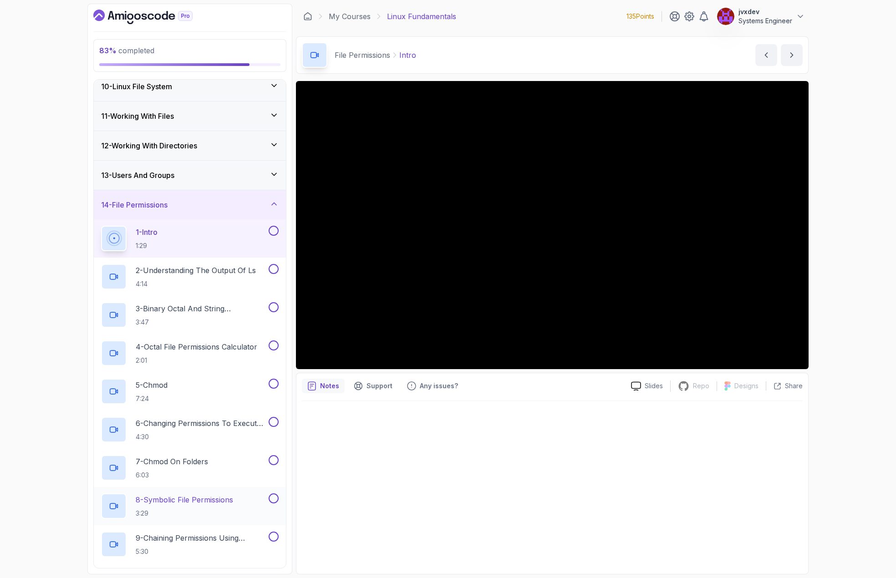
scroll to position [270, 0]
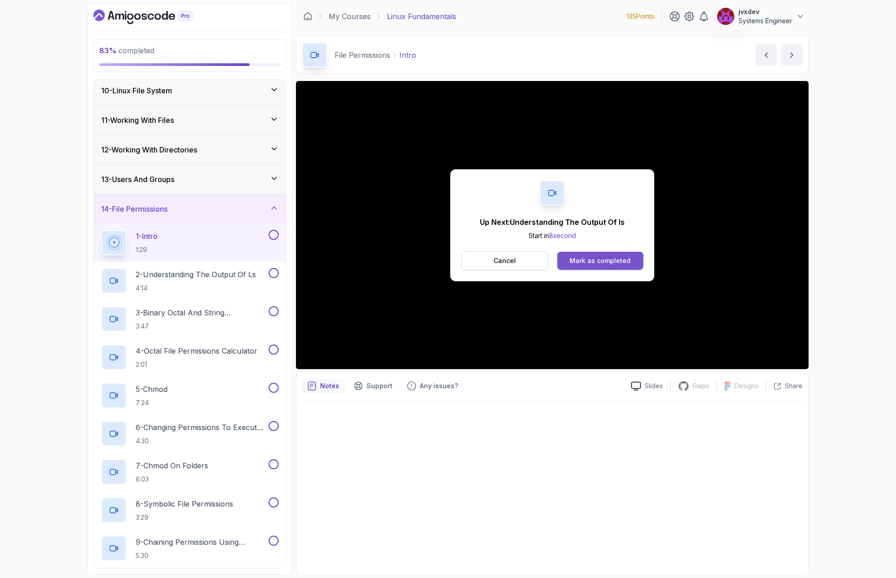
click at [619, 268] on button "Mark as completed" at bounding box center [601, 261] width 86 height 18
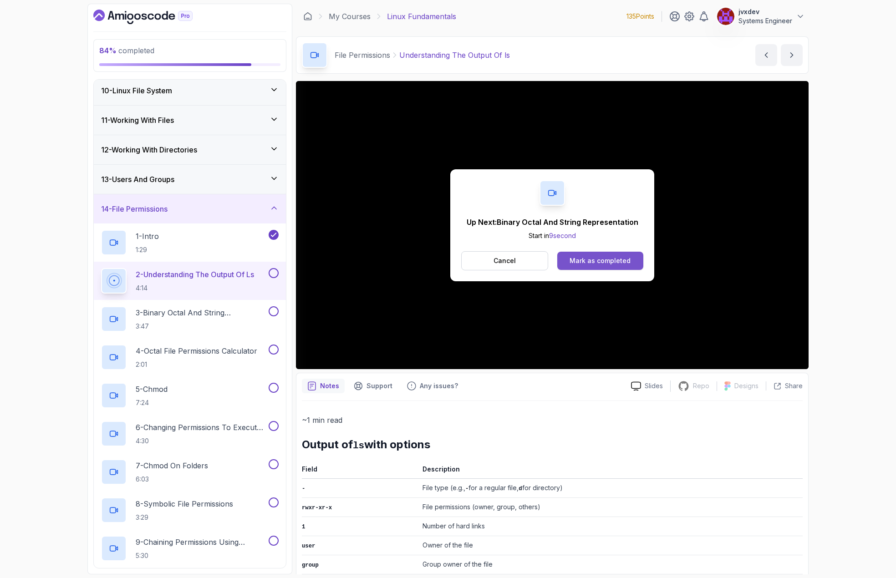
click at [606, 260] on div "Mark as completed" at bounding box center [600, 260] width 61 height 9
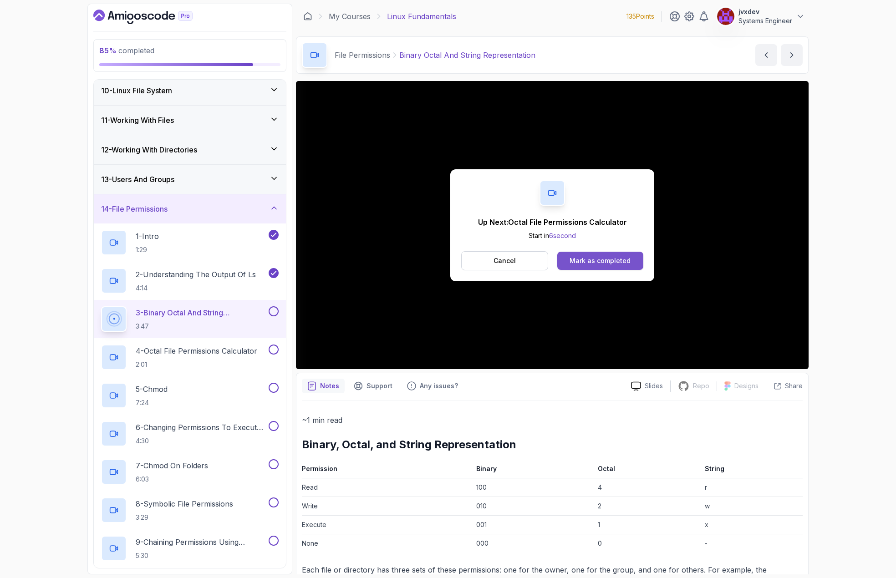
click at [580, 255] on button "Mark as completed" at bounding box center [601, 261] width 86 height 18
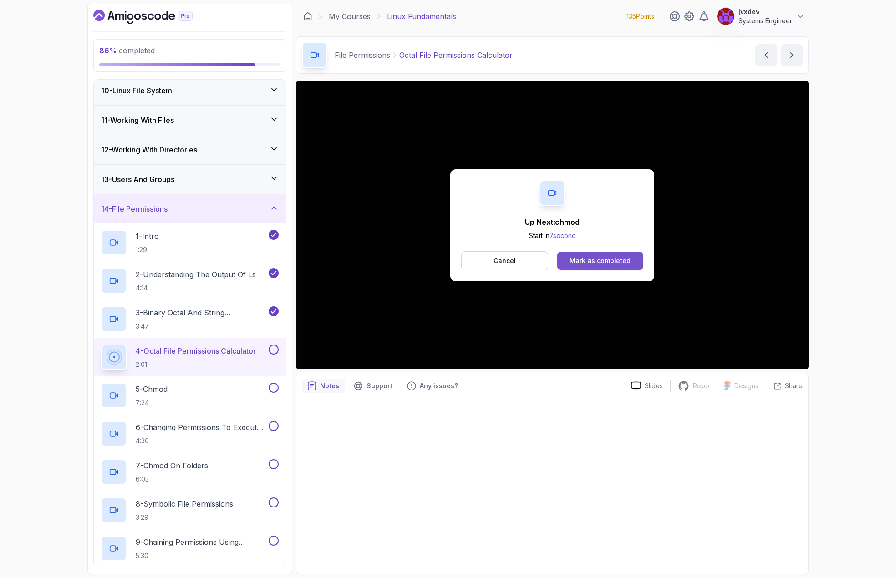
click at [577, 259] on div "Mark as completed" at bounding box center [600, 260] width 61 height 9
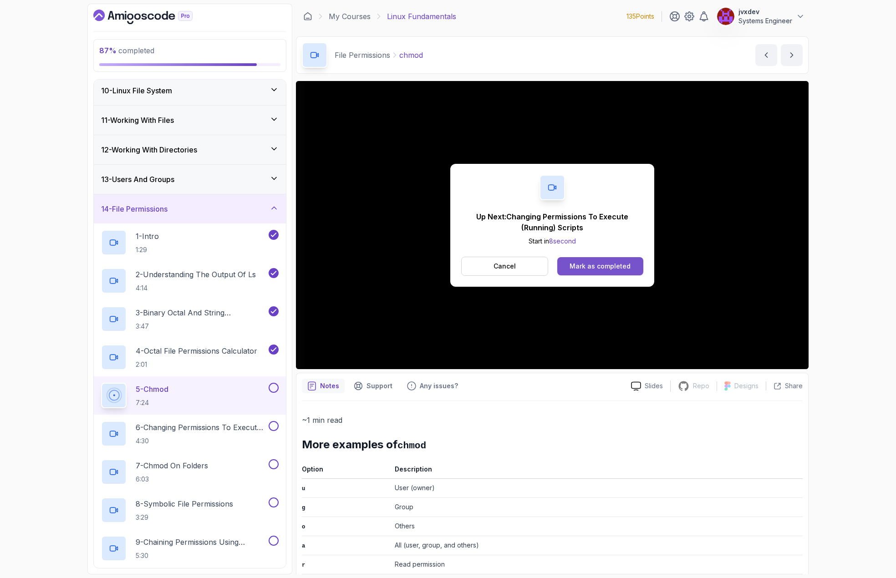
click at [627, 266] on div "Mark as completed" at bounding box center [600, 266] width 61 height 9
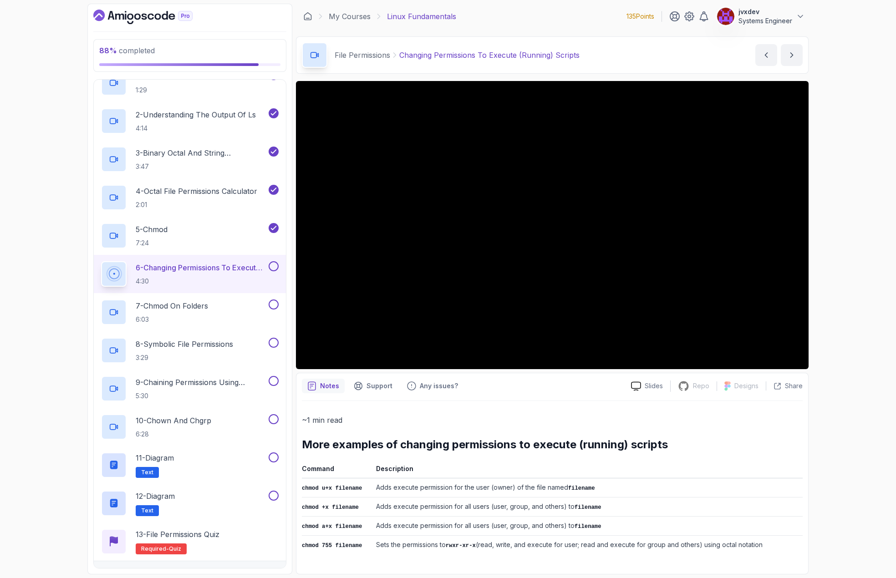
scroll to position [452, 0]
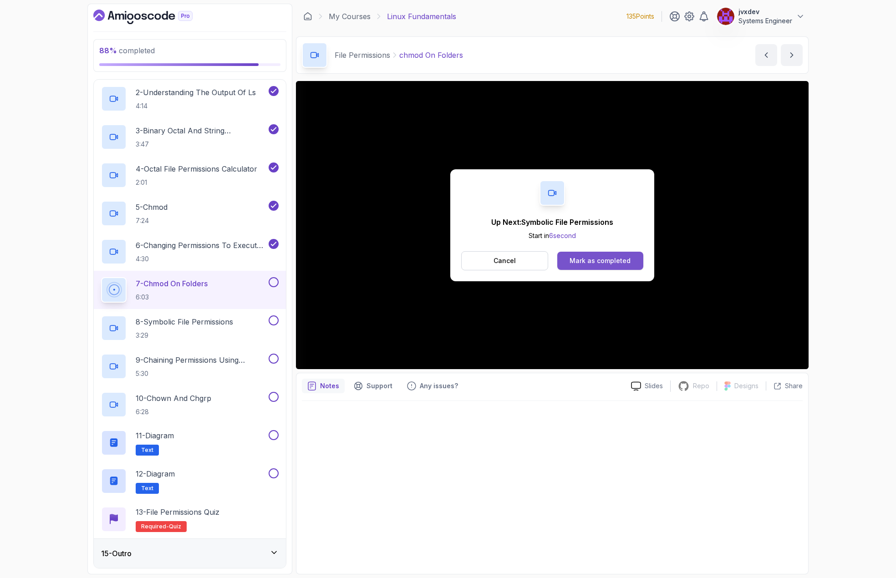
click at [621, 258] on div "Mark as completed" at bounding box center [600, 260] width 61 height 9
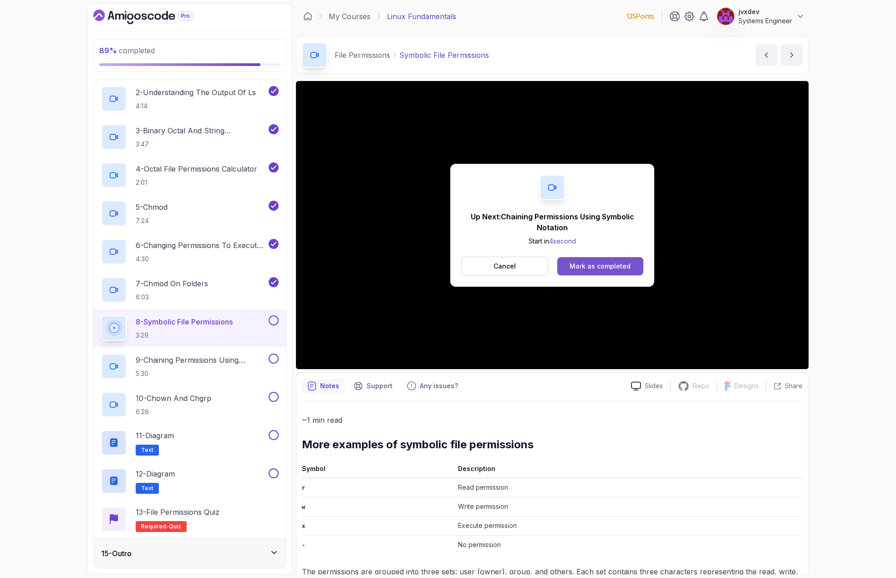
click at [619, 266] on div "Mark as completed" at bounding box center [600, 266] width 61 height 9
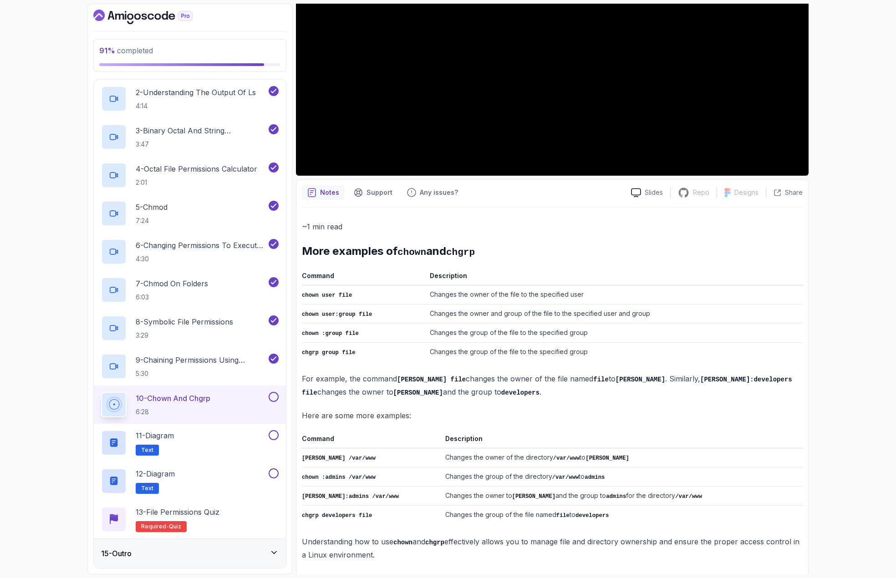
scroll to position [195, 0]
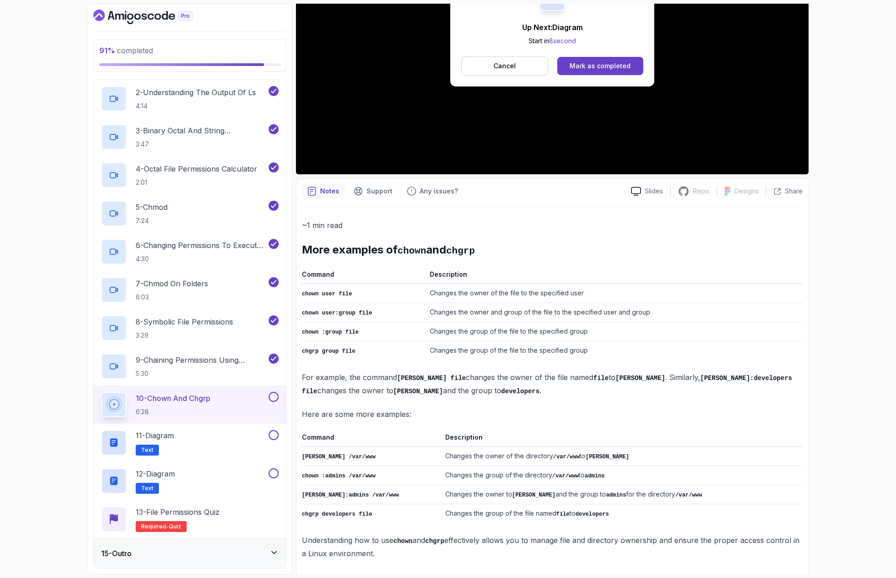
click at [613, 64] on div "Mark as completed" at bounding box center [600, 65] width 61 height 9
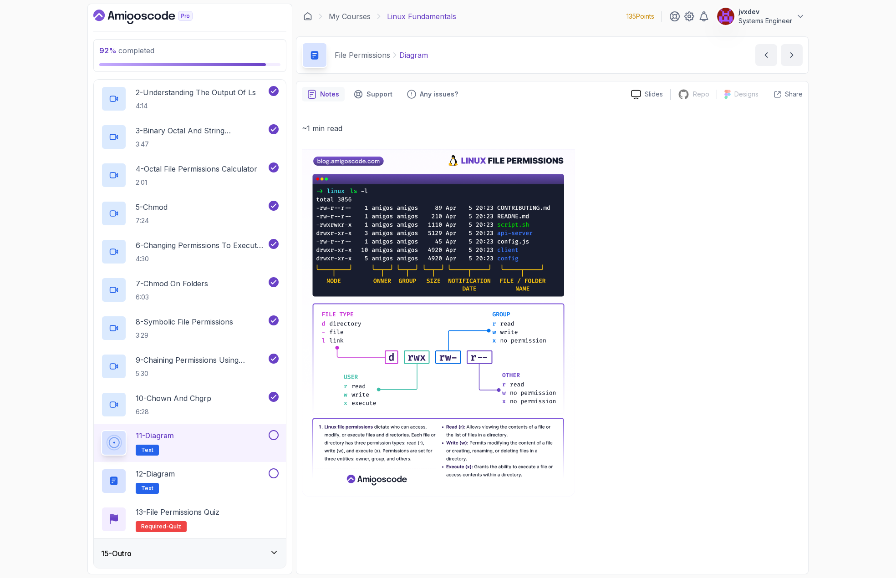
click at [273, 435] on button at bounding box center [274, 435] width 10 height 10
click at [196, 481] on div "12 - Diagram Text" at bounding box center [184, 482] width 166 height 26
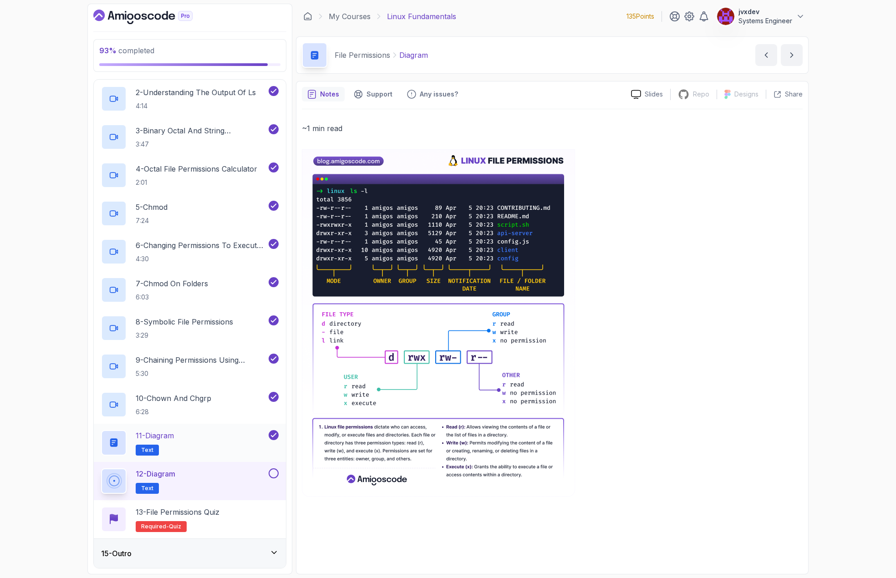
click at [185, 444] on div "11 - Diagram Text" at bounding box center [184, 443] width 166 height 26
click at [192, 478] on div "12 - Diagram Text" at bounding box center [184, 482] width 166 height 26
click at [272, 478] on button at bounding box center [274, 474] width 10 height 10
click at [239, 519] on div "13 - File Permissions Quiz Required- quiz" at bounding box center [190, 520] width 178 height 26
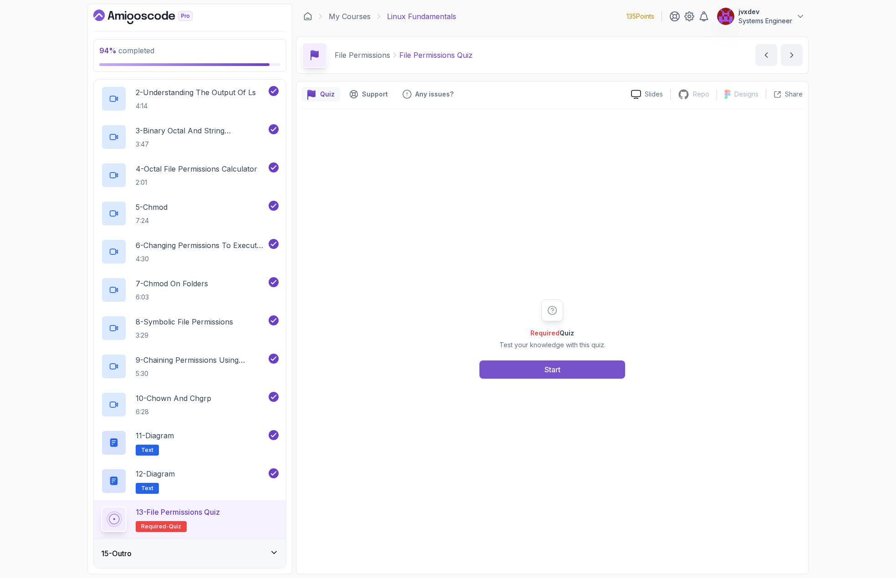
click at [518, 378] on button "Start" at bounding box center [553, 370] width 146 height 18
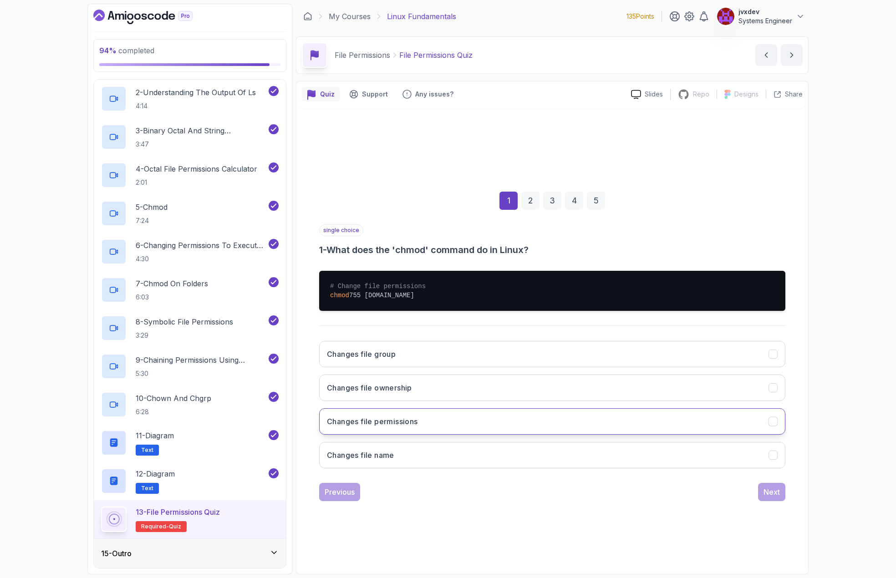
click at [560, 416] on button "Changes file permissions" at bounding box center [552, 422] width 466 height 26
click at [772, 491] on div "Next" at bounding box center [772, 492] width 16 height 11
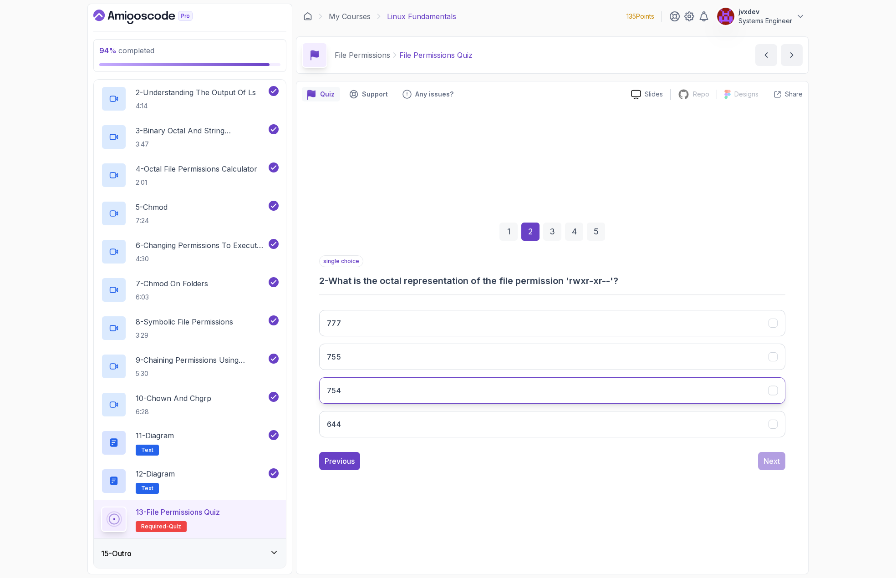
click at [435, 389] on button "754" at bounding box center [552, 391] width 466 height 26
click at [765, 460] on div "Next" at bounding box center [772, 461] width 16 height 11
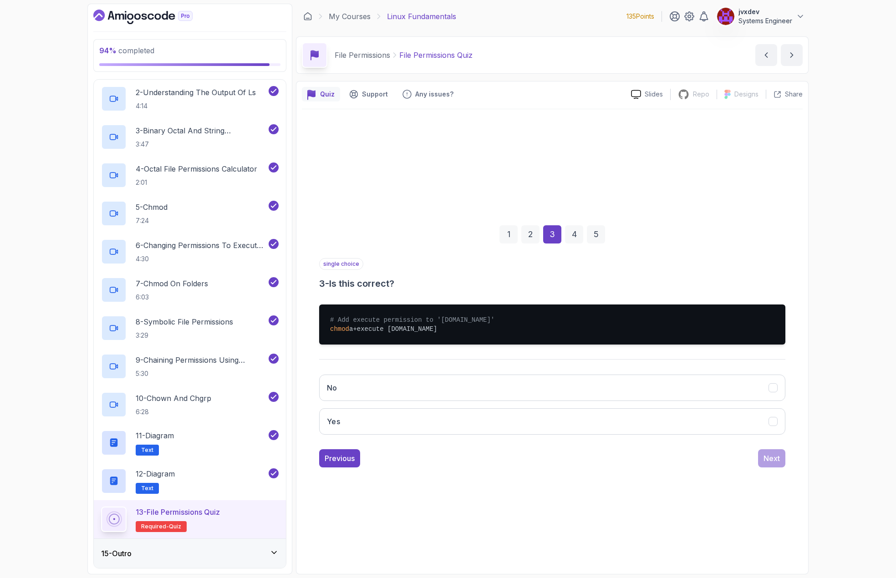
click at [482, 373] on div "No Yes" at bounding box center [552, 405] width 466 height 75
click at [599, 382] on button "No" at bounding box center [552, 388] width 466 height 26
click at [768, 459] on div "Next" at bounding box center [772, 458] width 16 height 11
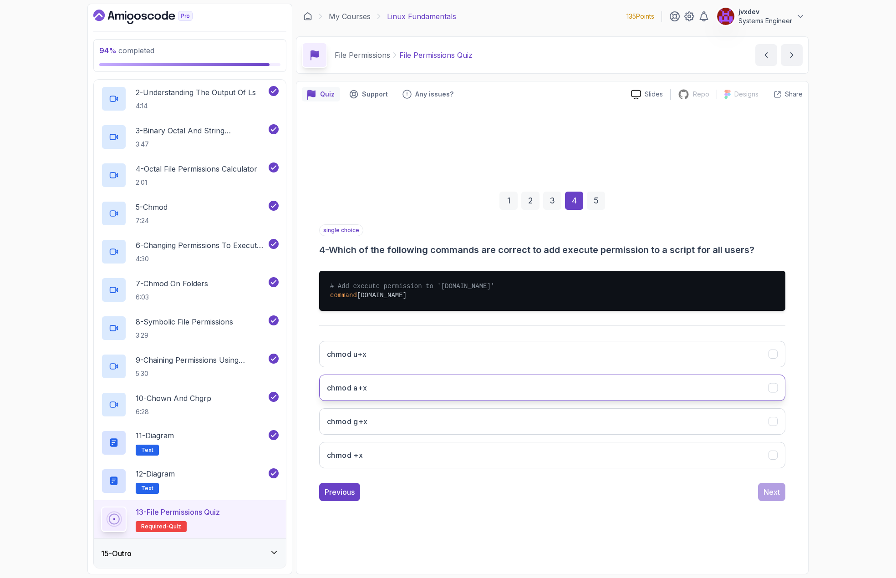
click at [521, 382] on button "chmod a+x" at bounding box center [552, 388] width 466 height 26
click at [766, 490] on div "Next" at bounding box center [772, 492] width 16 height 11
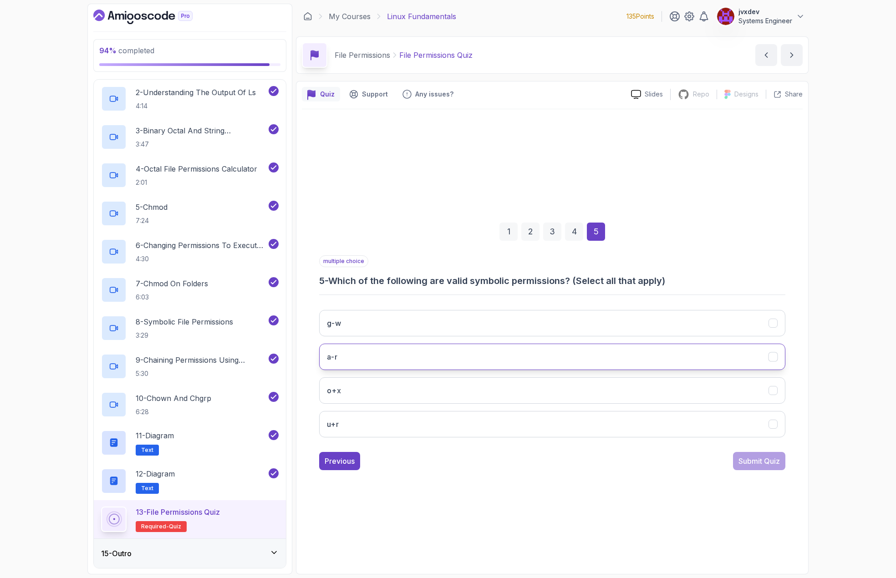
click at [773, 362] on div "a-r" at bounding box center [774, 357] width 10 height 10
click at [762, 455] on button "Submit Quiz" at bounding box center [759, 461] width 52 height 18
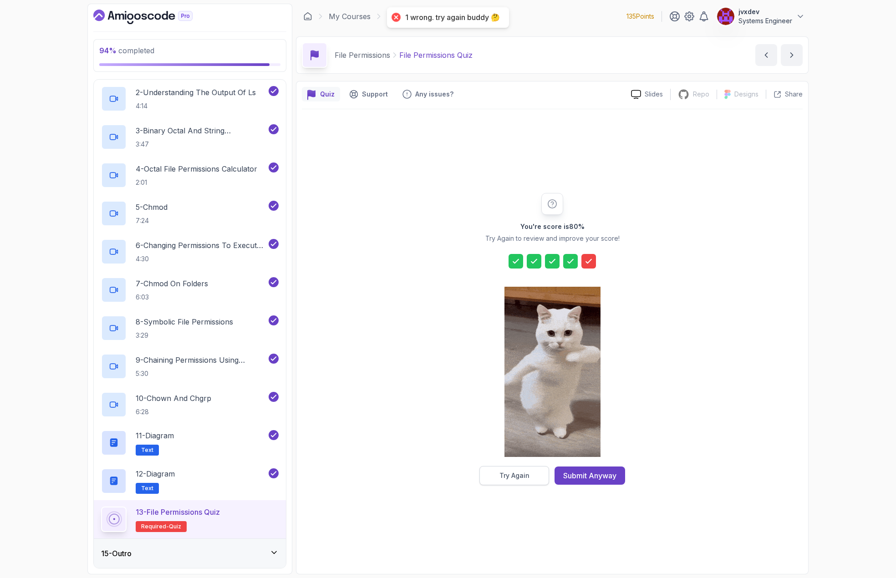
click at [527, 479] on div "Try Again" at bounding box center [515, 475] width 30 height 9
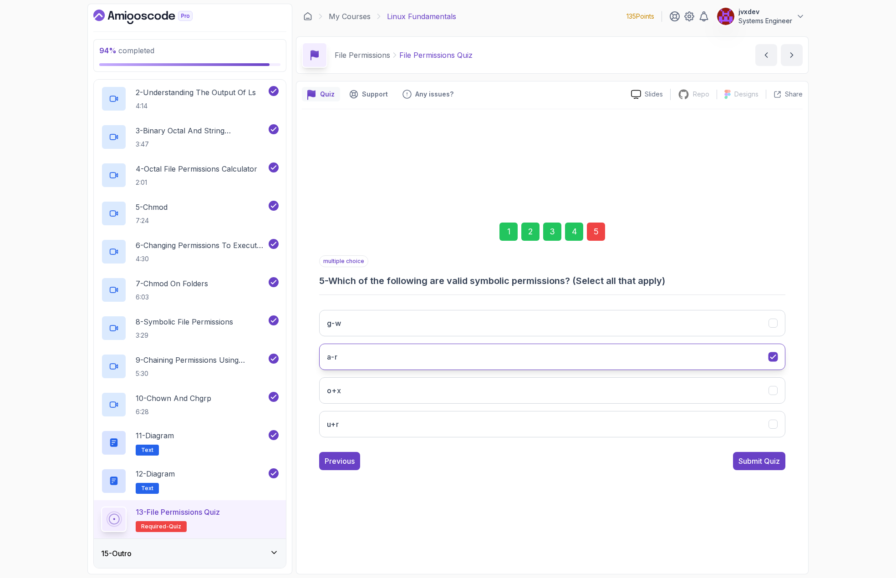
click at [772, 358] on icon "a-r" at bounding box center [773, 357] width 9 height 9
click at [758, 463] on div "Submit Quiz" at bounding box center [759, 461] width 41 height 11
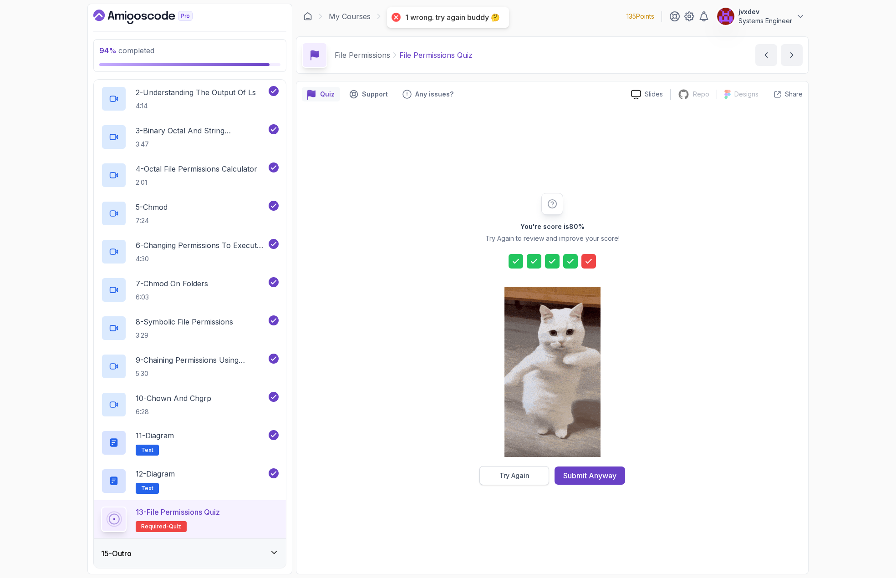
click at [515, 473] on div "Try Again" at bounding box center [515, 475] width 30 height 9
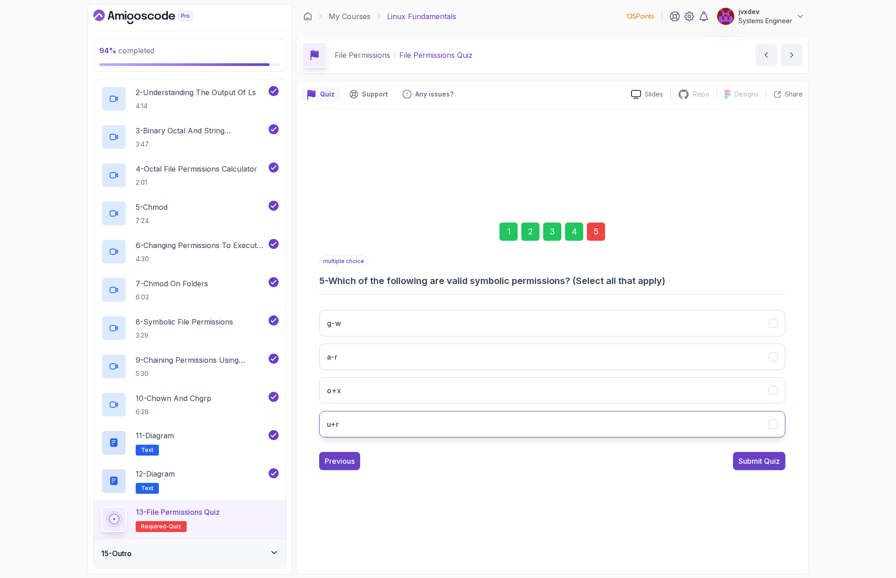
click at [778, 422] on div "u+r" at bounding box center [774, 424] width 10 height 10
click at [770, 395] on icon "o+x" at bounding box center [773, 390] width 9 height 9
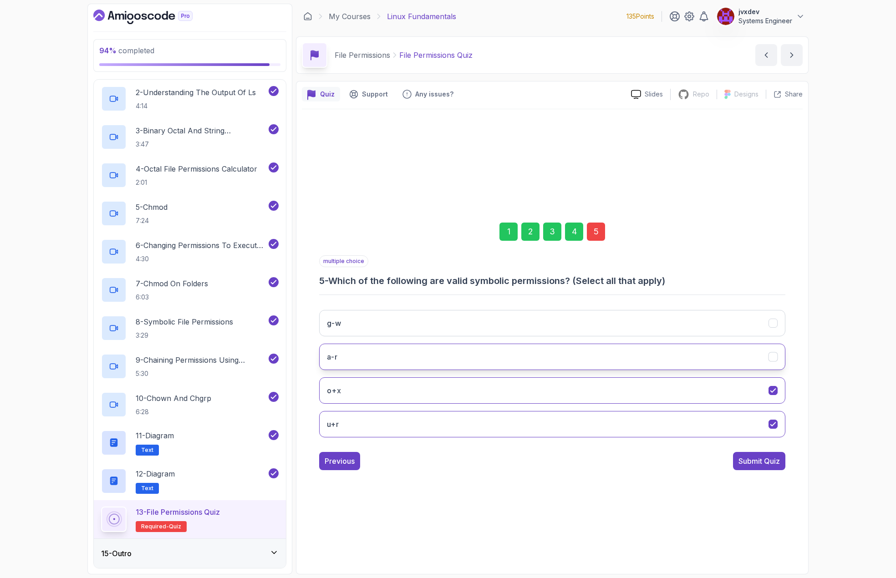
click at [776, 358] on icon "a-r" at bounding box center [773, 357] width 9 height 9
click at [777, 323] on icon "g-w" at bounding box center [773, 323] width 9 height 9
click at [771, 461] on div "Submit Quiz" at bounding box center [759, 461] width 41 height 11
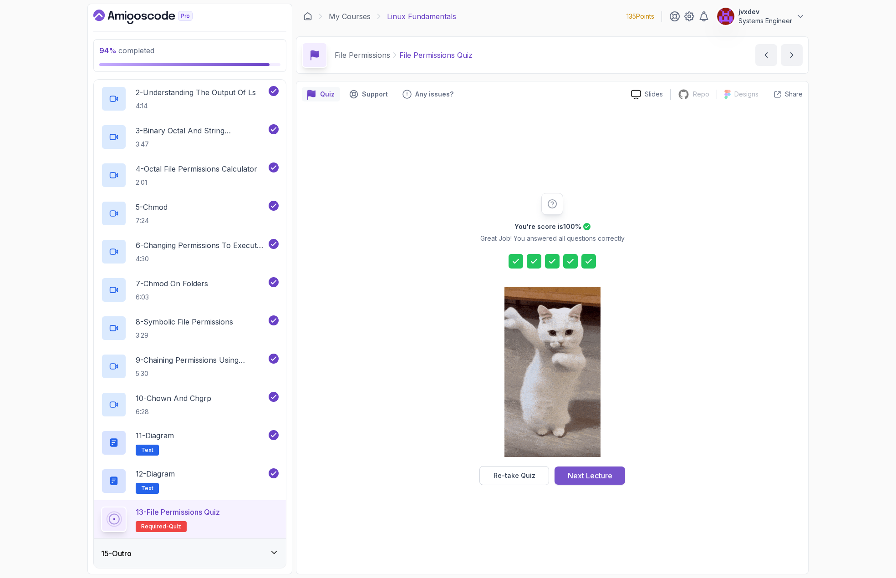
click at [576, 480] on div "Next Lecture" at bounding box center [590, 476] width 45 height 11
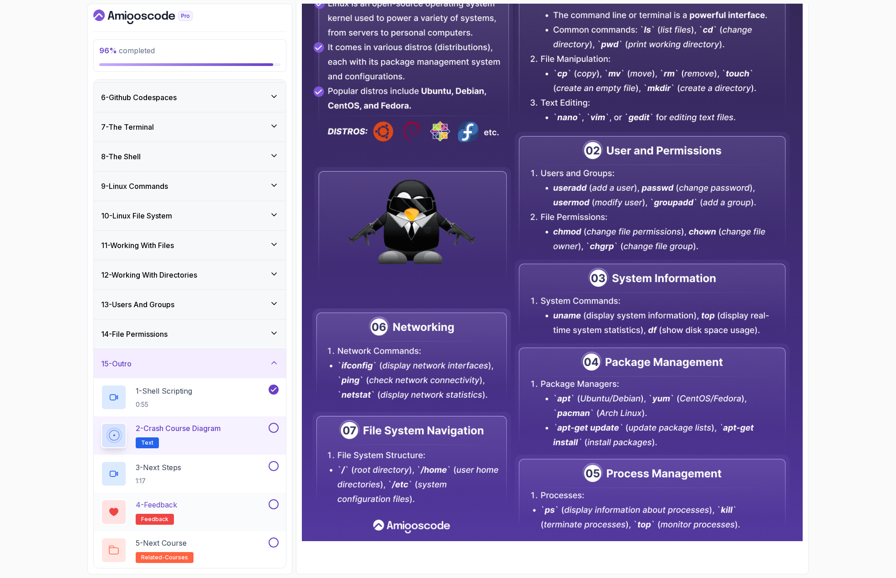
scroll to position [146, 0]
click at [261, 433] on div "2 - Crash Course Diagram Text" at bounding box center [184, 435] width 166 height 26
click at [276, 428] on button at bounding box center [274, 427] width 10 height 10
click at [231, 440] on div "2 - Crash Course Diagram Text" at bounding box center [184, 435] width 166 height 26
click at [239, 470] on div "3 - Next Steps 1:17" at bounding box center [184, 473] width 166 height 26
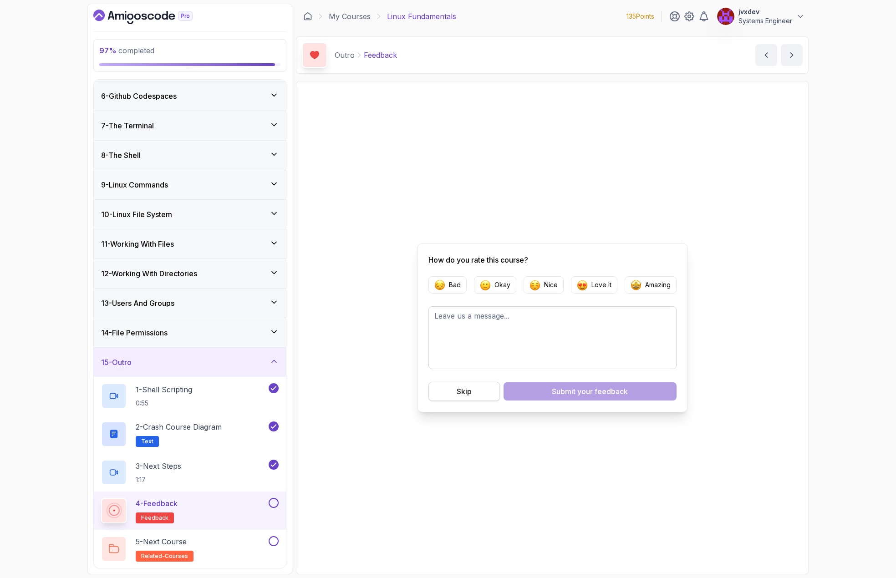
click at [470, 396] on div "Skip" at bounding box center [464, 391] width 15 height 11
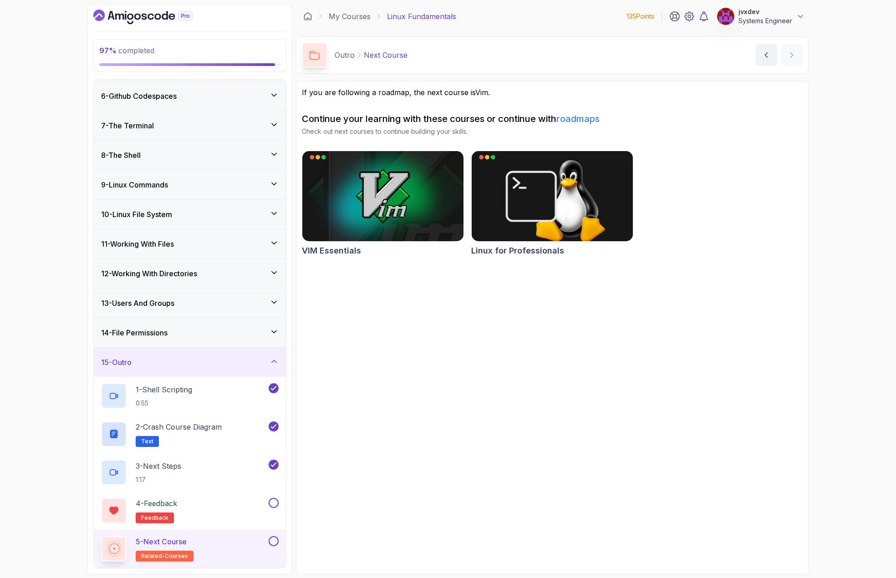
click at [596, 118] on link "roadmaps" at bounding box center [578, 118] width 43 height 11
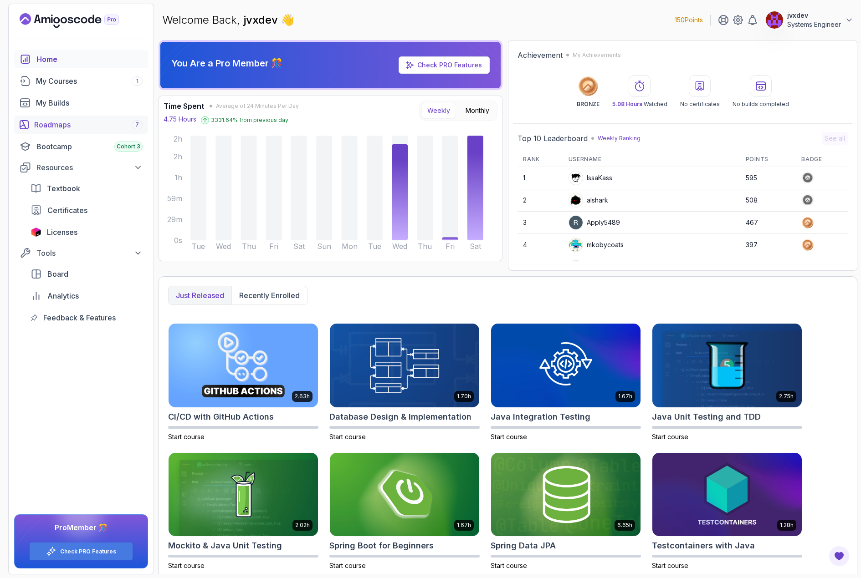
click at [90, 129] on div "Roadmaps 7" at bounding box center [88, 124] width 108 height 11
click at [70, 121] on div "Roadmaps 7" at bounding box center [88, 124] width 108 height 11
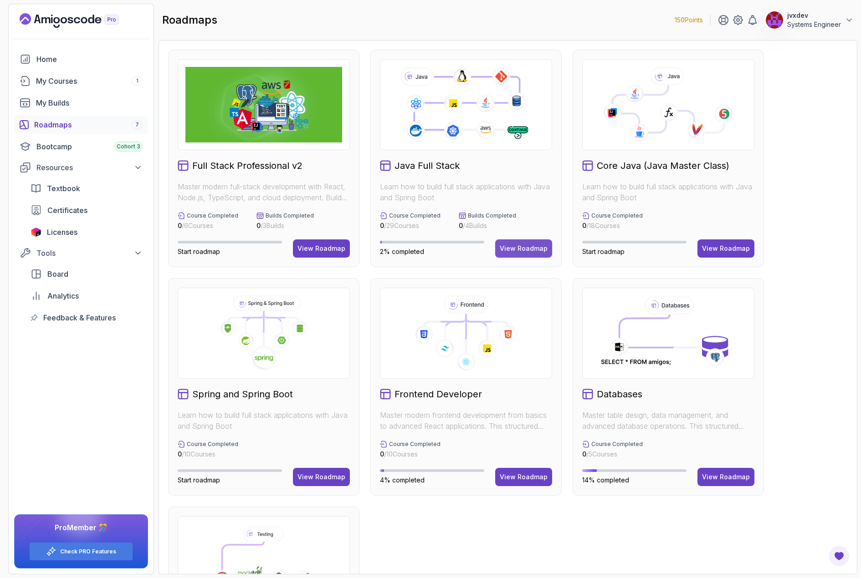
click at [545, 252] on div "View Roadmap" at bounding box center [524, 248] width 48 height 9
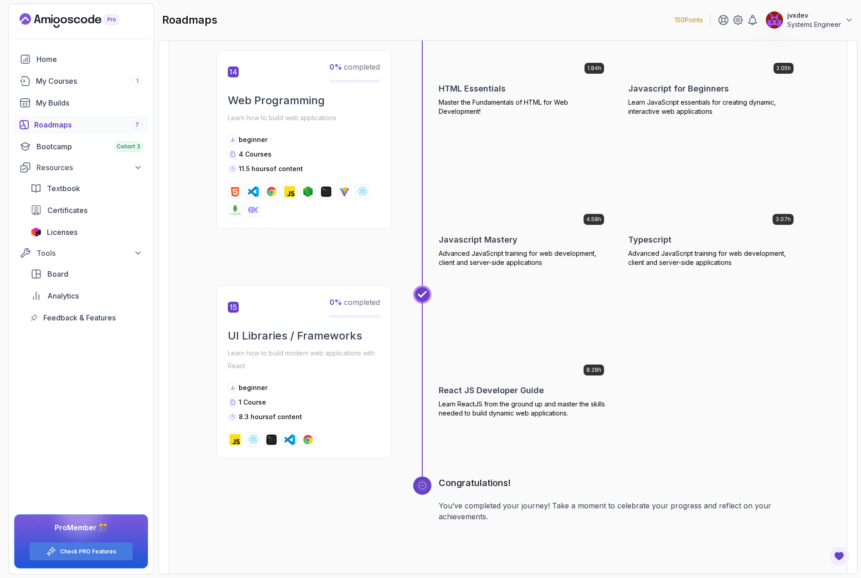
scroll to position [3406, 0]
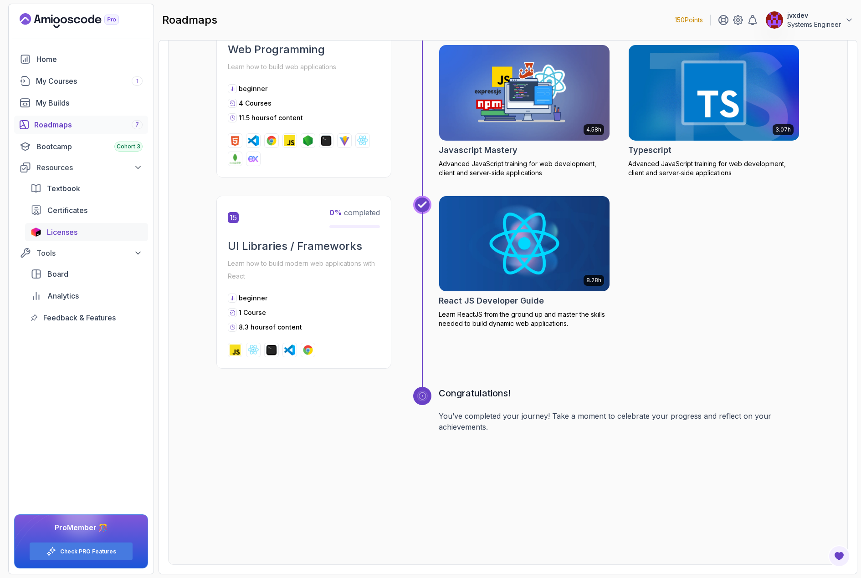
click at [100, 235] on div "Licenses" at bounding box center [95, 232] width 96 height 11
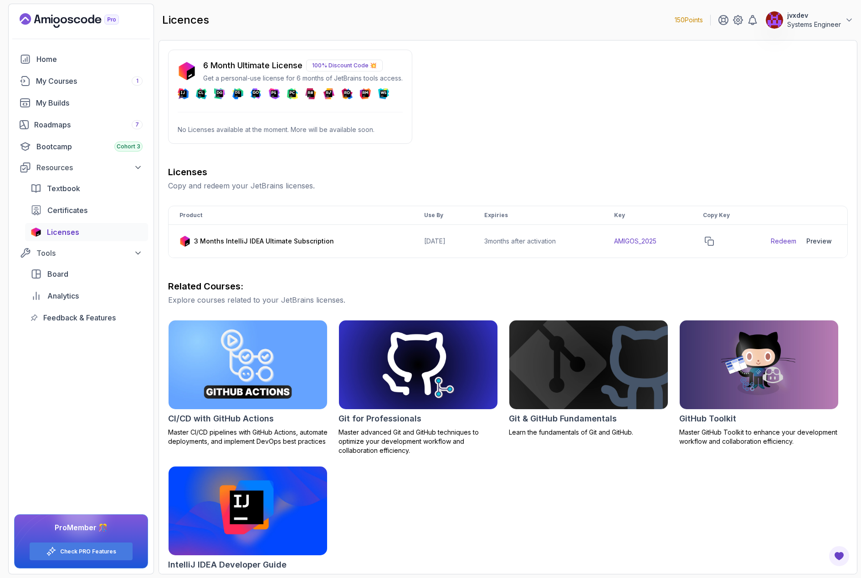
click at [347, 66] on p "100% Discount Code 💥" at bounding box center [344, 66] width 77 height 12
click at [373, 66] on p "100% Discount Code 💥" at bounding box center [344, 66] width 77 height 12
click at [93, 188] on div "Textbook" at bounding box center [95, 188] width 96 height 11
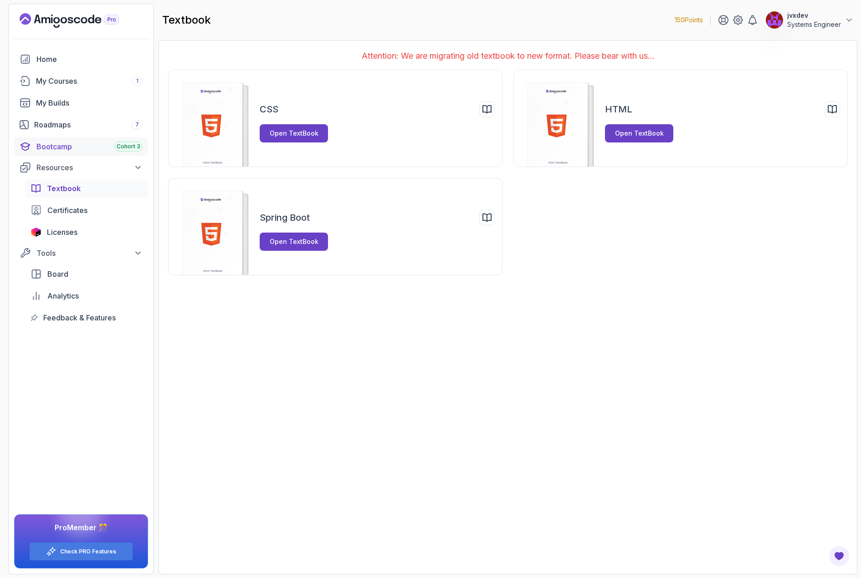
click at [77, 148] on div "Bootcamp Cohort 3" at bounding box center [89, 146] width 106 height 11
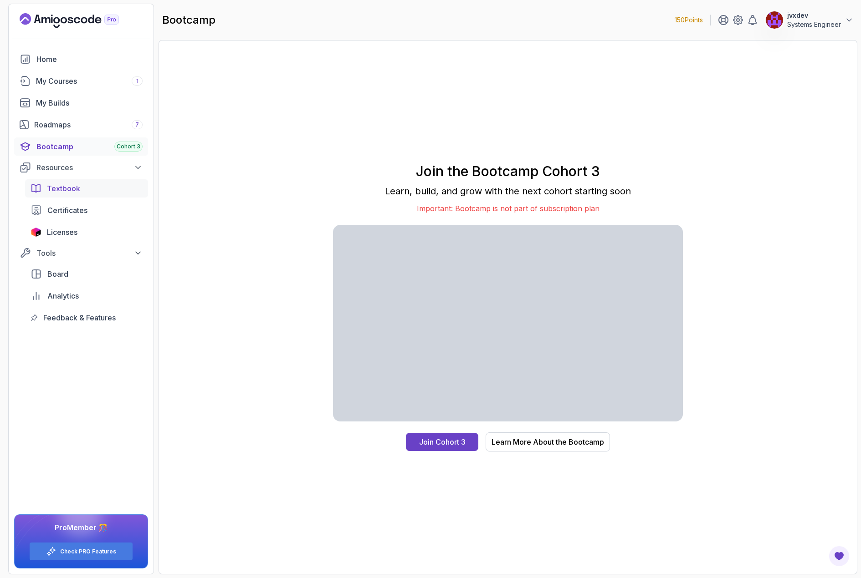
click at [88, 187] on div "Textbook" at bounding box center [95, 188] width 96 height 11
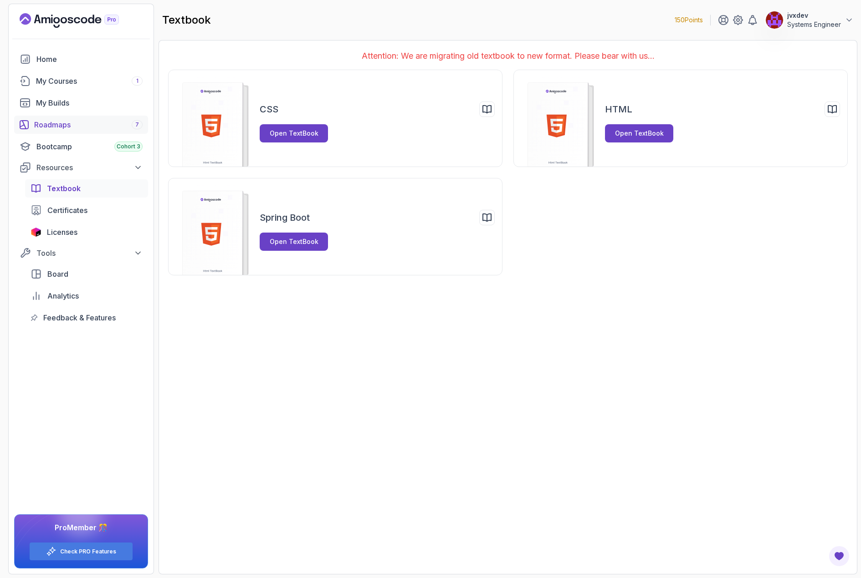
click at [72, 119] on div "Roadmaps 7" at bounding box center [88, 124] width 108 height 11
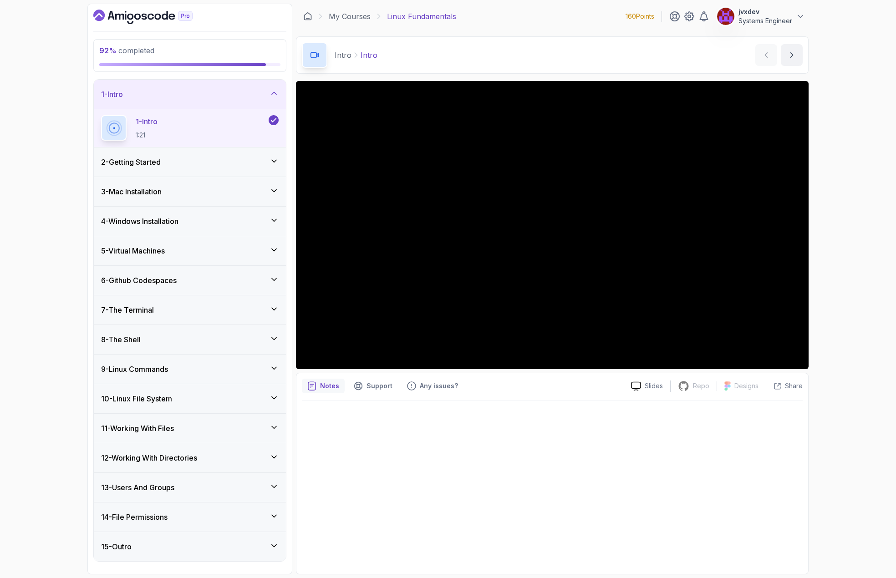
click at [199, 515] on div "14 - File Permissions" at bounding box center [190, 517] width 178 height 11
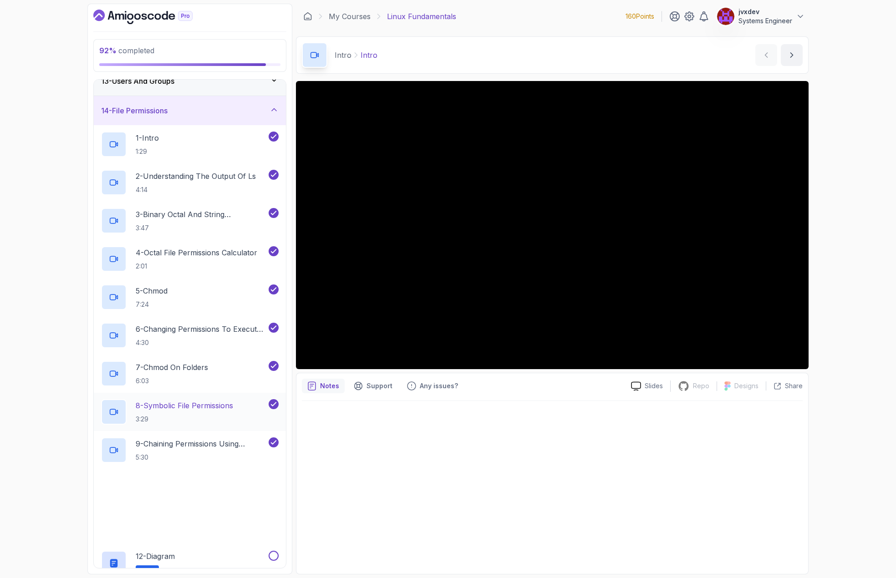
scroll to position [452, 0]
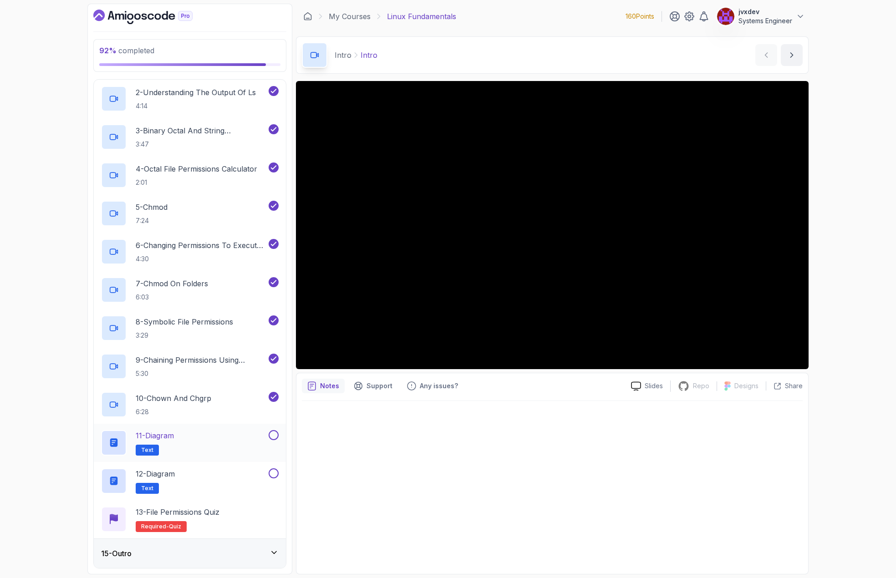
click at [216, 445] on div "11 - Diagram Text" at bounding box center [184, 443] width 166 height 26
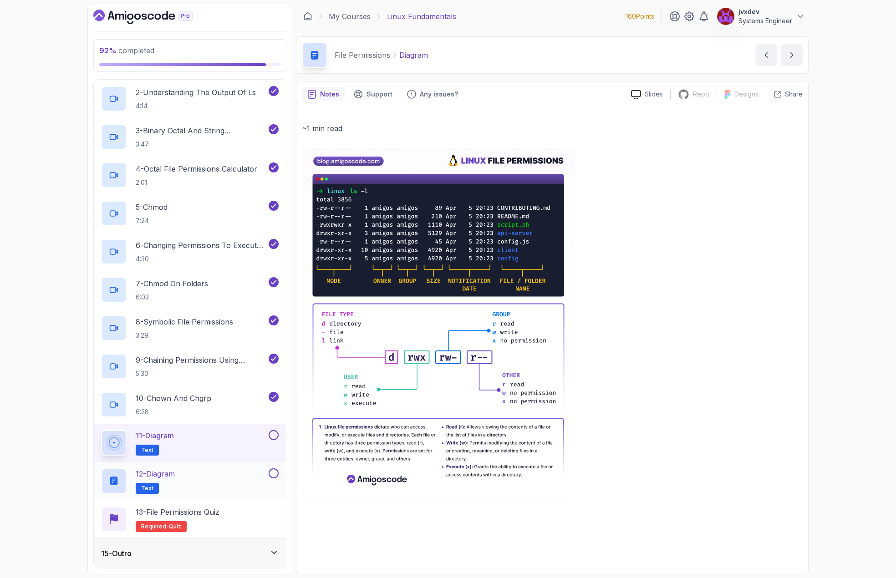
click at [182, 487] on div "12 - Diagram Text" at bounding box center [184, 482] width 166 height 26
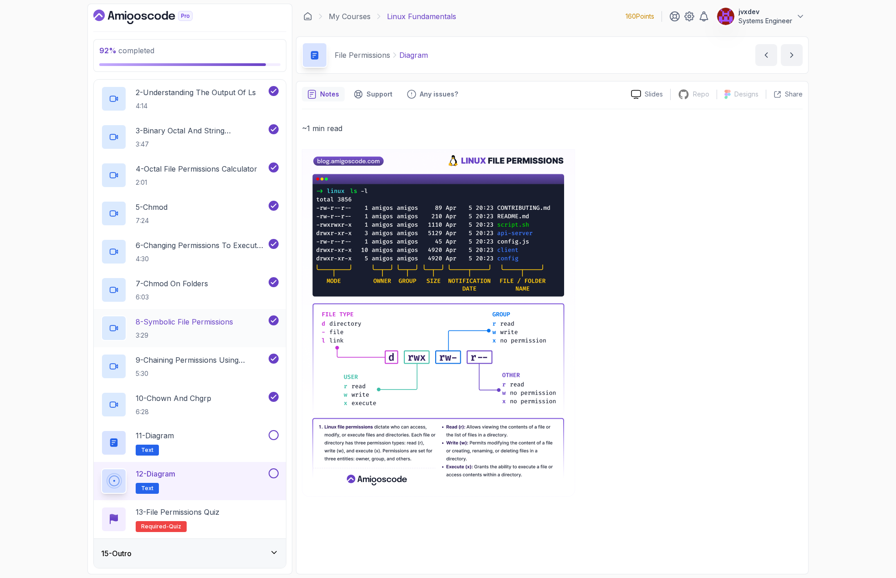
click at [207, 327] on h2 "8 - Symbolic File Permissions 3:29" at bounding box center [184, 329] width 97 height 24
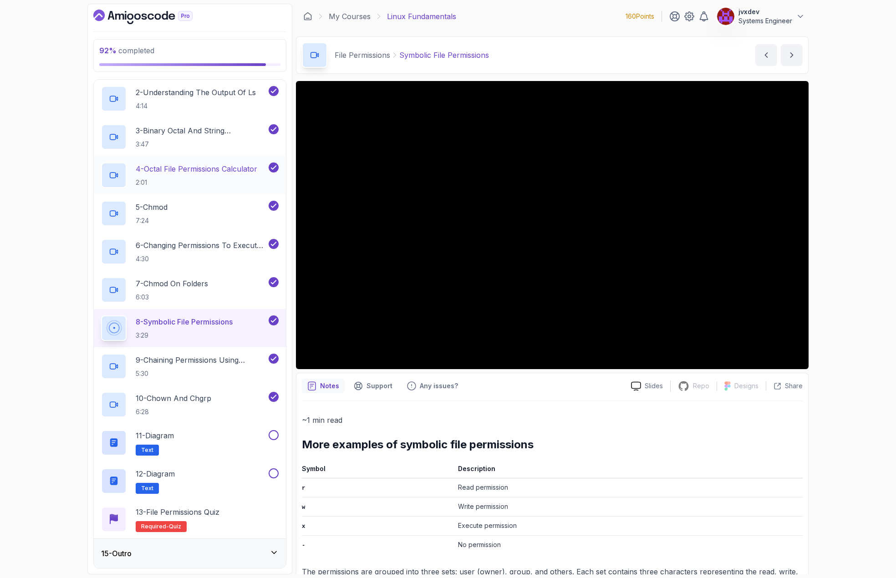
click at [220, 183] on p "2:01" at bounding box center [197, 182] width 122 height 9
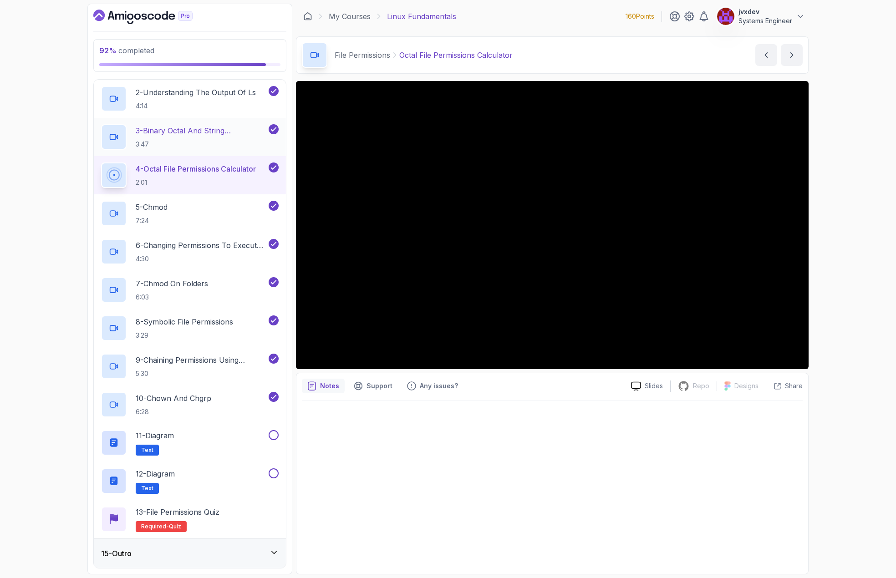
click at [210, 145] on p "3:47" at bounding box center [201, 144] width 131 height 9
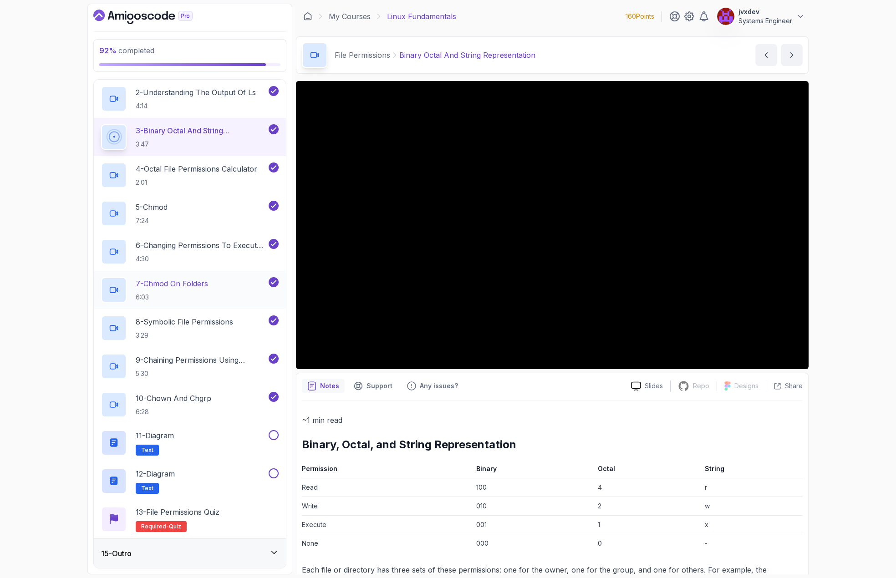
click at [205, 285] on p "7 - chmod On Folders" at bounding box center [172, 283] width 72 height 11
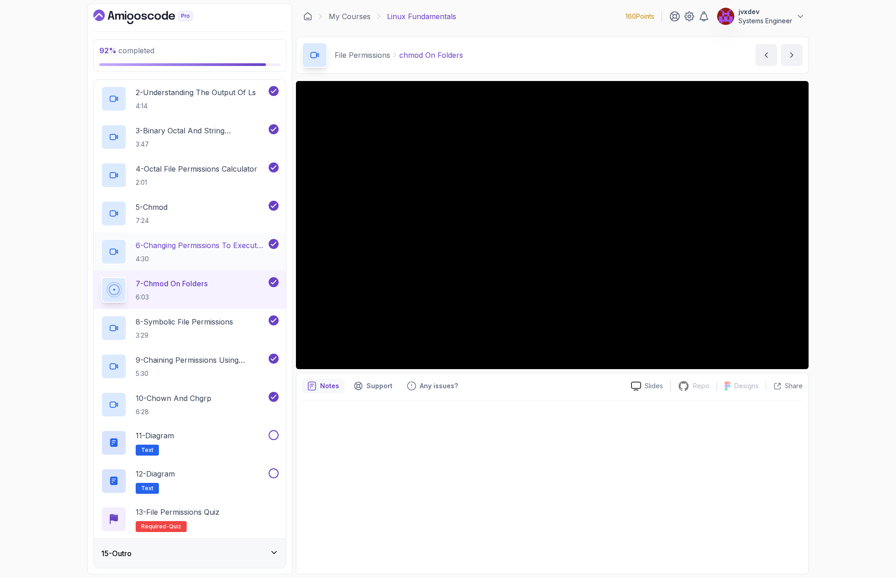
click at [213, 257] on p "4:30" at bounding box center [201, 259] width 131 height 9
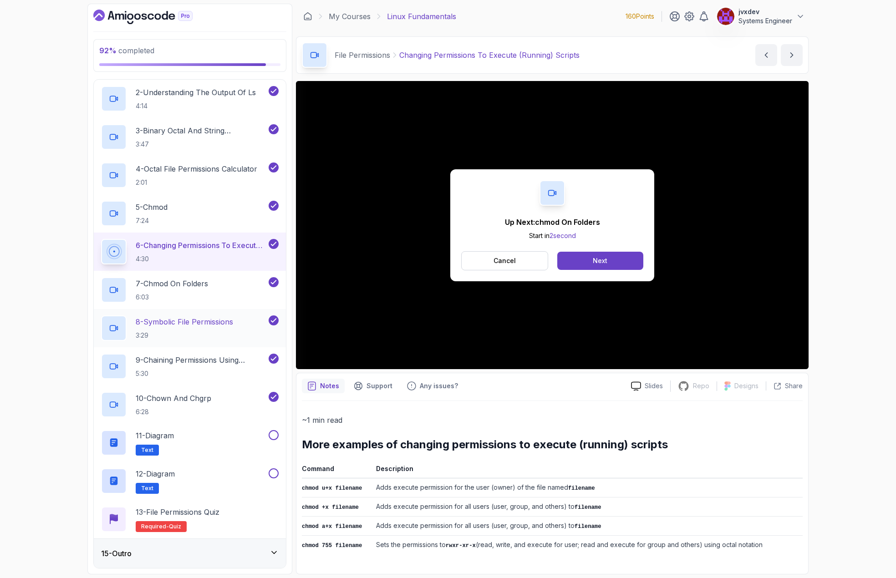
click at [233, 330] on h2 "8 - Symbolic File Permissions 3:29" at bounding box center [184, 329] width 97 height 24
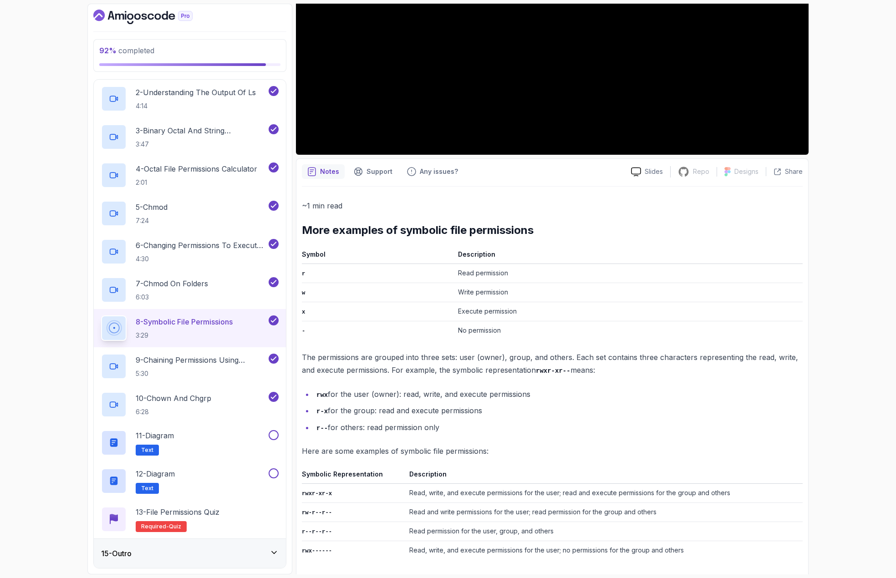
scroll to position [239, 0]
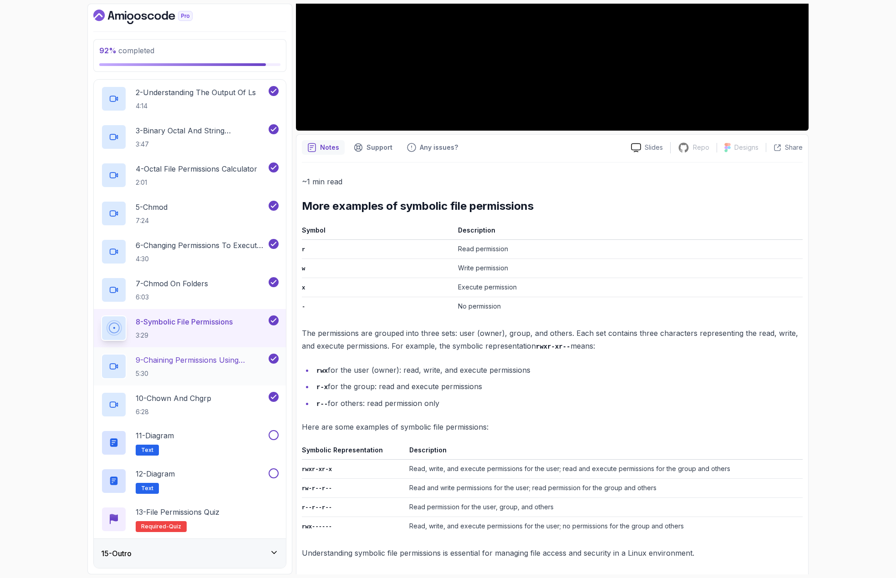
click at [202, 363] on p "9 - Chaining Permissions Using Symbolic Notation" at bounding box center [201, 360] width 131 height 11
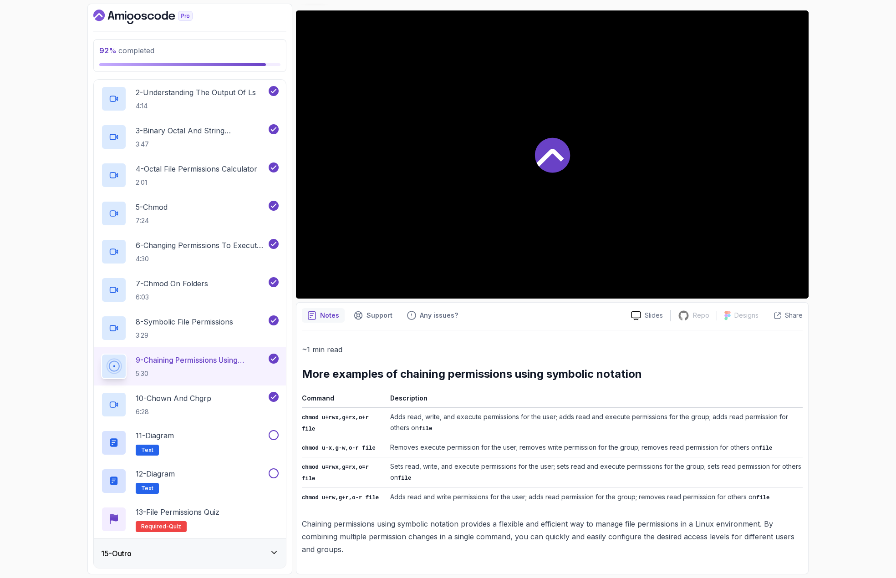
scroll to position [68, 0]
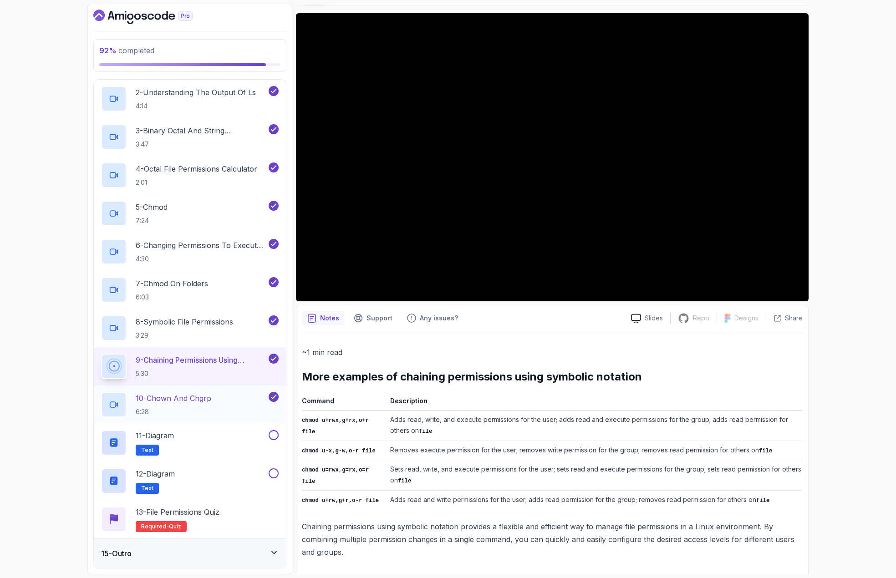
click at [224, 402] on div "10 - chown And chgrp 6:28" at bounding box center [184, 405] width 166 height 26
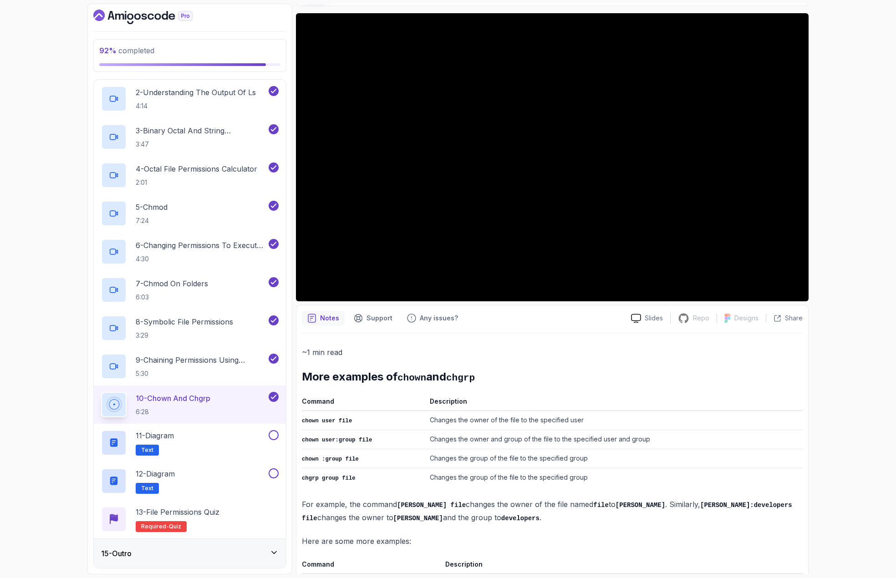
scroll to position [195, 0]
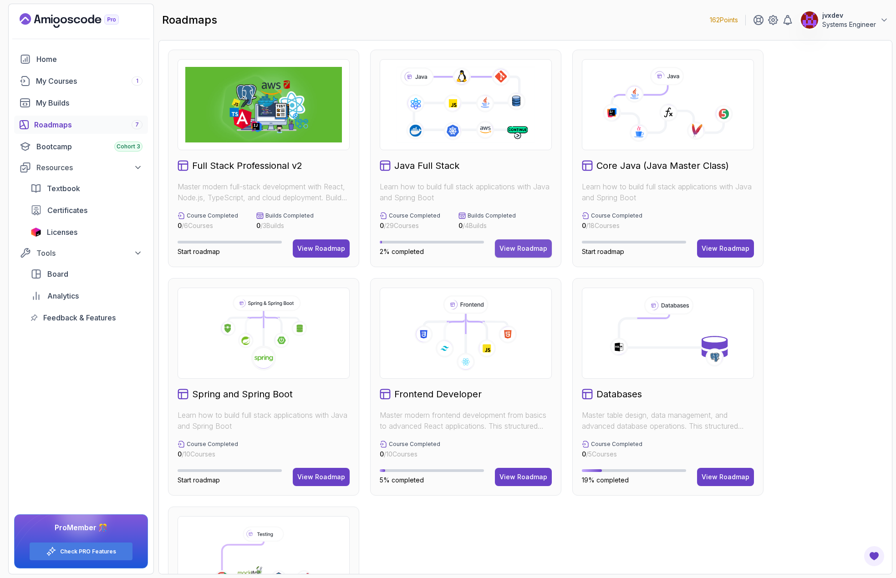
click at [527, 247] on div "View Roadmap" at bounding box center [524, 248] width 48 height 9
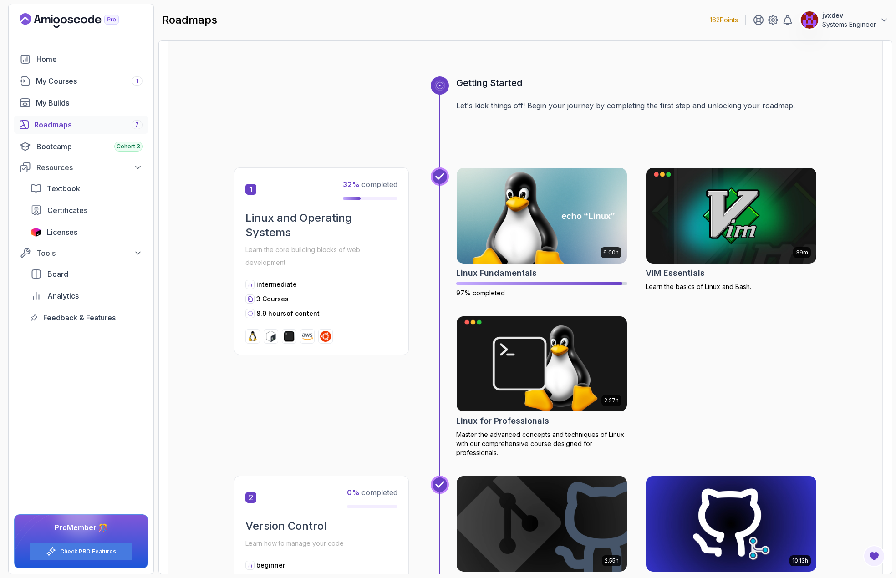
scroll to position [46, 0]
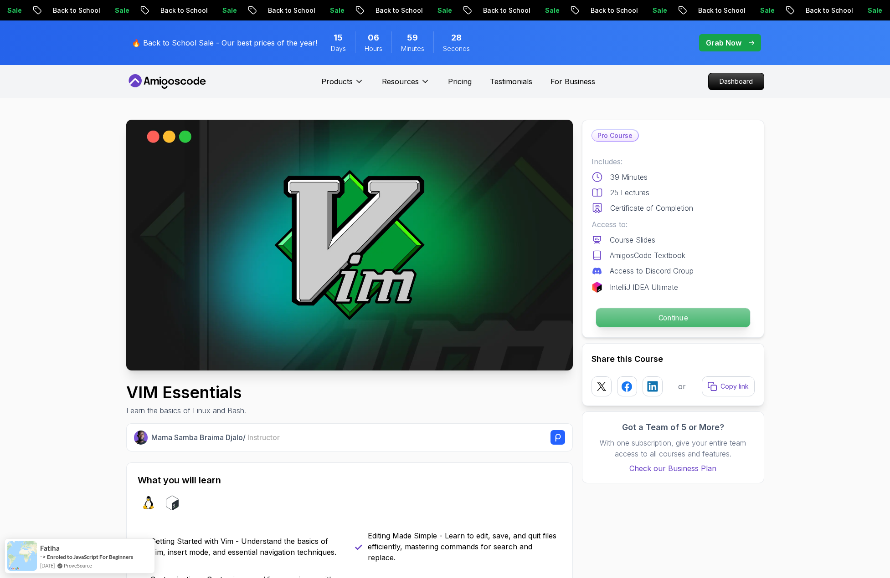
click at [664, 317] on p "Continue" at bounding box center [672, 317] width 154 height 19
click at [728, 315] on p "Continue" at bounding box center [672, 317] width 154 height 19
click at [657, 317] on p "Continue" at bounding box center [672, 317] width 154 height 19
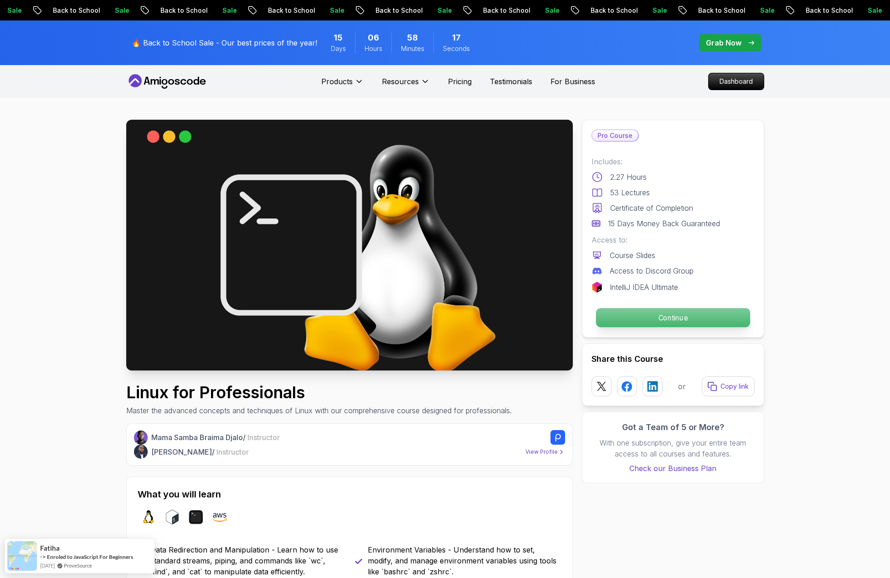
click at [705, 310] on p "Continue" at bounding box center [672, 317] width 154 height 19
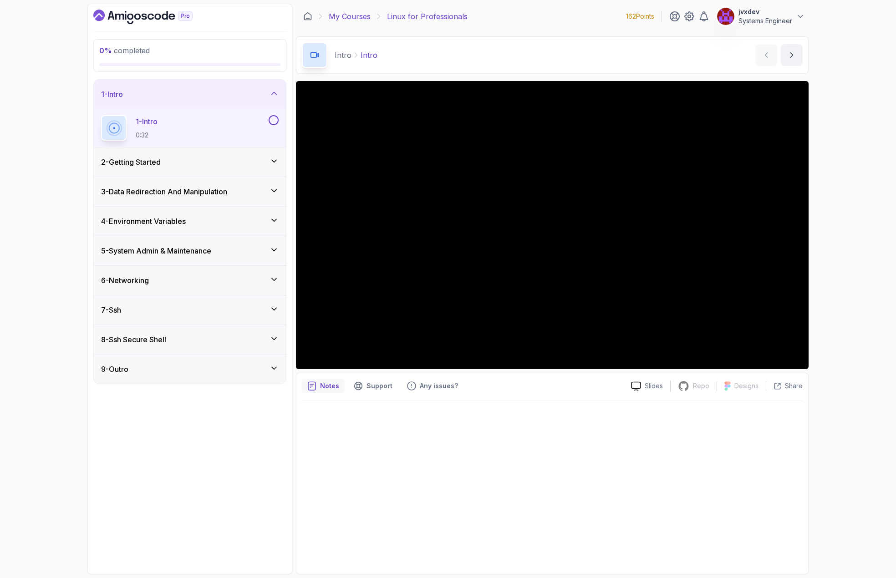
click at [337, 15] on link "My Courses" at bounding box center [350, 16] width 42 height 11
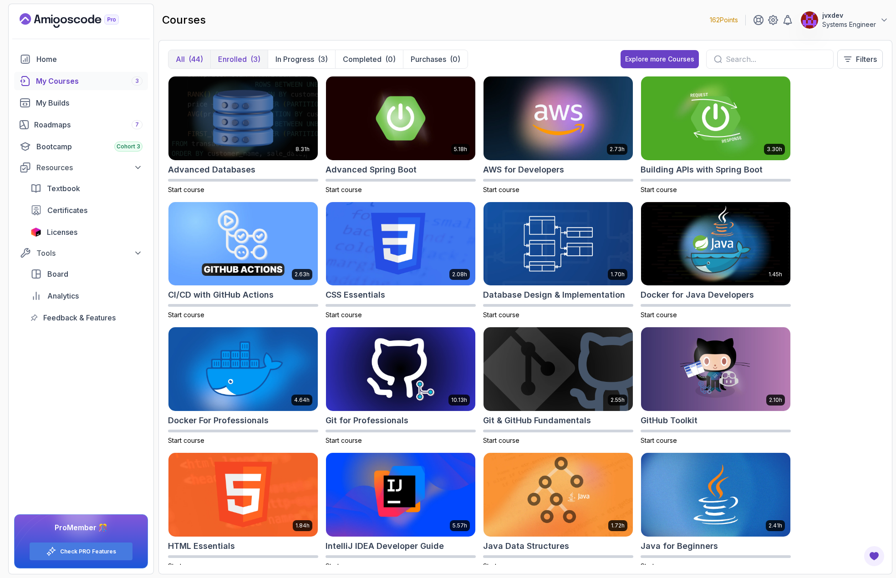
click at [246, 56] on p "Enrolled" at bounding box center [232, 59] width 29 height 11
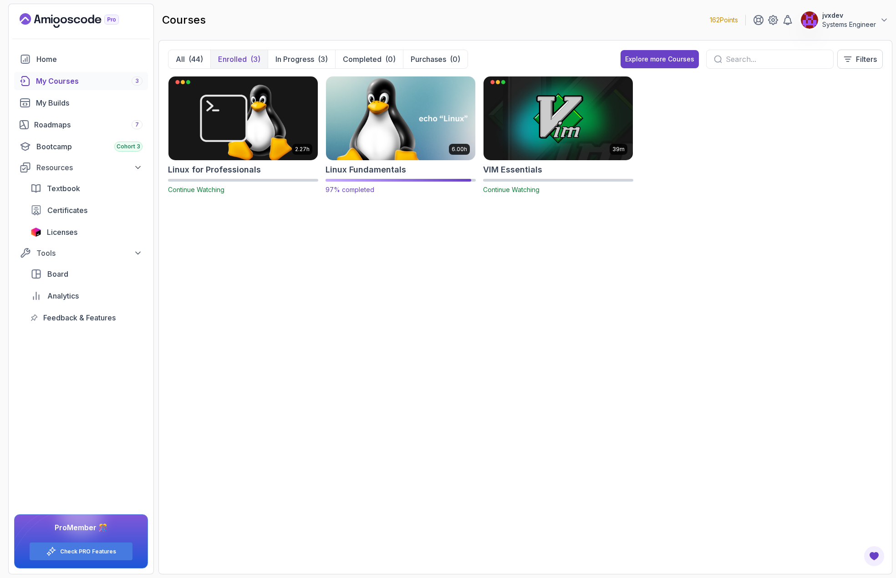
click at [413, 100] on img at bounding box center [400, 118] width 157 height 88
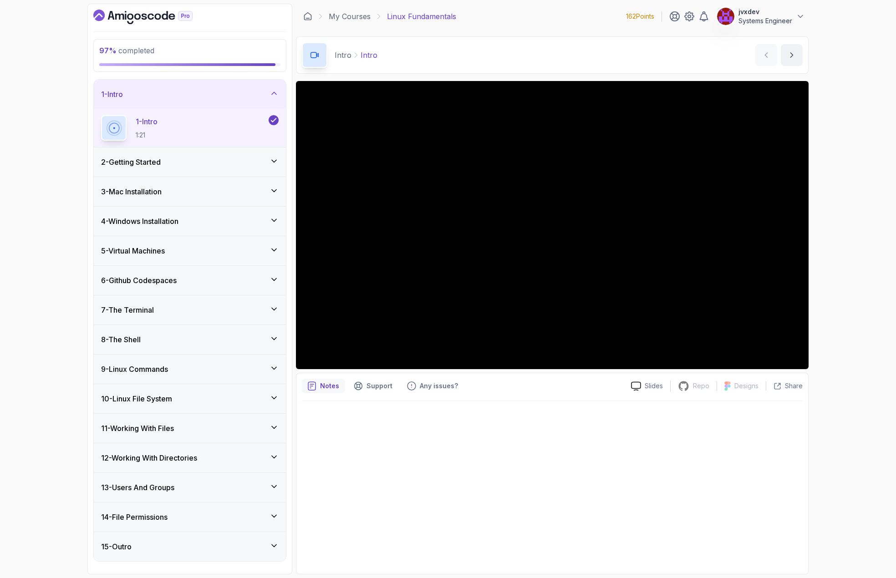
click at [265, 97] on div "1 - Intro" at bounding box center [190, 94] width 178 height 11
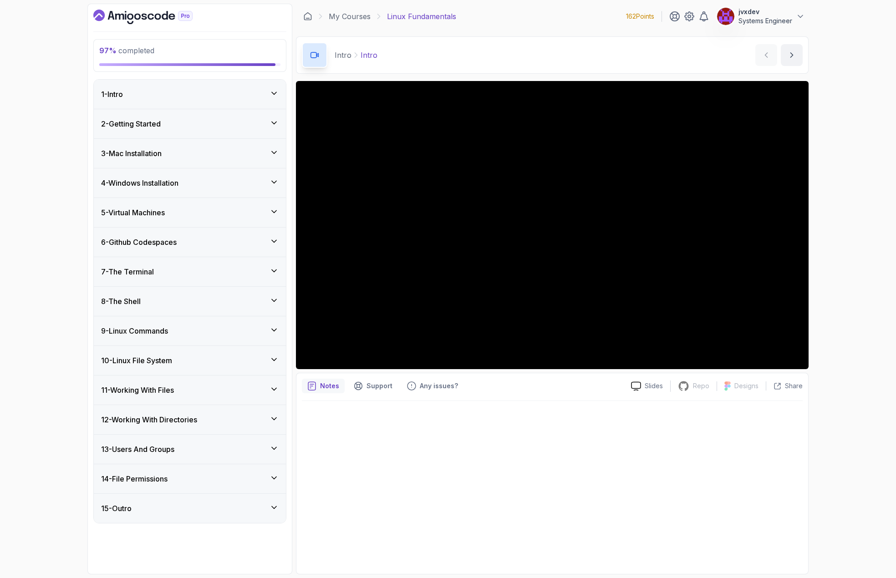
click at [247, 513] on div "15 - Outro" at bounding box center [190, 508] width 178 height 11
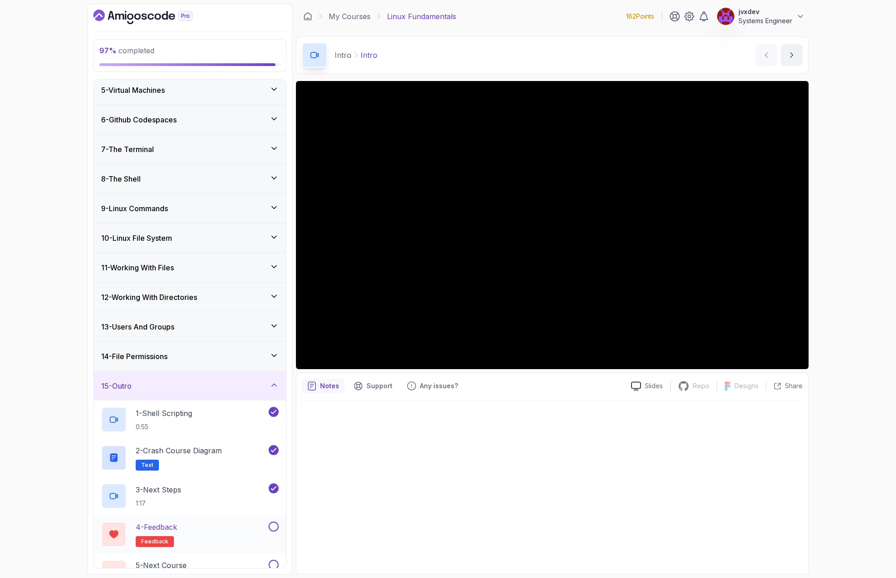
scroll to position [146, 0]
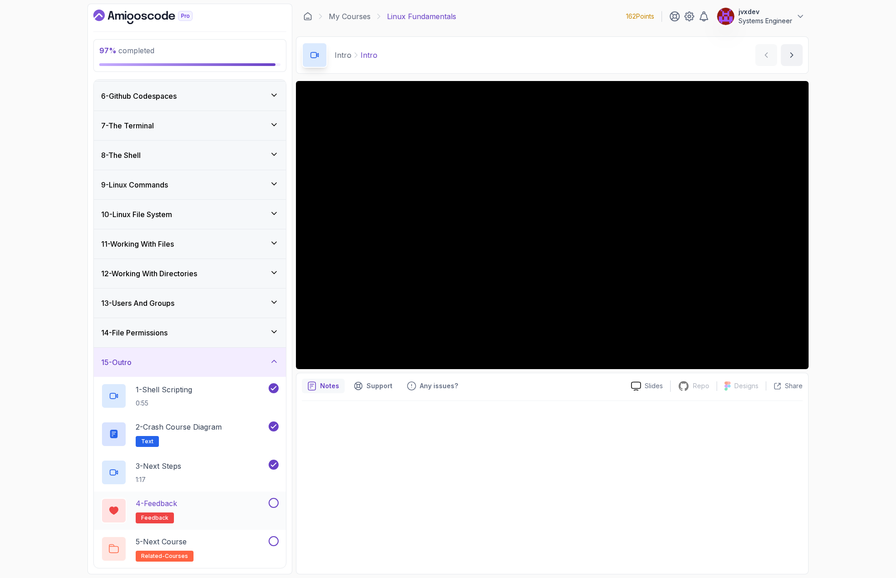
click at [252, 510] on div "4 - Feedback feedback" at bounding box center [184, 511] width 166 height 26
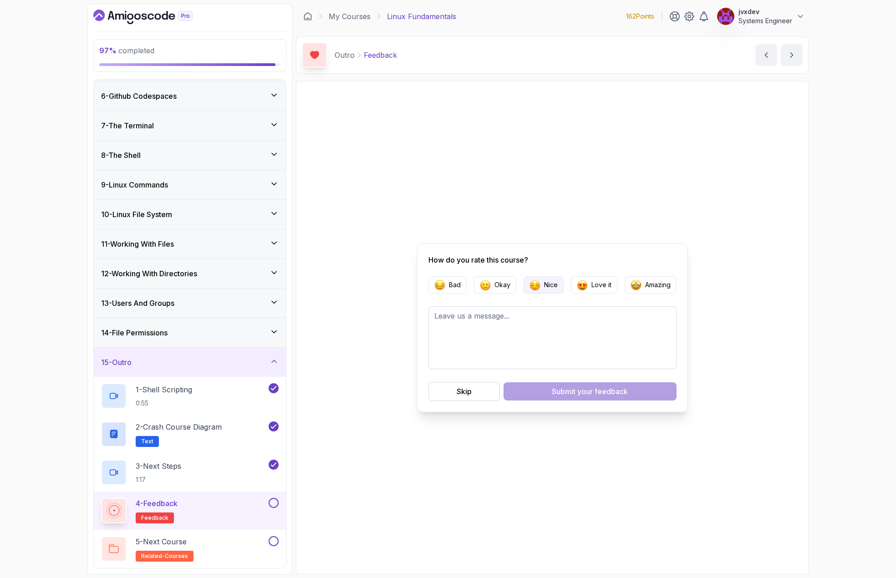
click at [556, 289] on p "Nice" at bounding box center [551, 285] width 14 height 9
click at [476, 393] on button "Skip" at bounding box center [465, 391] width 72 height 19
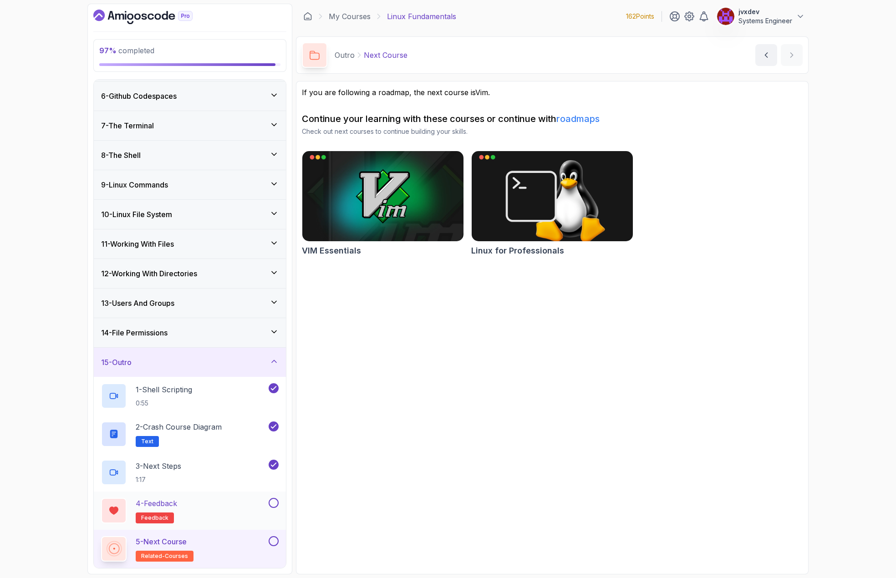
click at [271, 502] on button at bounding box center [274, 503] width 10 height 10
click at [256, 547] on div "5 - Next Course related-courses" at bounding box center [184, 550] width 166 height 26
click at [274, 544] on button at bounding box center [274, 542] width 10 height 10
click at [361, 19] on link "My Courses" at bounding box center [350, 16] width 42 height 11
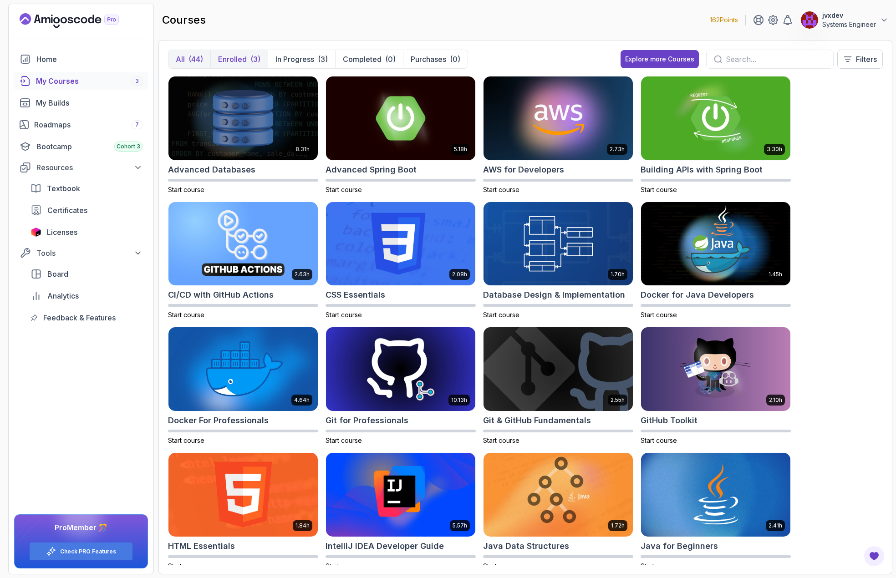
click at [245, 59] on p "Enrolled" at bounding box center [232, 59] width 29 height 11
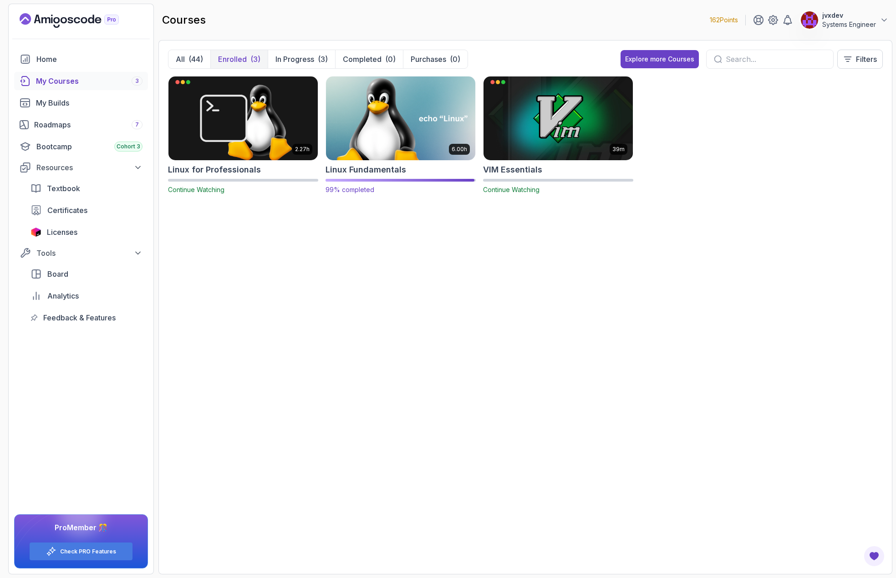
click at [447, 125] on img at bounding box center [400, 118] width 157 height 88
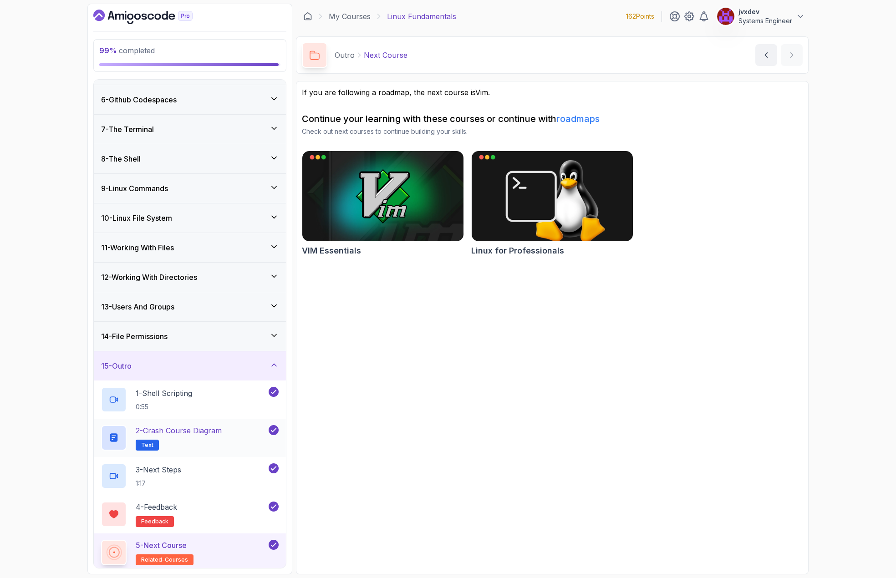
scroll to position [146, 0]
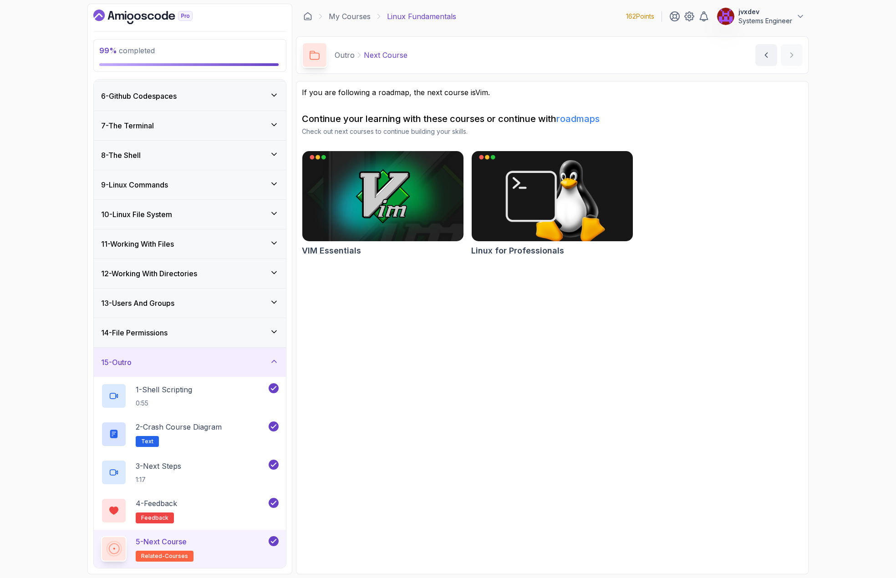
click at [260, 359] on div "15 - Outro" at bounding box center [190, 362] width 178 height 11
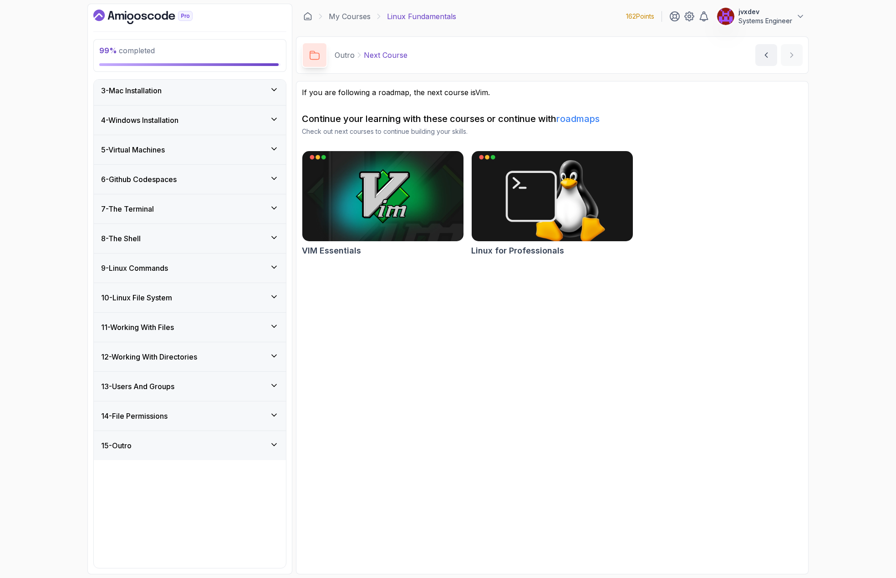
scroll to position [0, 0]
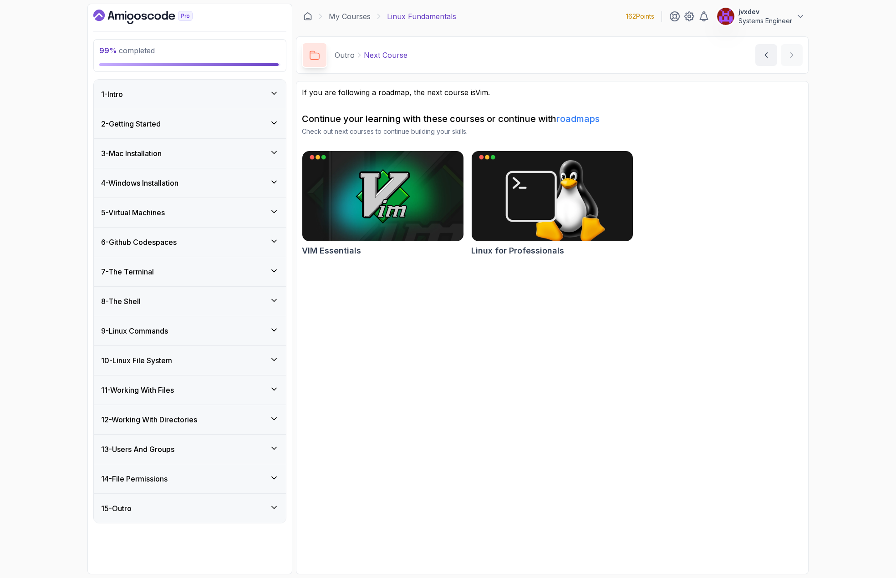
click at [268, 471] on div "14 - File Permissions" at bounding box center [190, 479] width 192 height 29
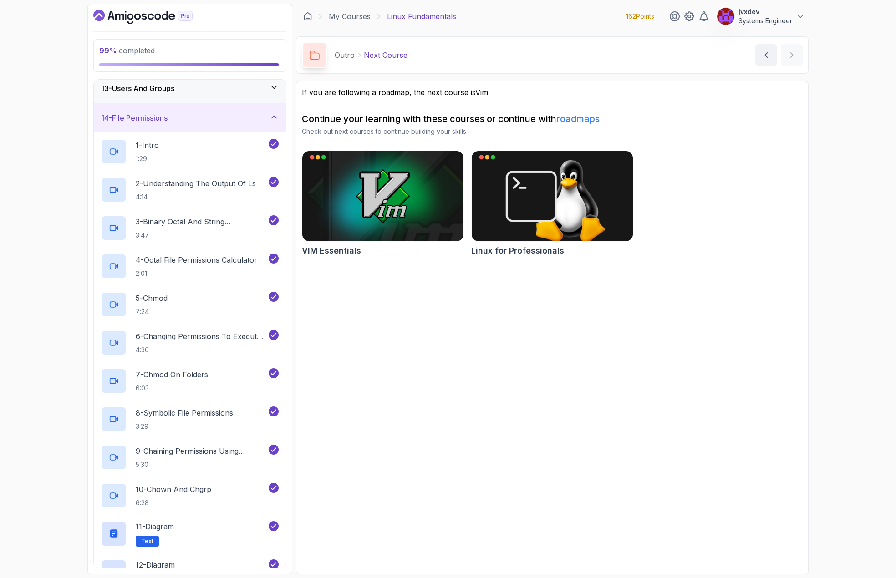
scroll to position [316, 0]
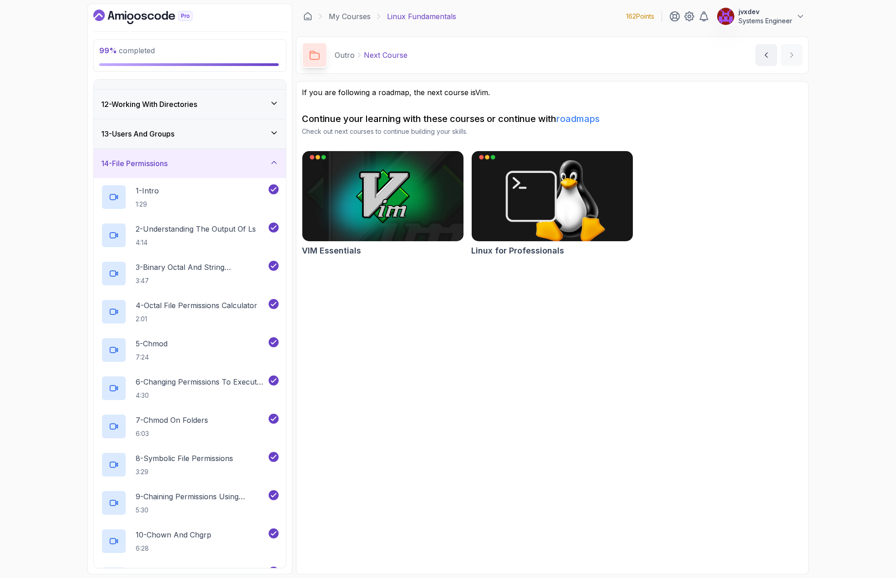
click at [248, 133] on div "13 - Users And Groups" at bounding box center [190, 133] width 178 height 11
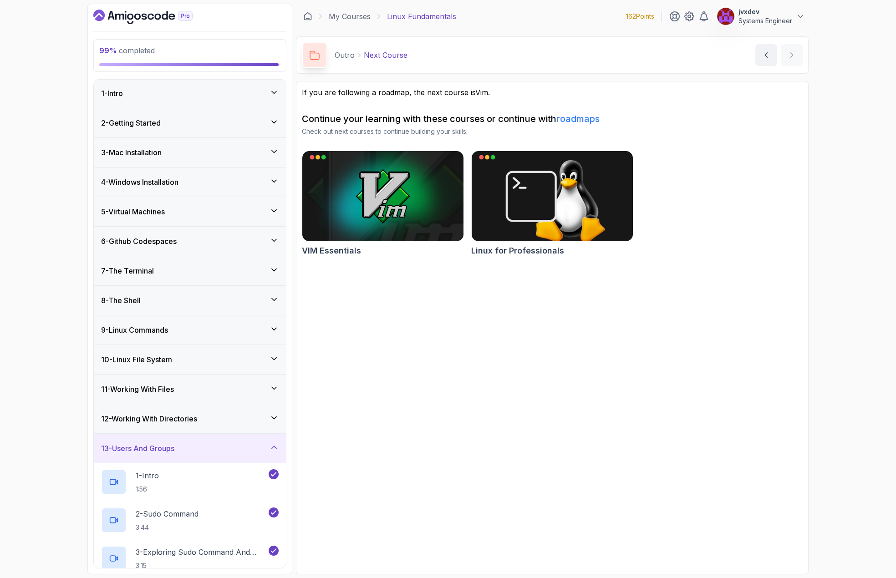
scroll to position [0, 0]
click at [214, 97] on div "1 - Intro" at bounding box center [190, 94] width 178 height 11
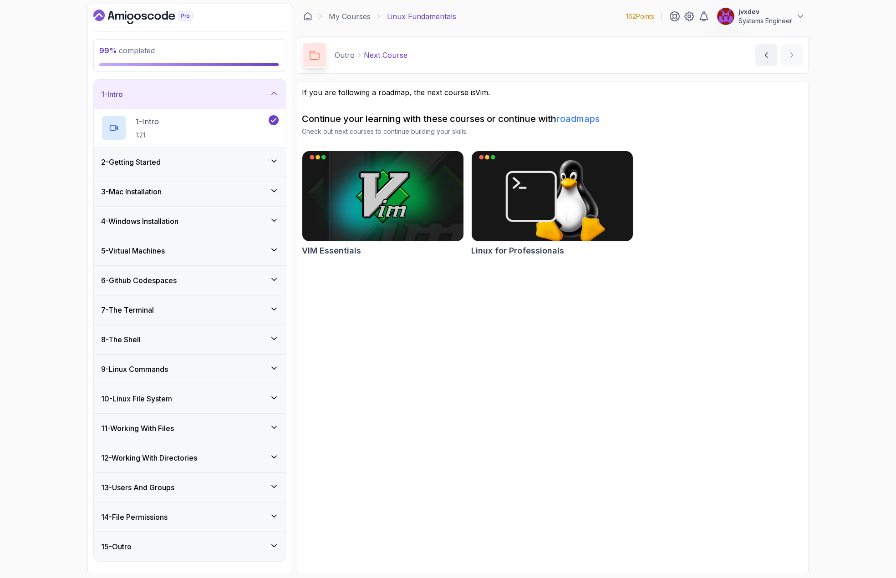
click at [218, 159] on div "2 - Getting Started" at bounding box center [190, 162] width 178 height 11
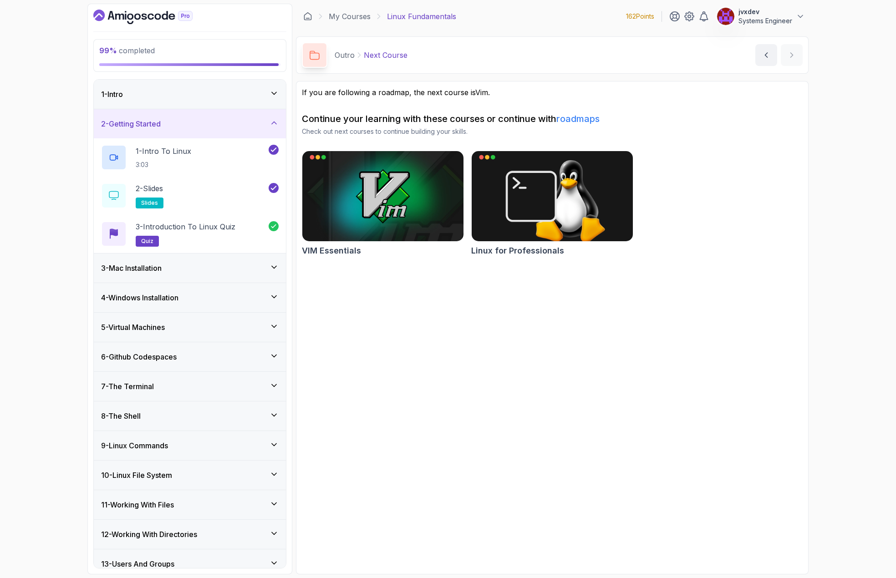
click at [229, 263] on div "3 - Mac Installation" at bounding box center [190, 268] width 178 height 11
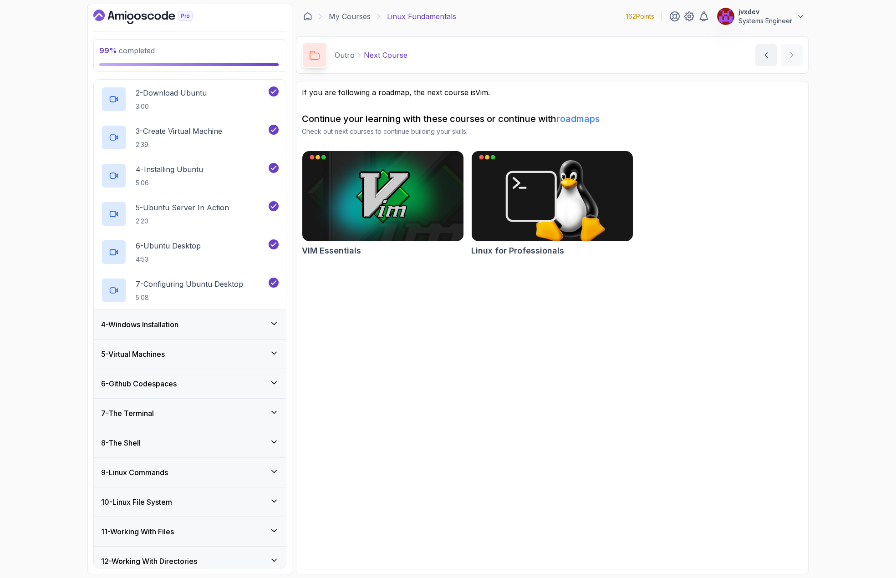
scroll to position [182, 0]
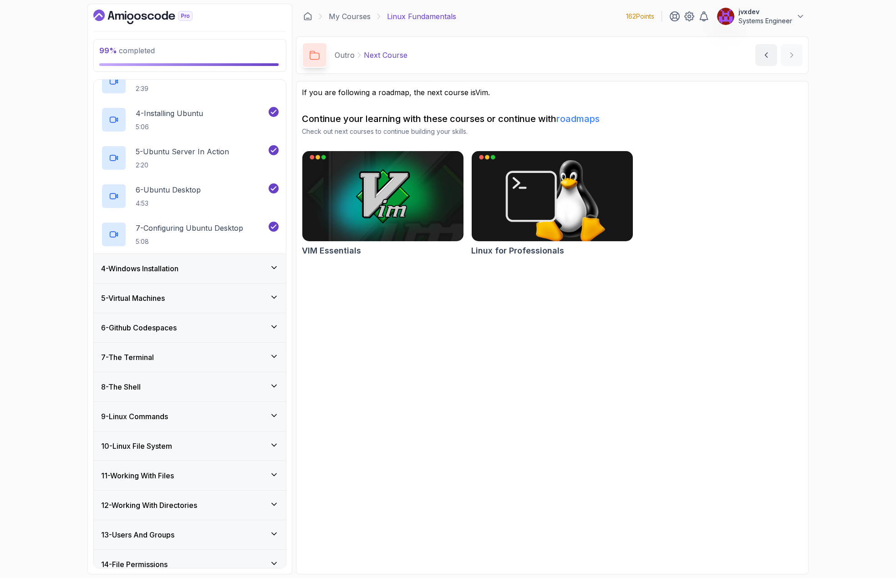
click at [240, 270] on div "4 - Windows Installation" at bounding box center [190, 268] width 178 height 11
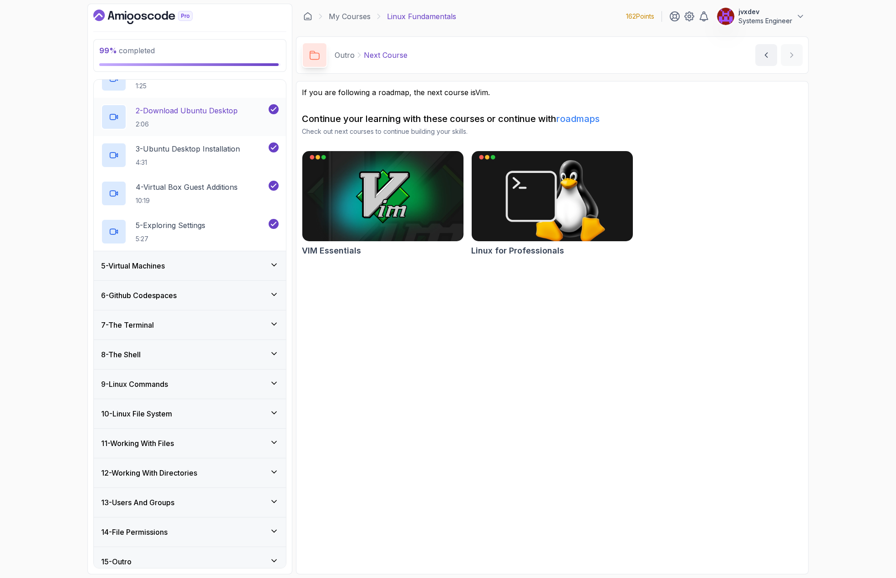
scroll to position [146, 0]
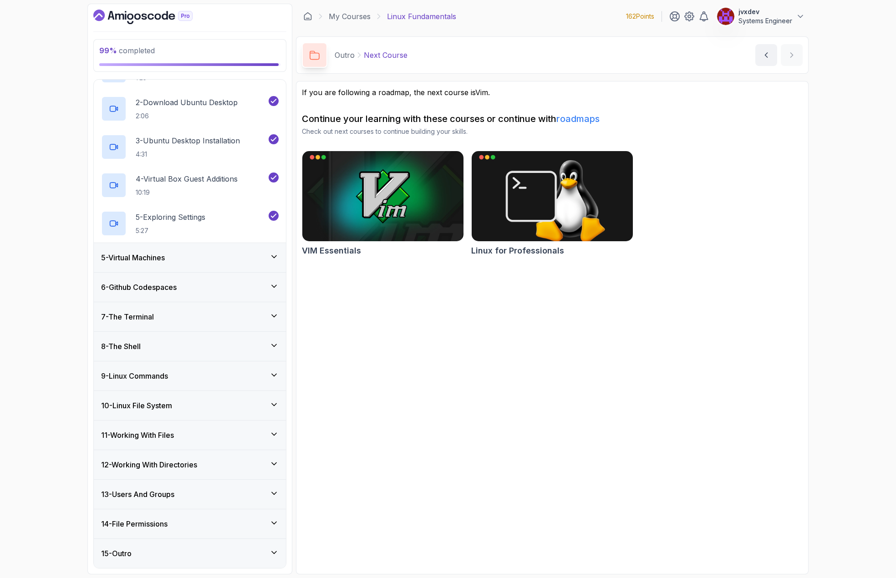
click at [235, 257] on div "5 - Virtual Machines" at bounding box center [190, 257] width 178 height 11
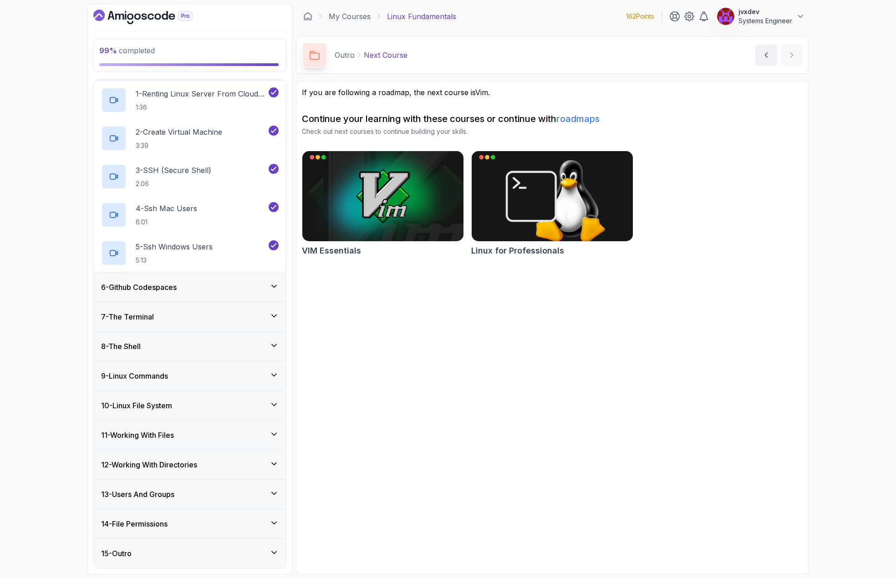
click at [231, 281] on div "6 - Github Codespaces" at bounding box center [190, 287] width 192 height 29
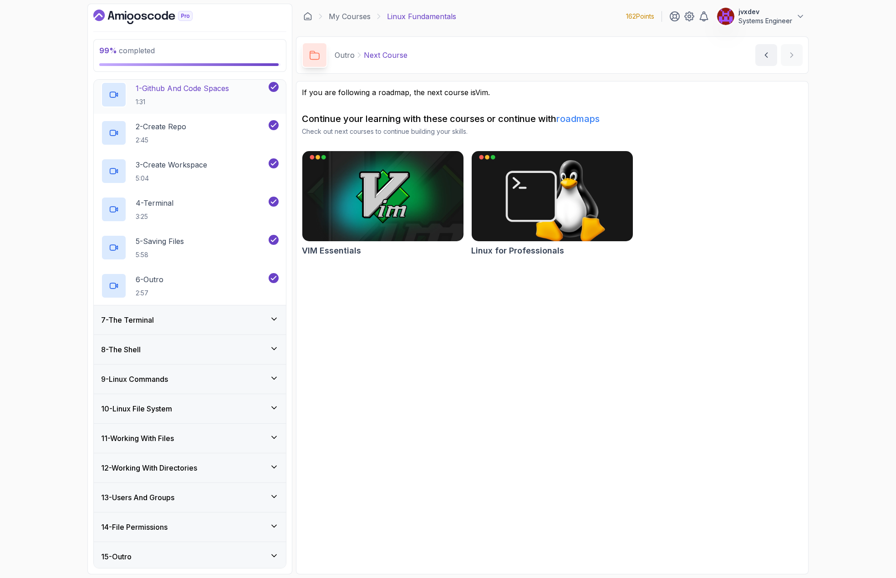
scroll to position [182, 0]
click at [227, 312] on div "7 - The Terminal" at bounding box center [190, 319] width 192 height 29
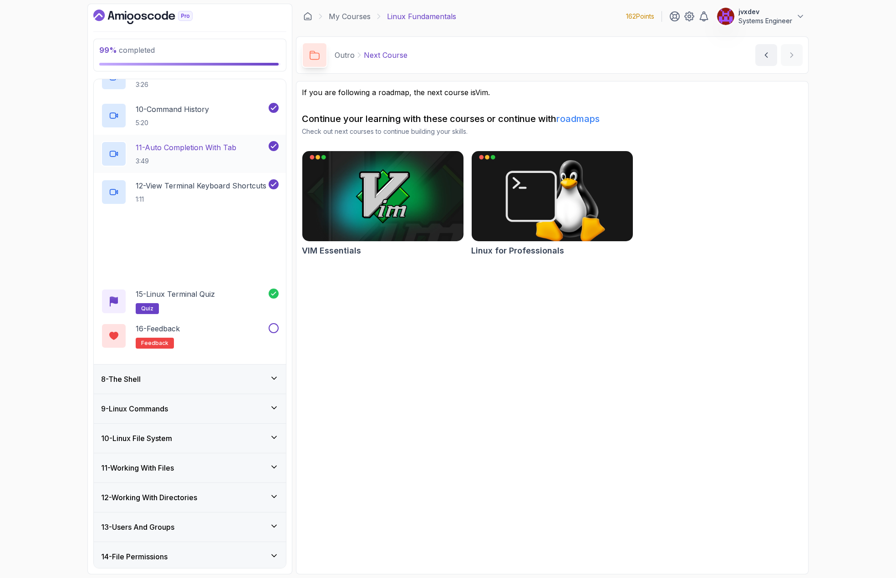
scroll to position [547, 0]
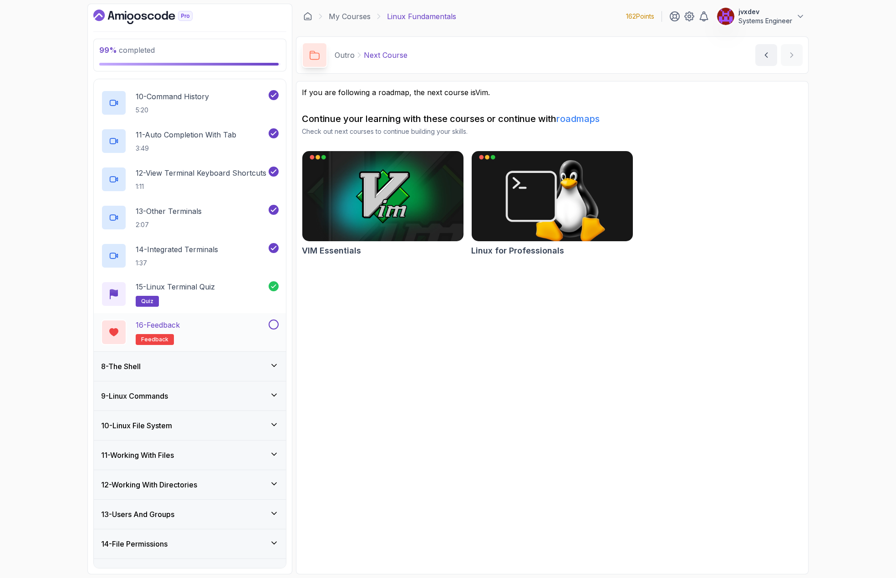
click at [275, 325] on button at bounding box center [274, 325] width 10 height 10
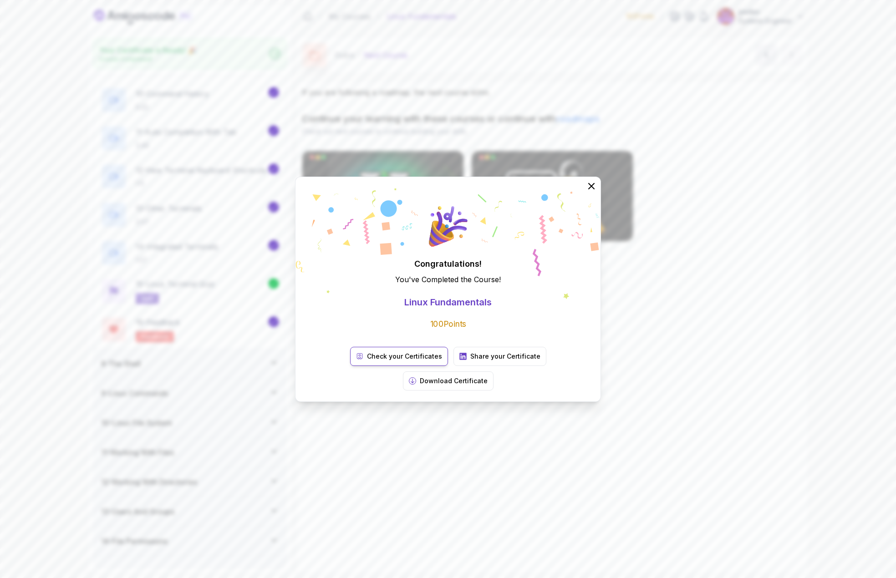
click at [367, 361] on p "Check your Certificates" at bounding box center [404, 356] width 75 height 9
click at [592, 192] on icon at bounding box center [592, 186] width 12 height 12
